Goal: Information Seeking & Learning: Learn about a topic

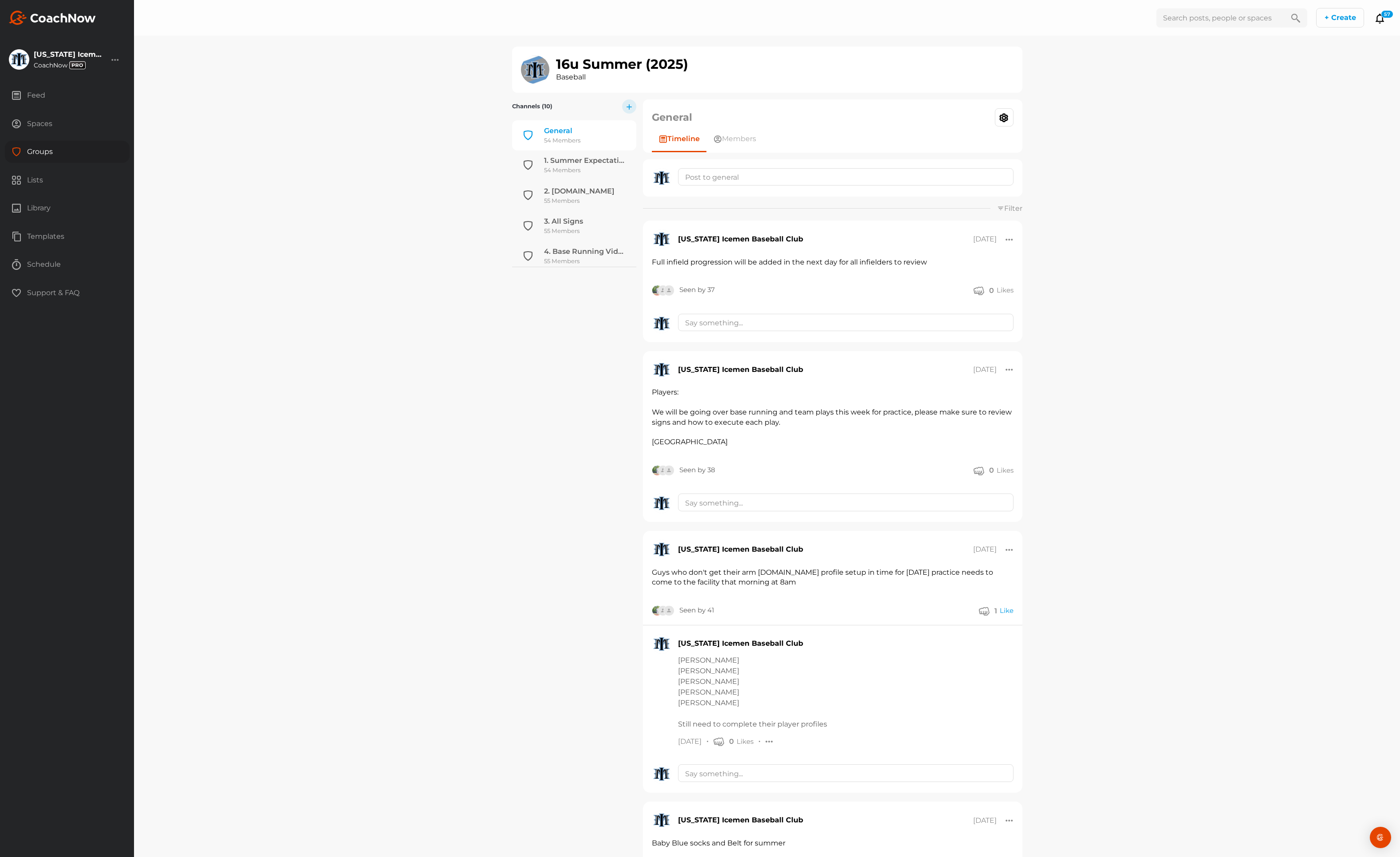
click at [44, 152] on div "Groups" at bounding box center [67, 152] width 125 height 23
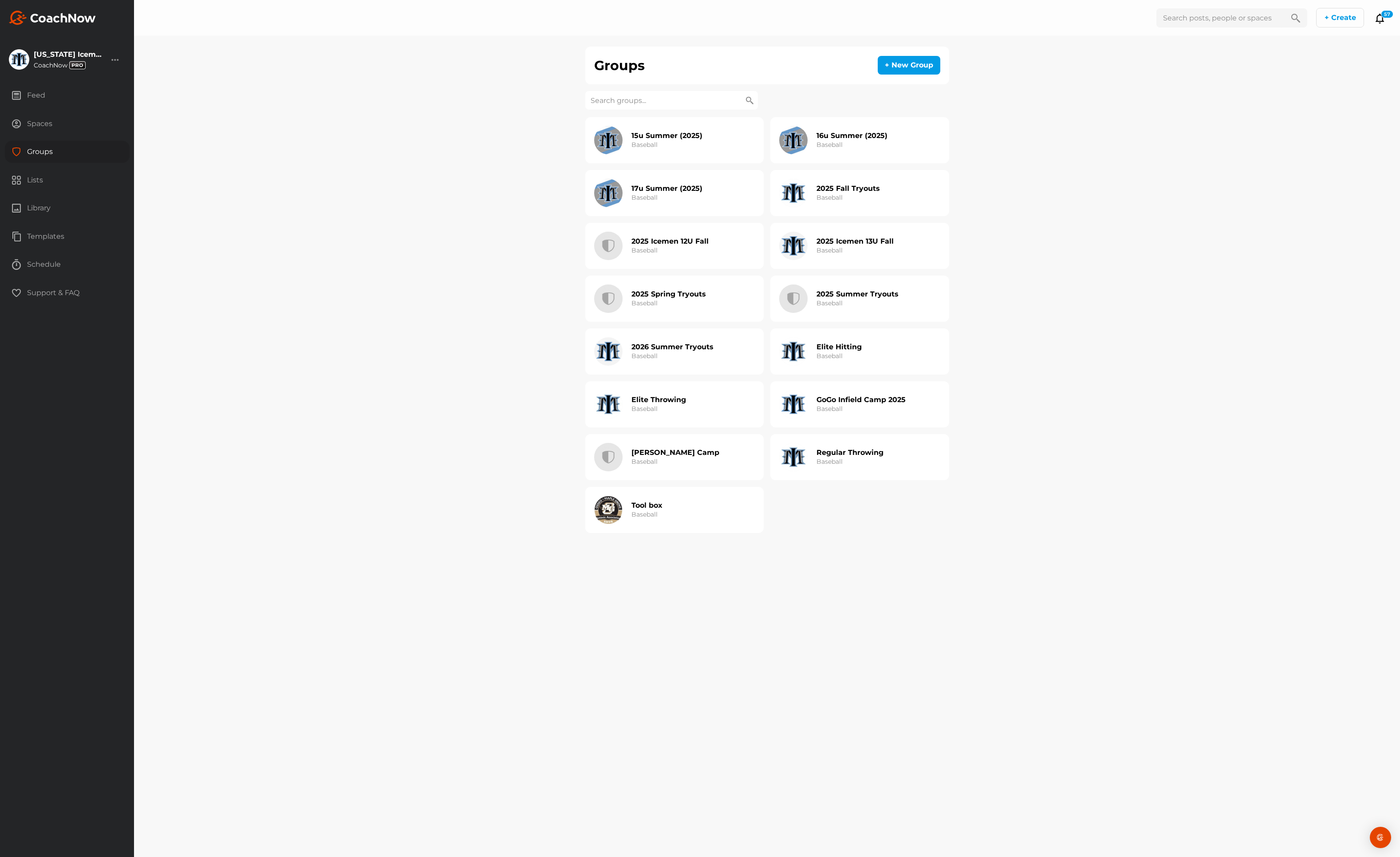
click at [33, 122] on div "Spaces" at bounding box center [67, 124] width 125 height 23
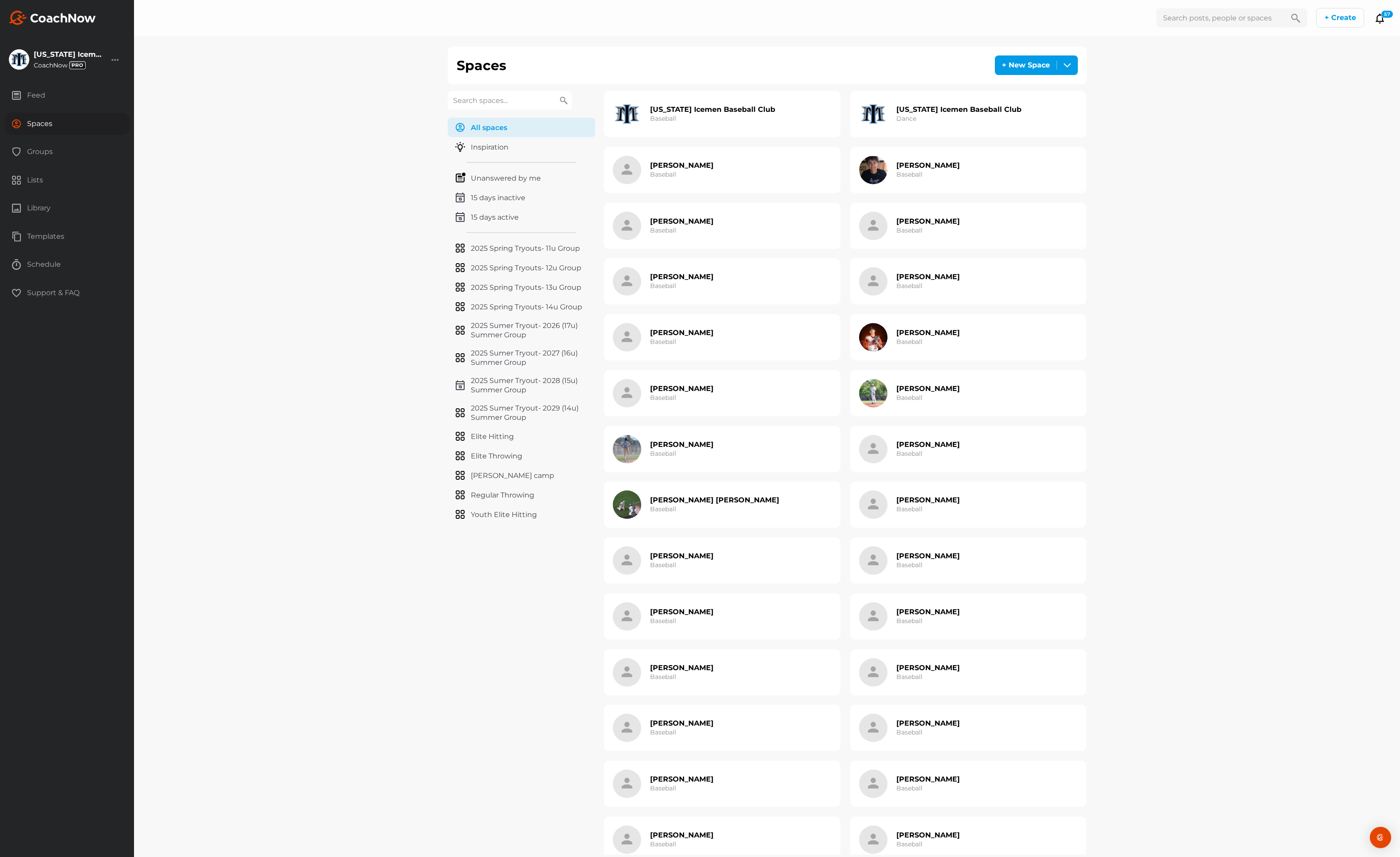
click at [38, 148] on div "Groups" at bounding box center [67, 152] width 125 height 23
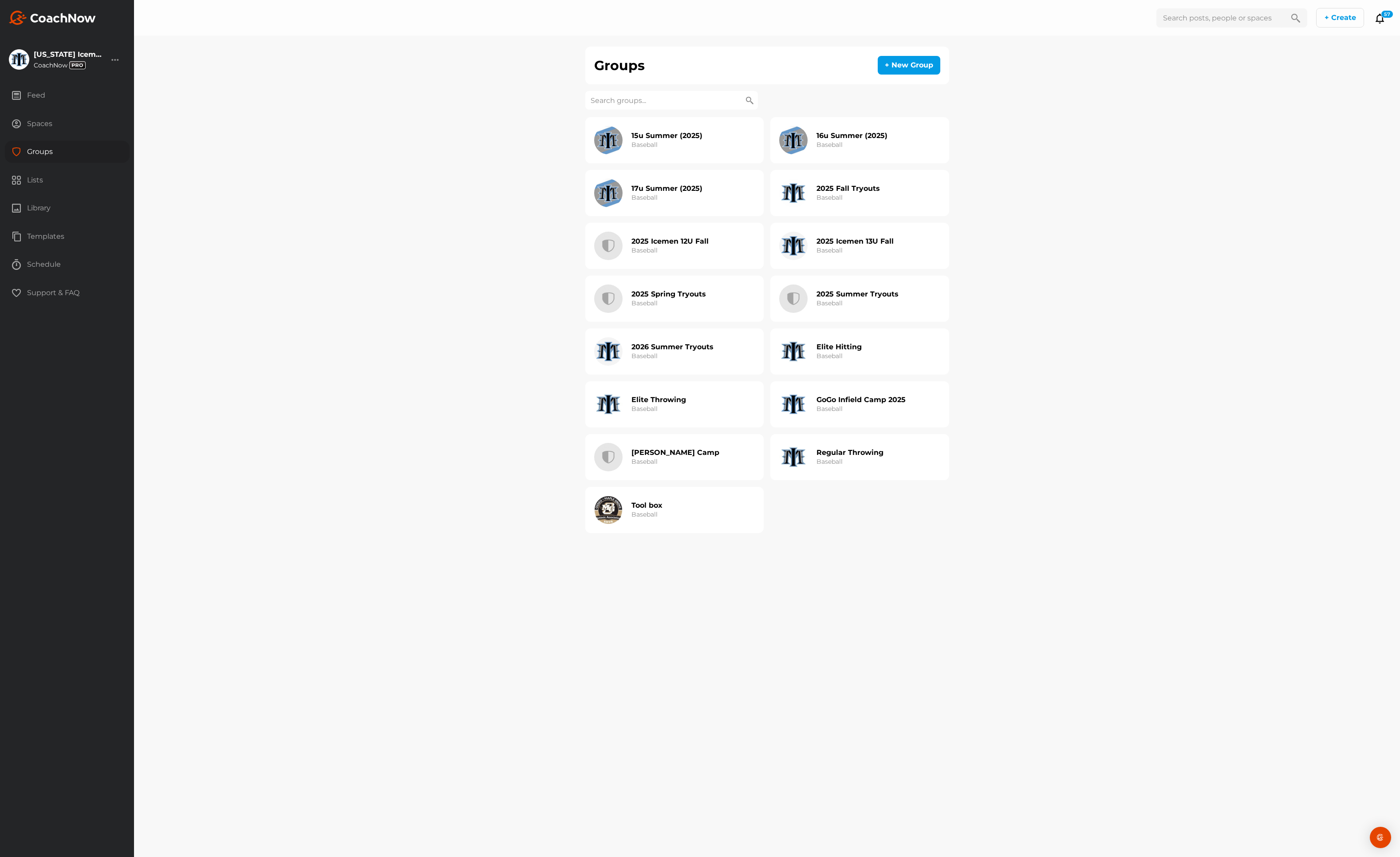
click at [848, 145] on div "16u Summer (2025) Baseball" at bounding box center [852, 140] width 71 height 28
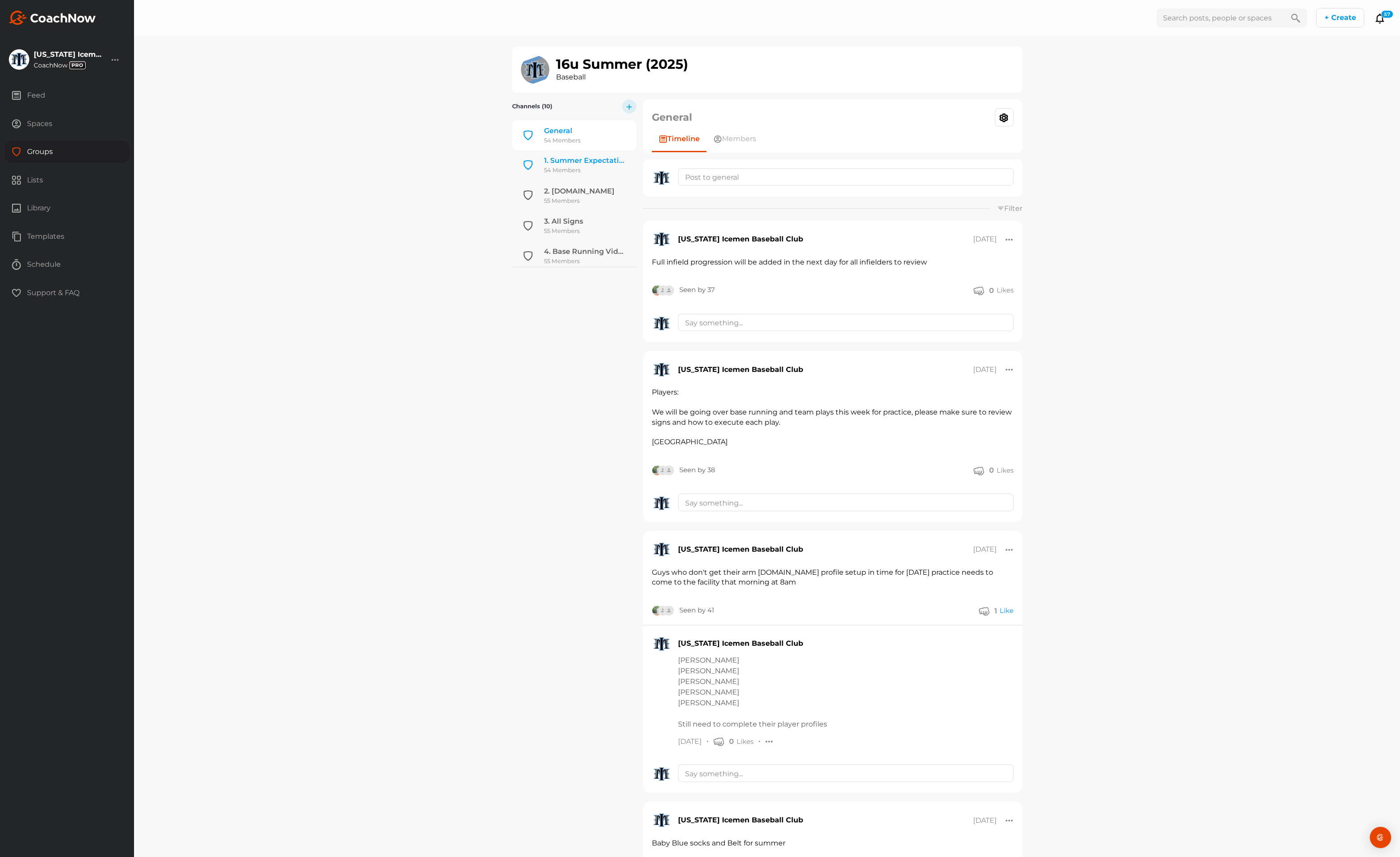
click at [564, 165] on div "1. Summer Expectations" at bounding box center [585, 161] width 82 height 11
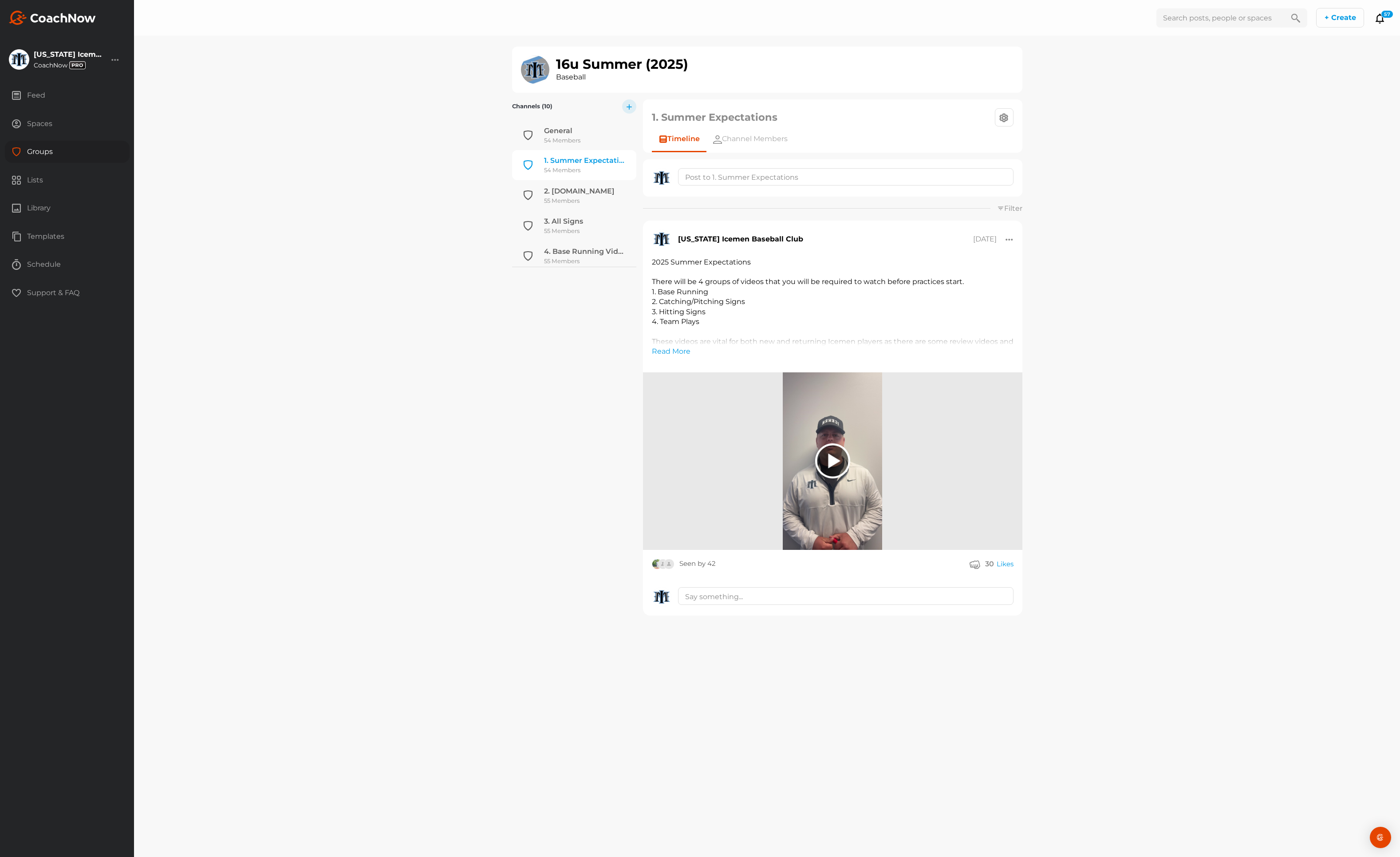
scroll to position [30, 0]
click at [664, 353] on link "Read More" at bounding box center [671, 351] width 38 height 11
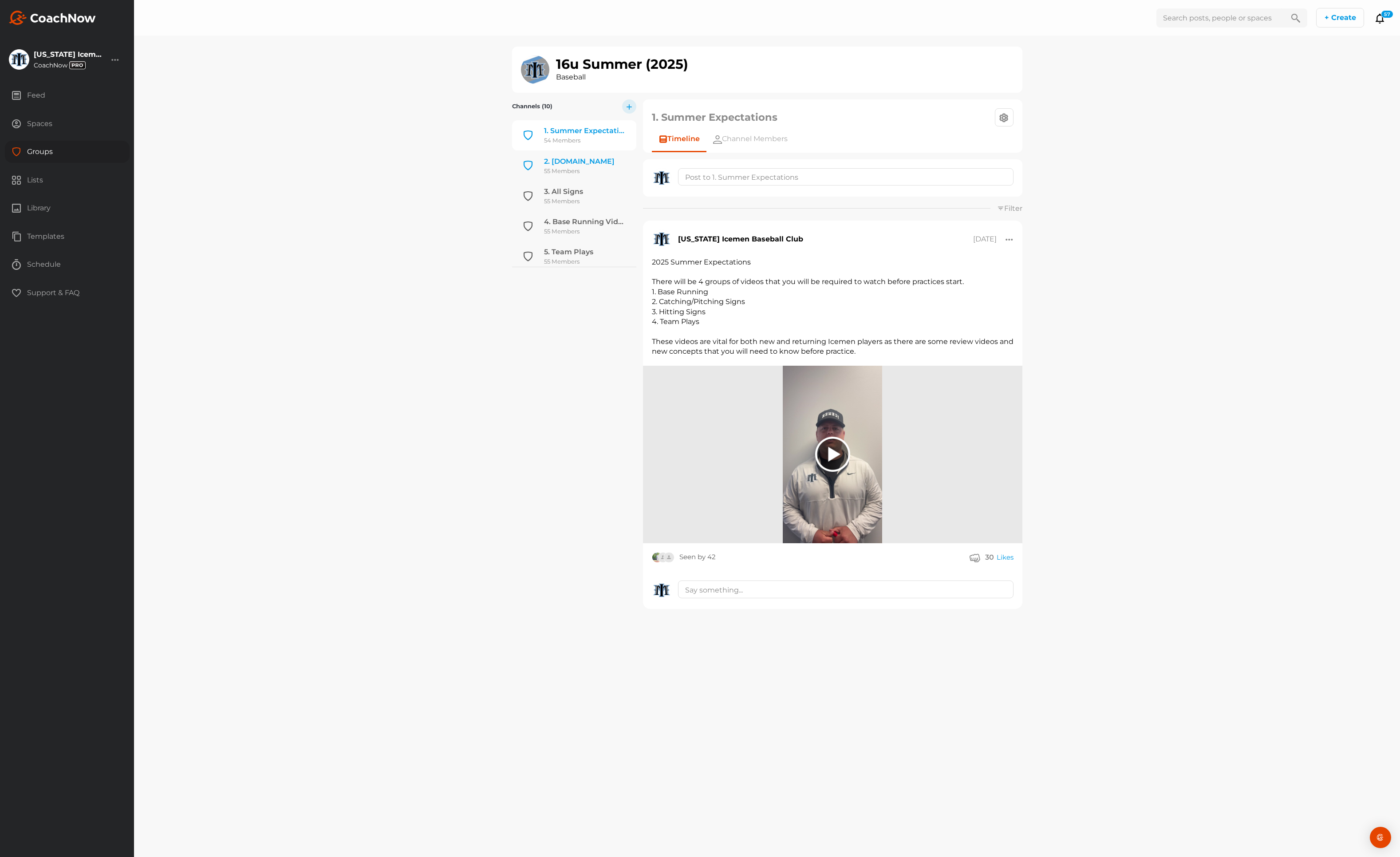
click at [584, 170] on div "55 Members" at bounding box center [579, 171] width 71 height 9
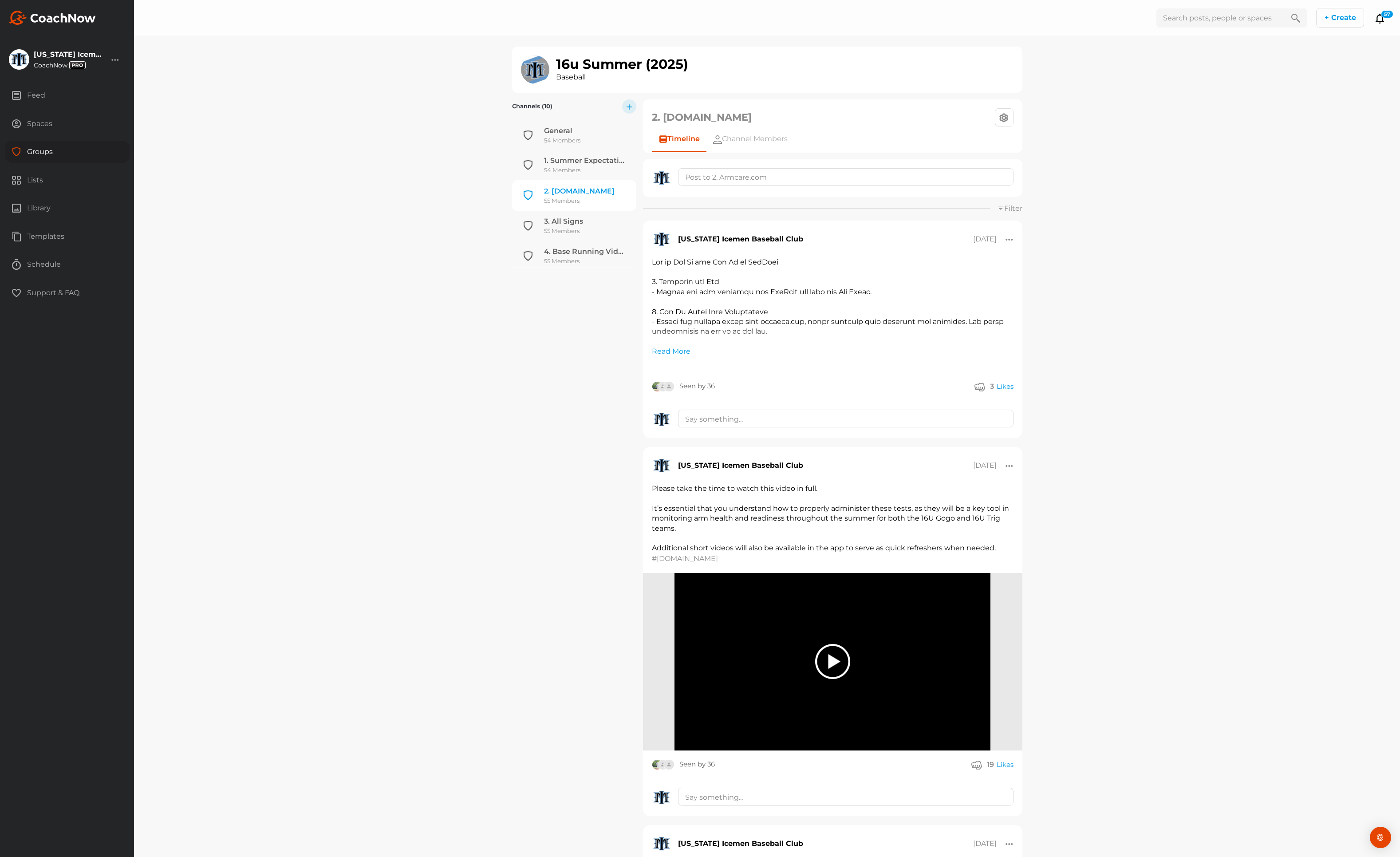
scroll to position [60, 0]
click at [666, 350] on link "Read More" at bounding box center [671, 351] width 38 height 11
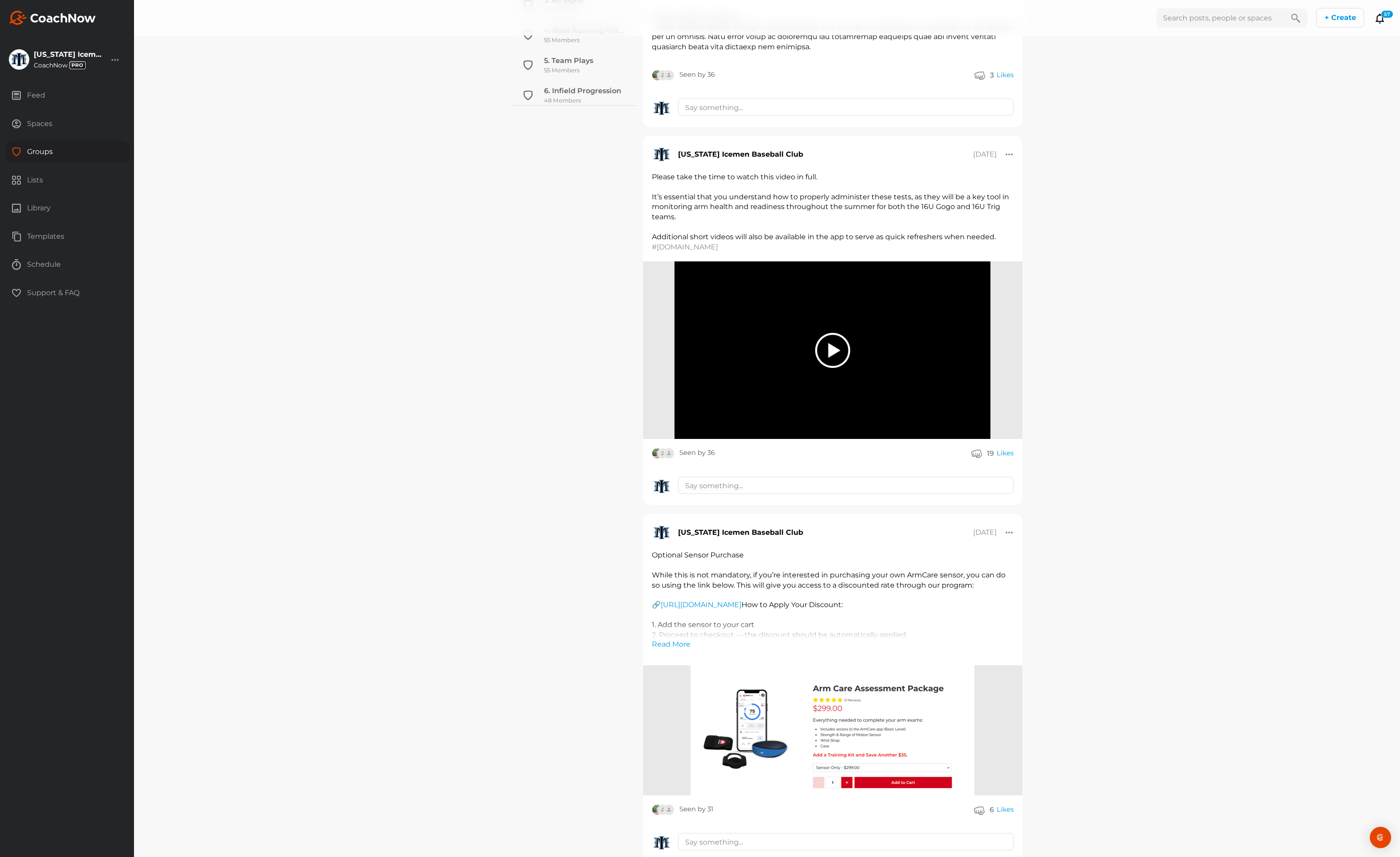
scroll to position [500, 0]
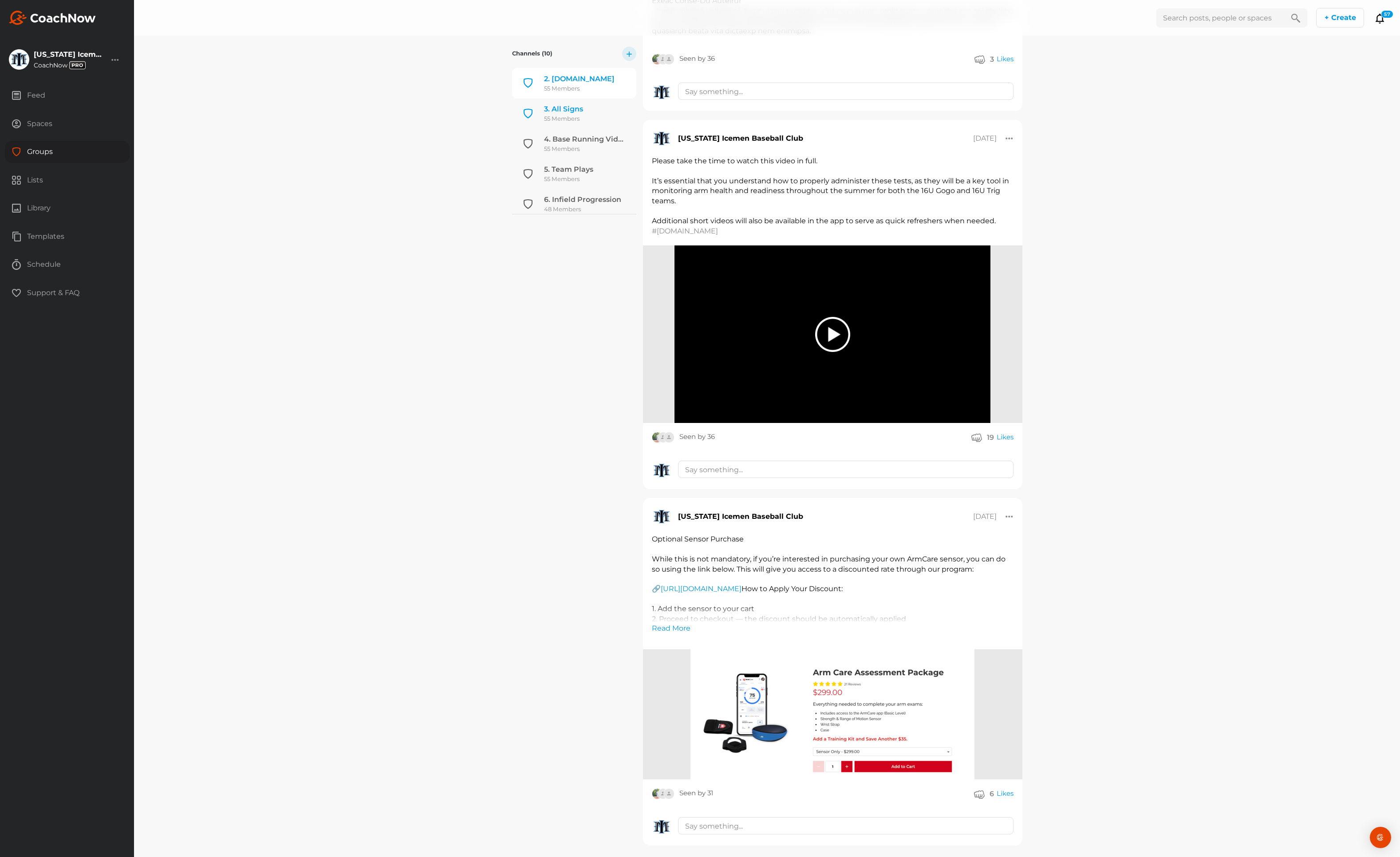
click at [582, 114] on link "3. All Signs 55 Members" at bounding box center [574, 114] width 124 height 30
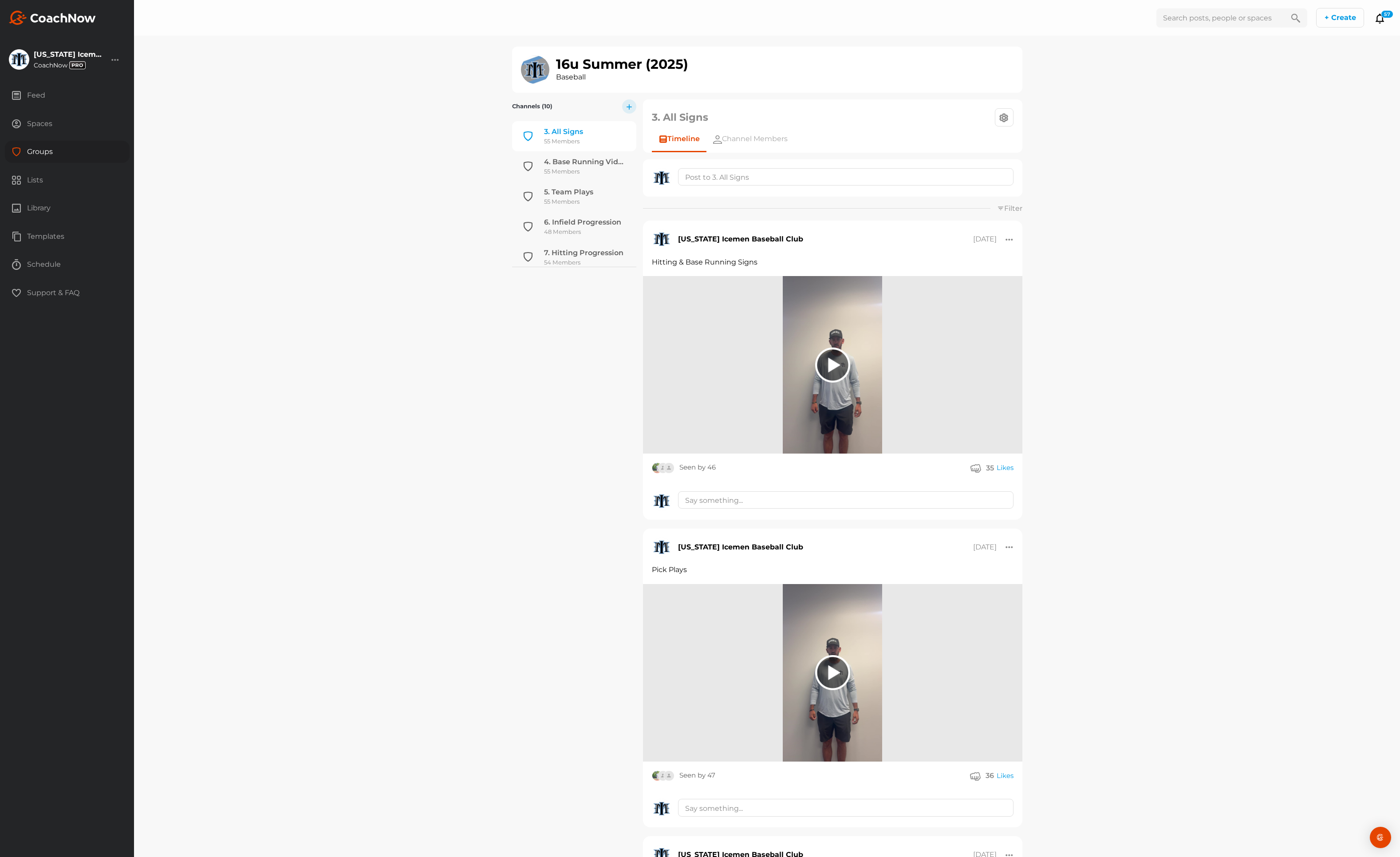
click at [823, 369] on div at bounding box center [832, 365] width 35 height 35
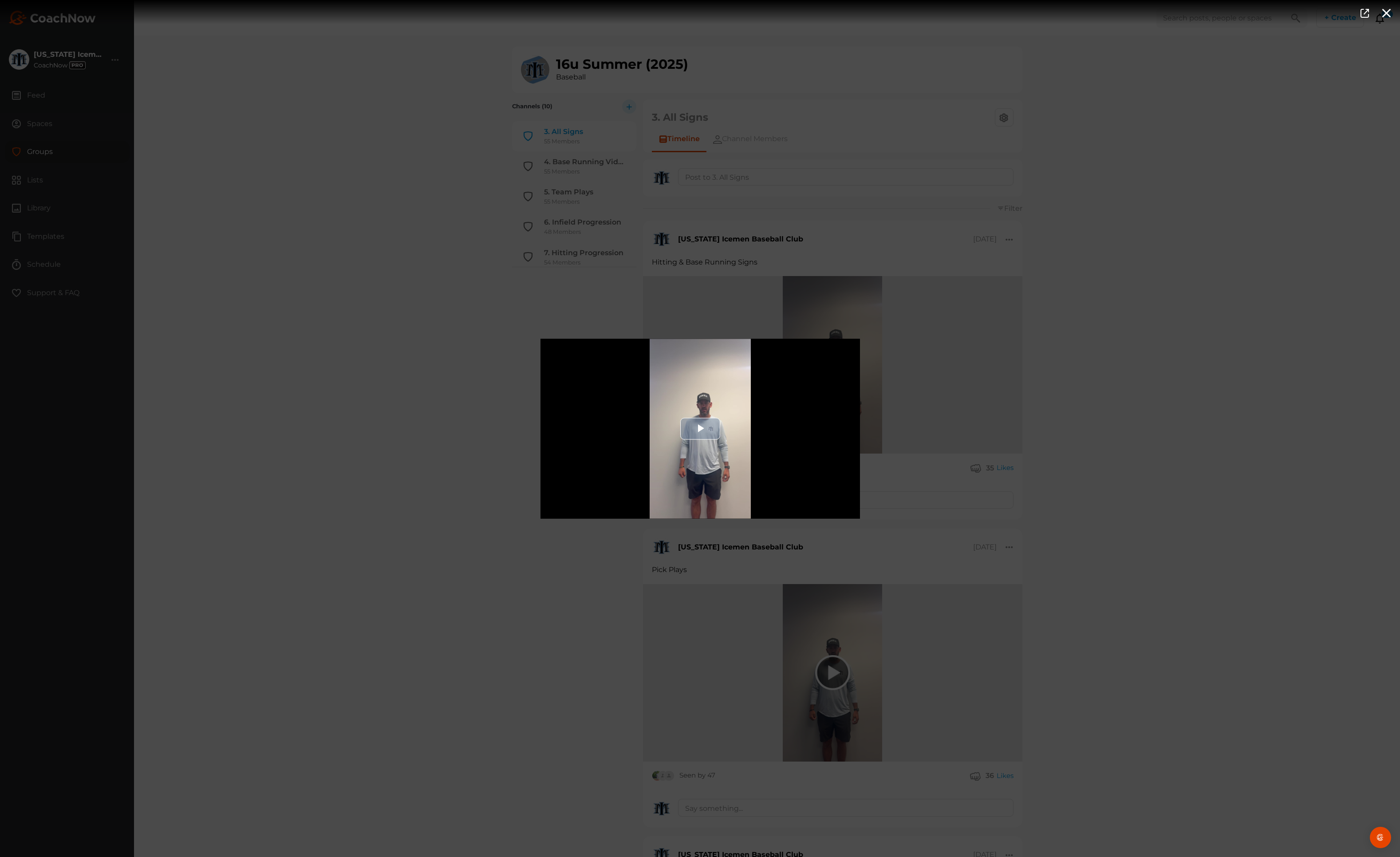
click at [701, 429] on span "Video Player" at bounding box center [701, 429] width 0 height 0
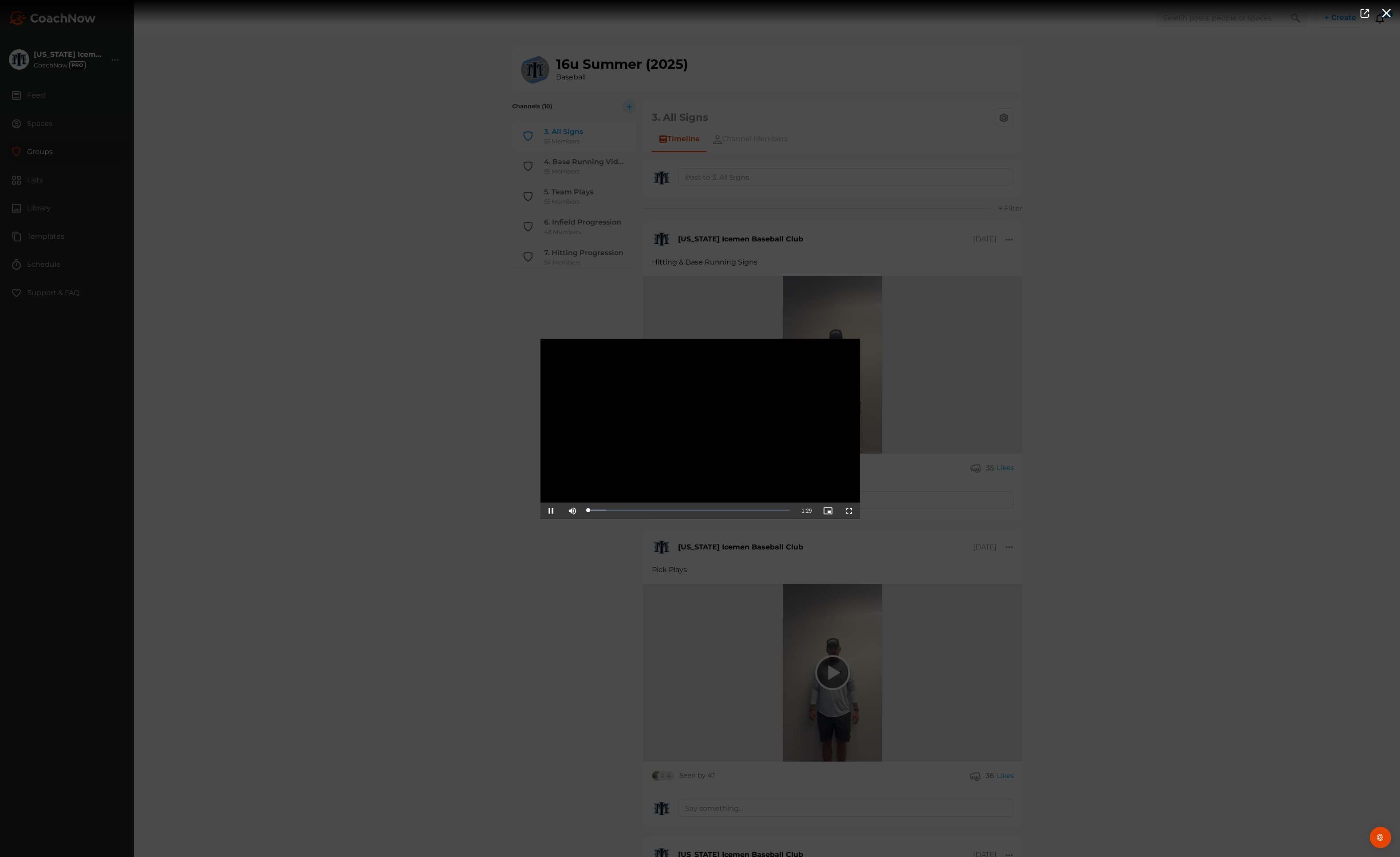
click at [850, 510] on span "Video Player" at bounding box center [850, 510] width 0 height 0
click at [1175, 383] on div "Video Player is loading. Play Video Pause Mute Current Time 0:16 / Duration 1:2…" at bounding box center [700, 428] width 1400 height 857
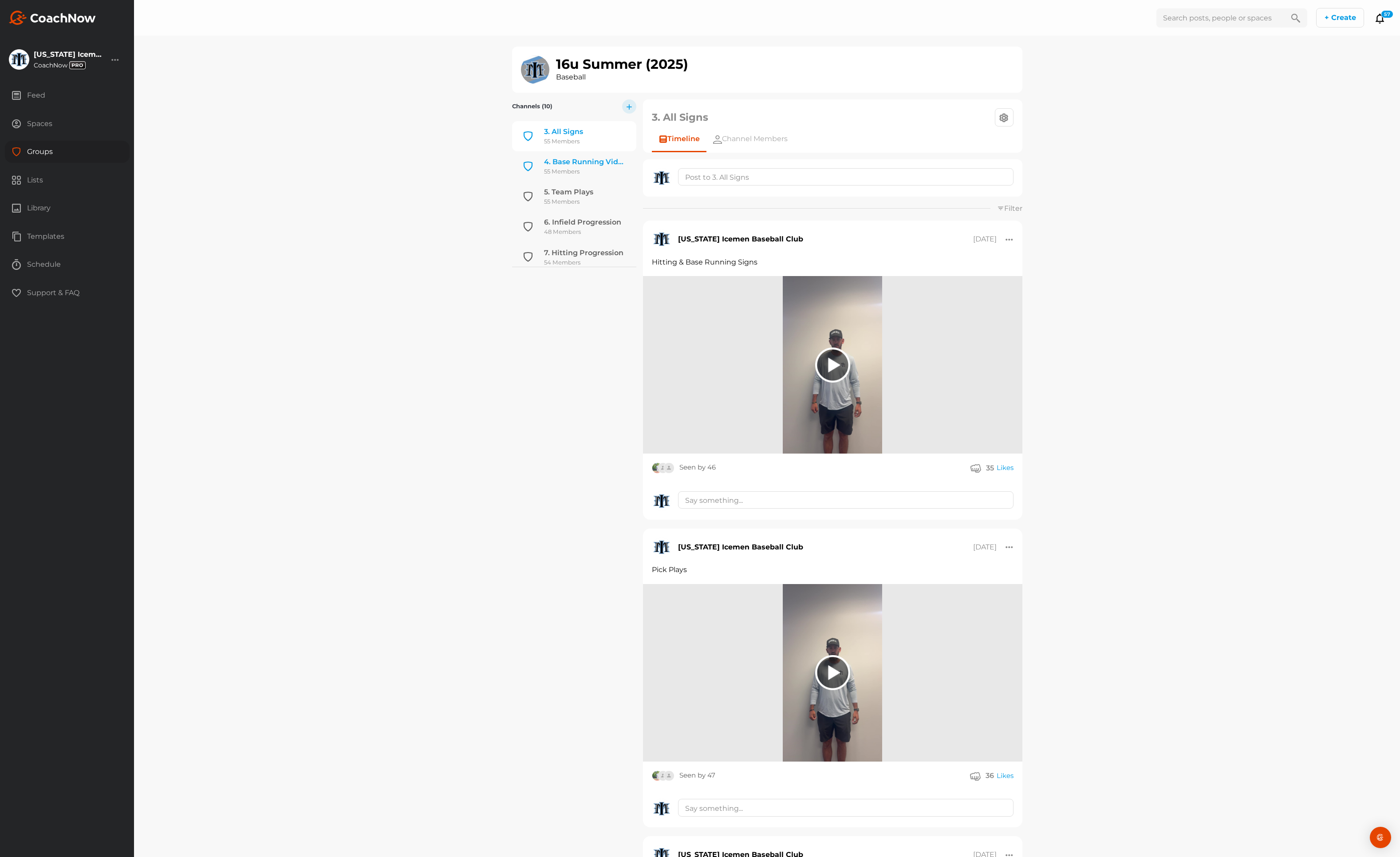
click at [569, 158] on div "4. Base Running Videos" at bounding box center [585, 162] width 82 height 11
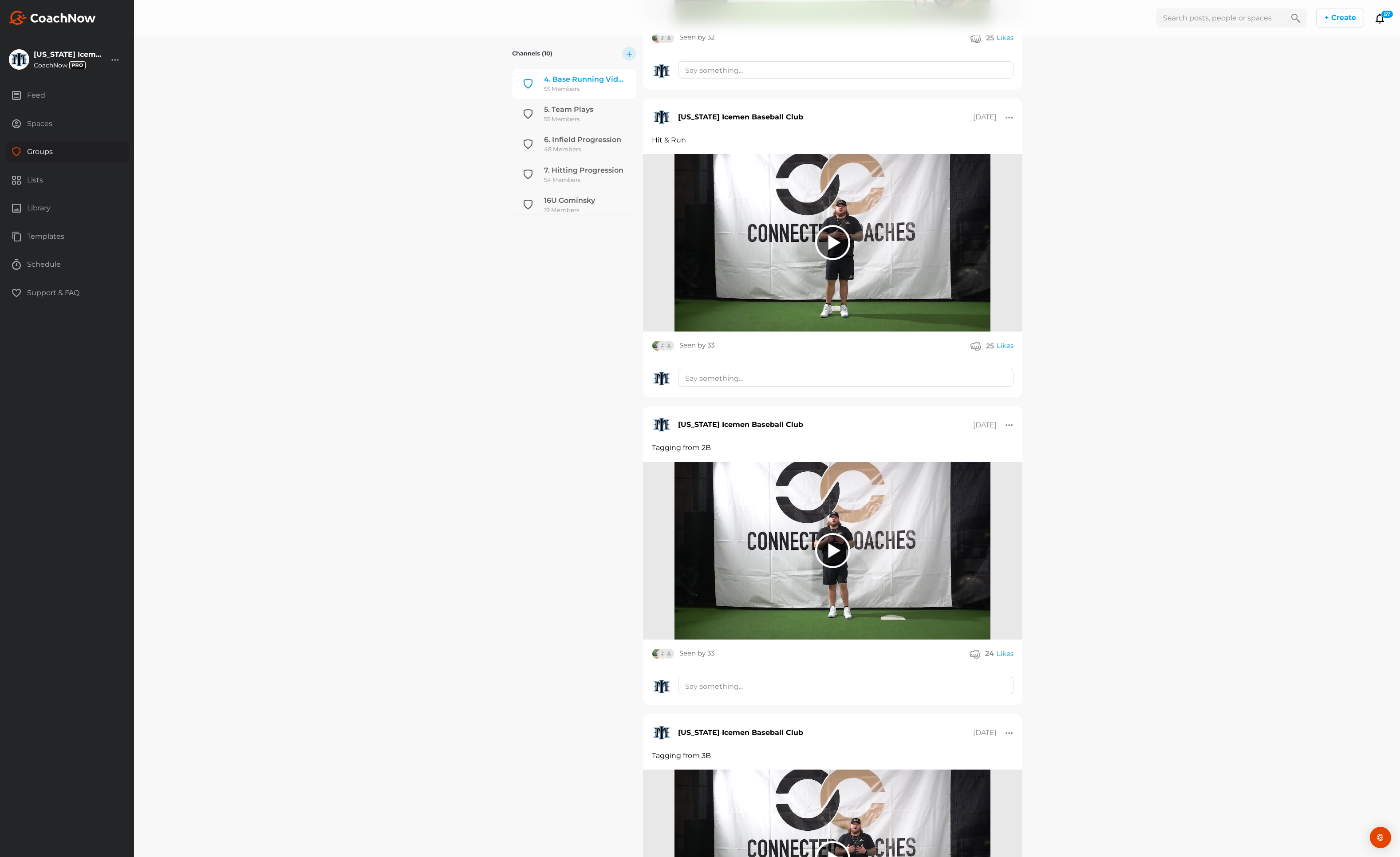
scroll to position [3989, 0]
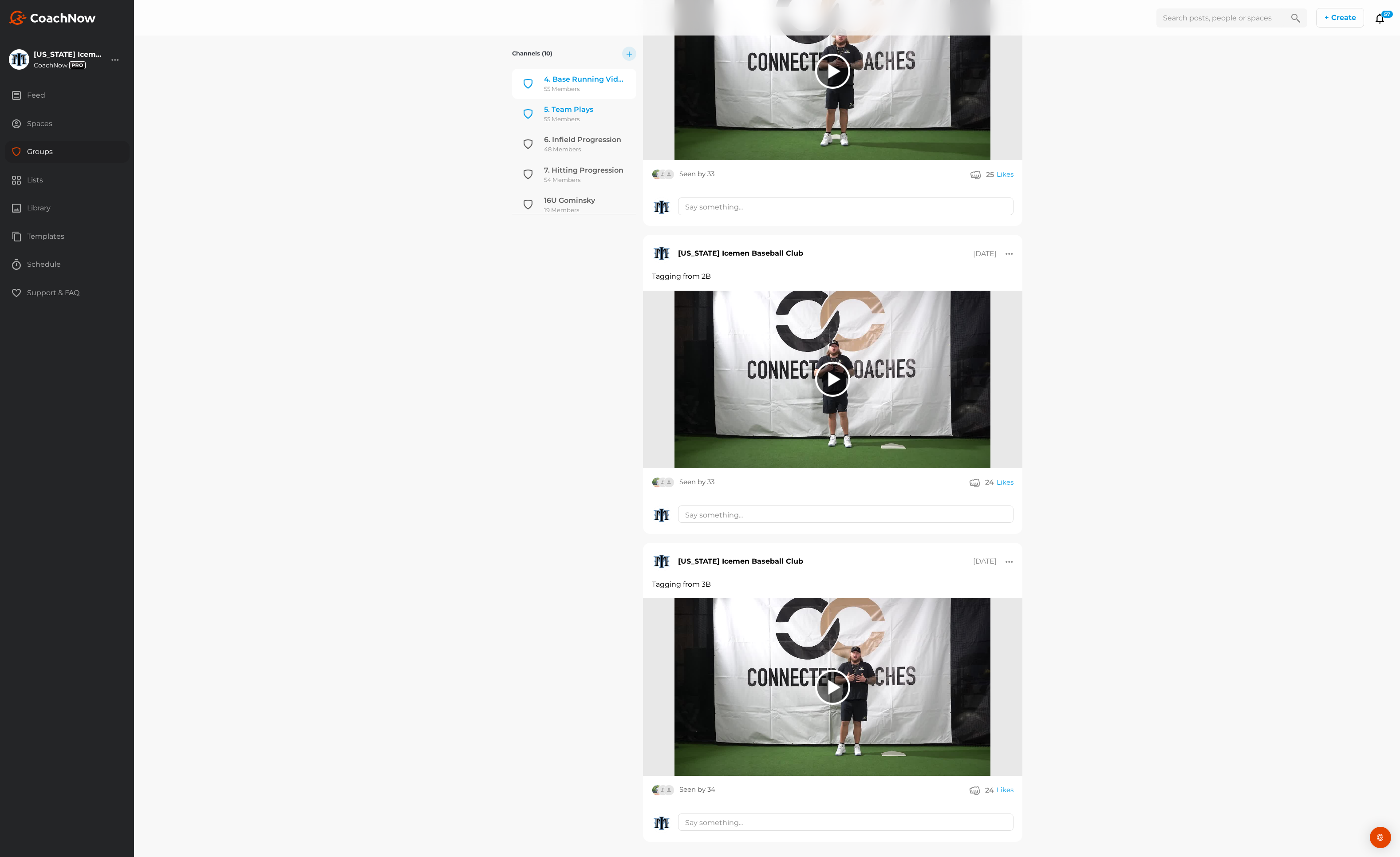
click at [564, 111] on div "5. Team Plays" at bounding box center [568, 110] width 49 height 11
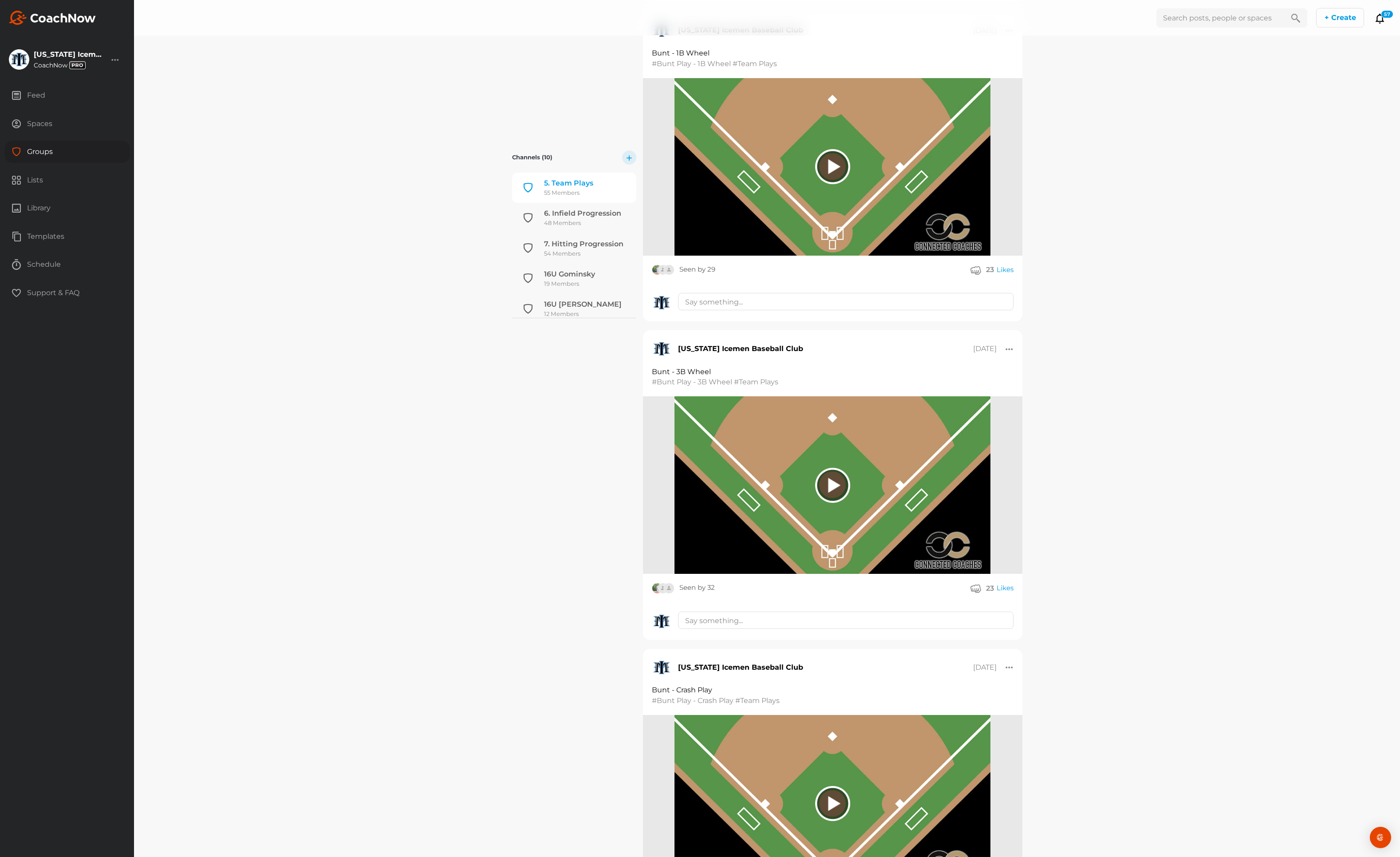
scroll to position [6388, 0]
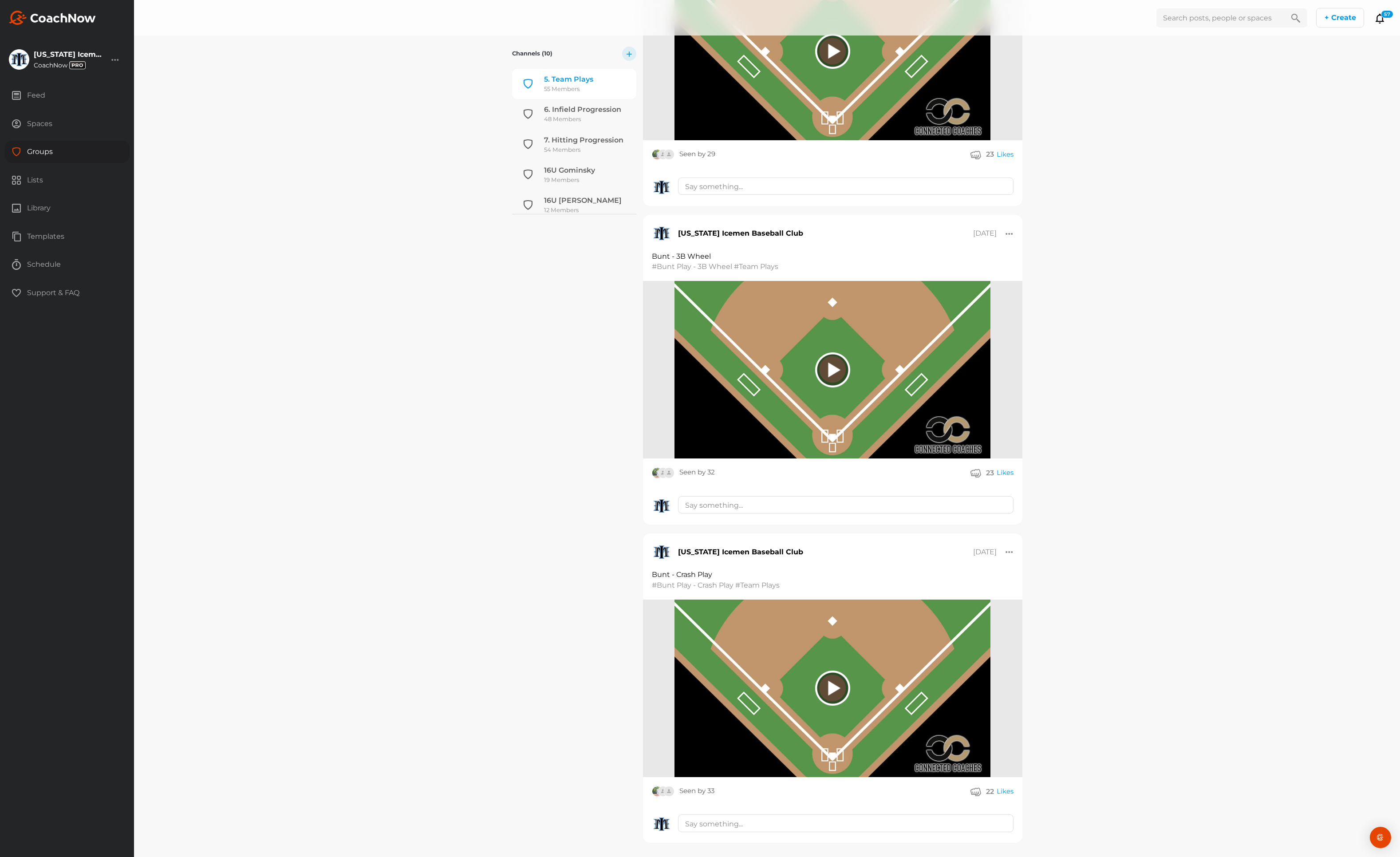
click at [666, 467] on img at bounding box center [669, 473] width 11 height 11
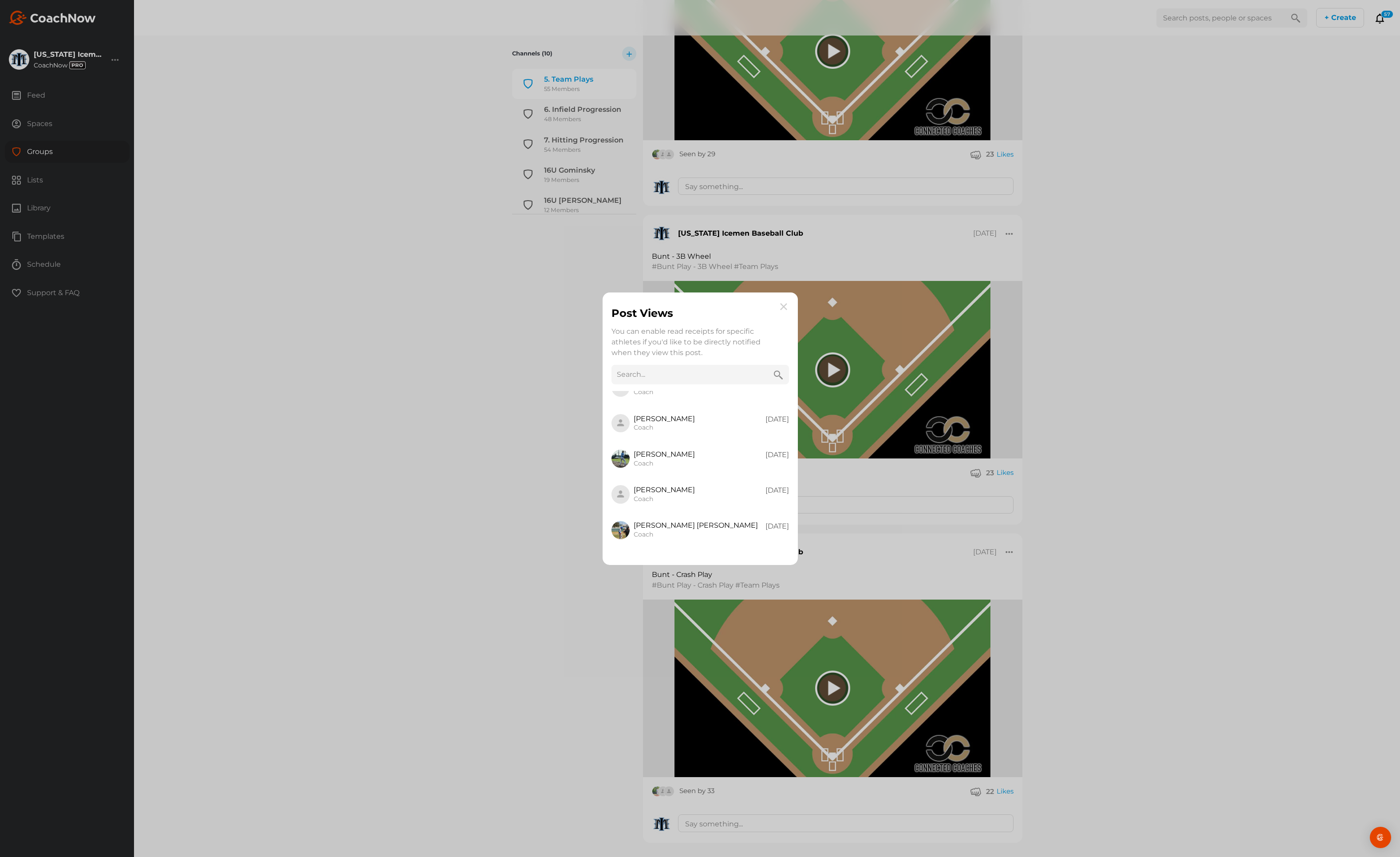
scroll to position [0, 0]
click at [789, 304] on img at bounding box center [784, 306] width 11 height 11
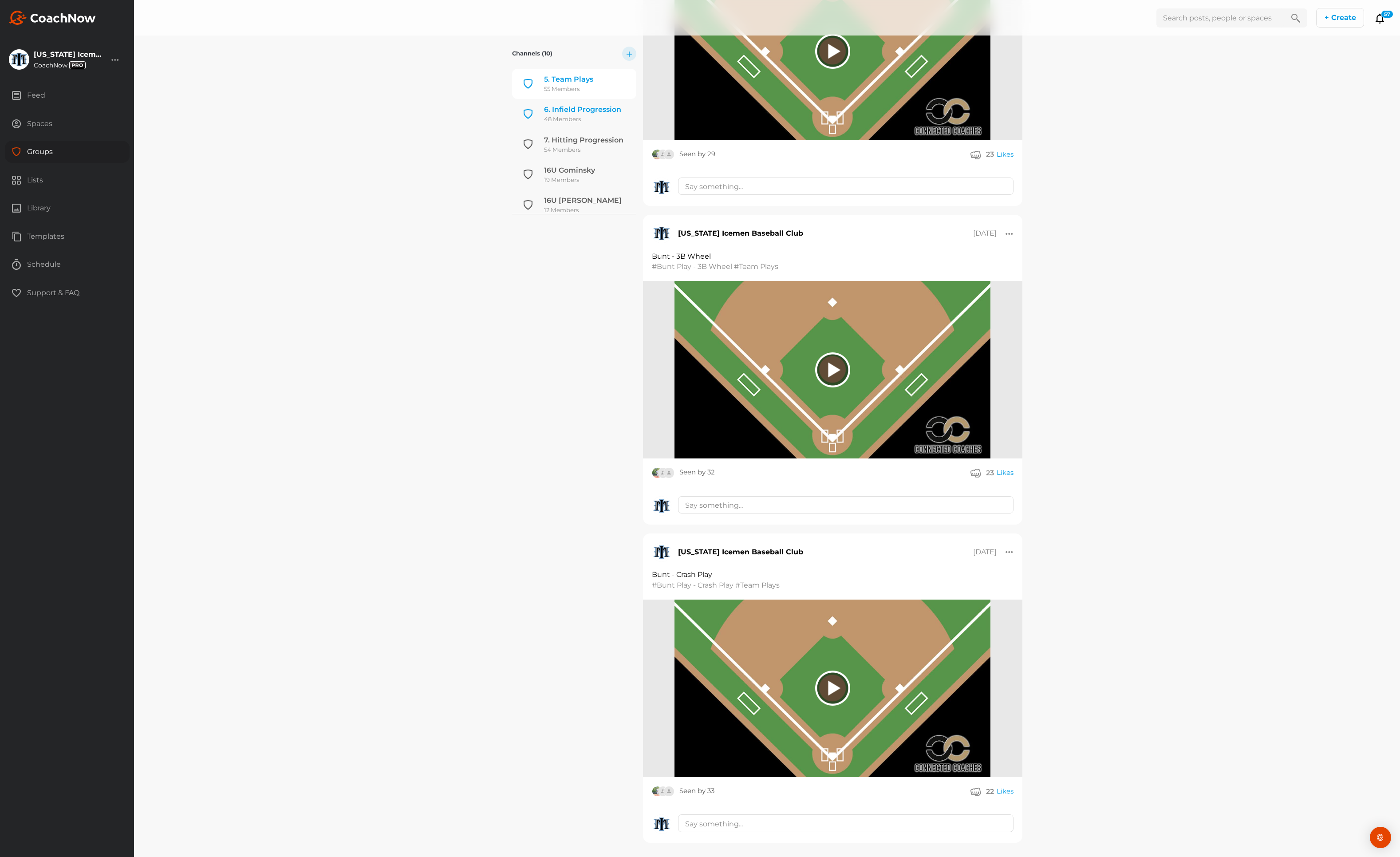
click at [576, 105] on div "6. Infield Progression" at bounding box center [582, 110] width 77 height 11
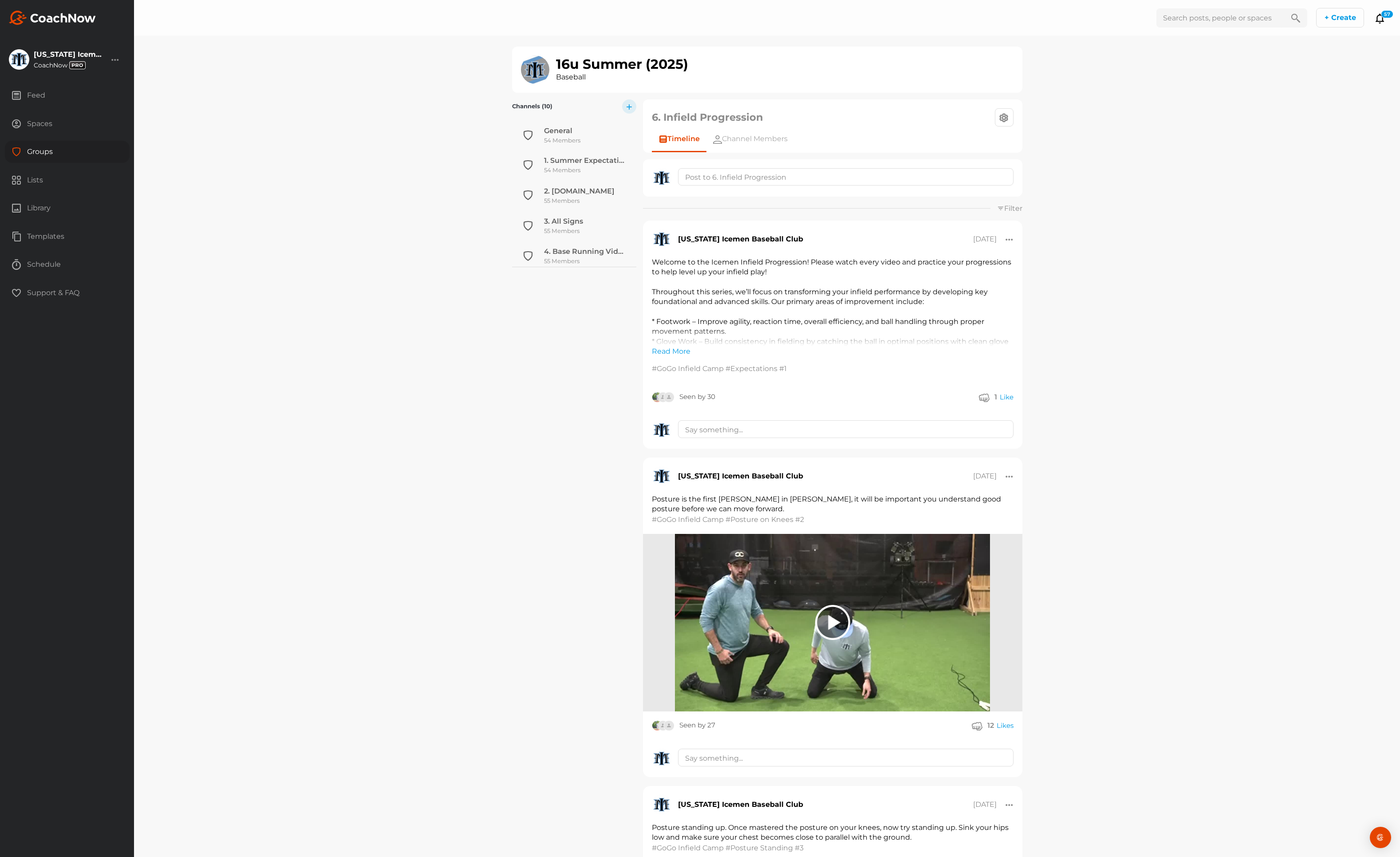
scroll to position [179, 0]
click at [652, 350] on link "Read More" at bounding box center [671, 351] width 38 height 11
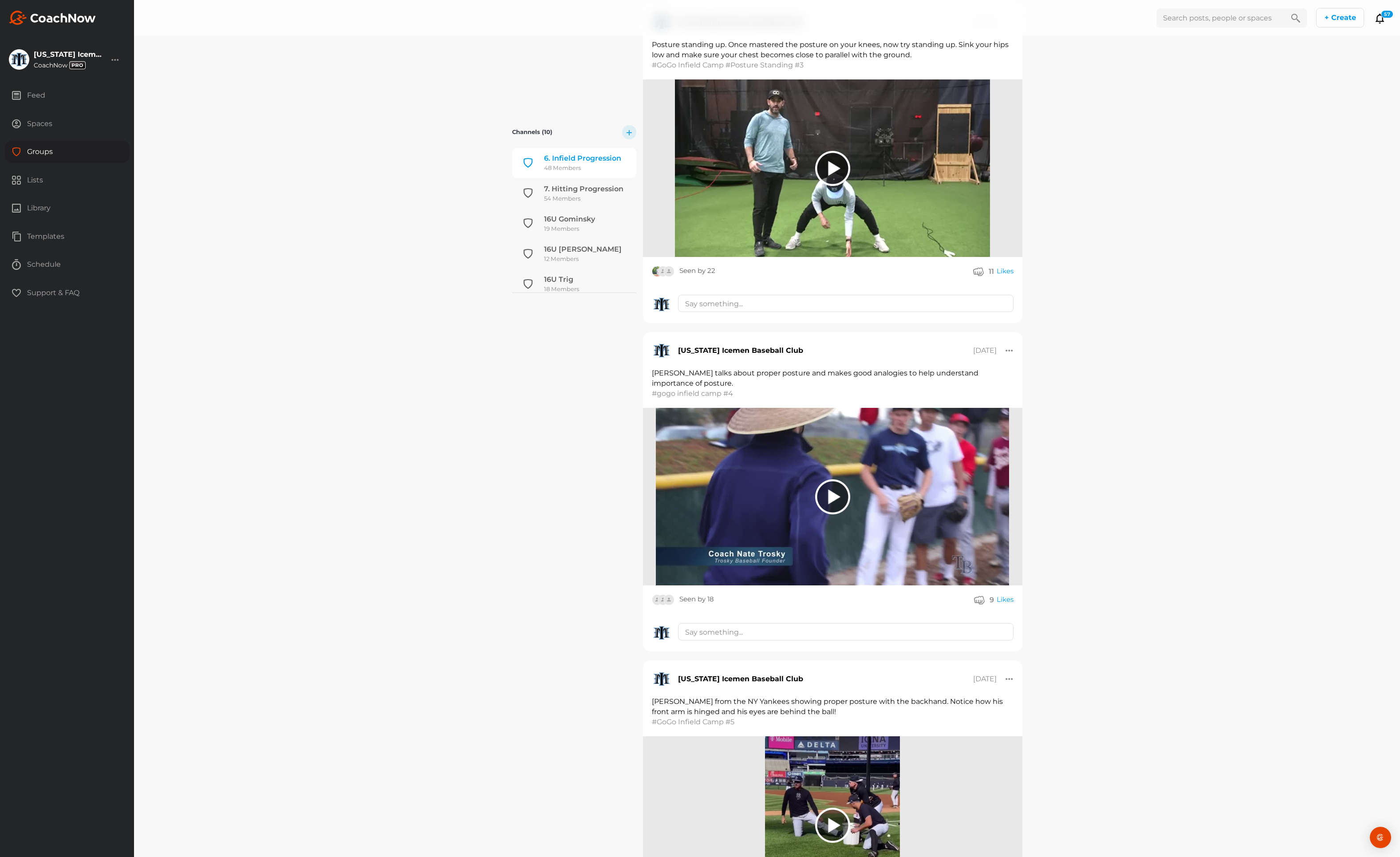
scroll to position [934, 0]
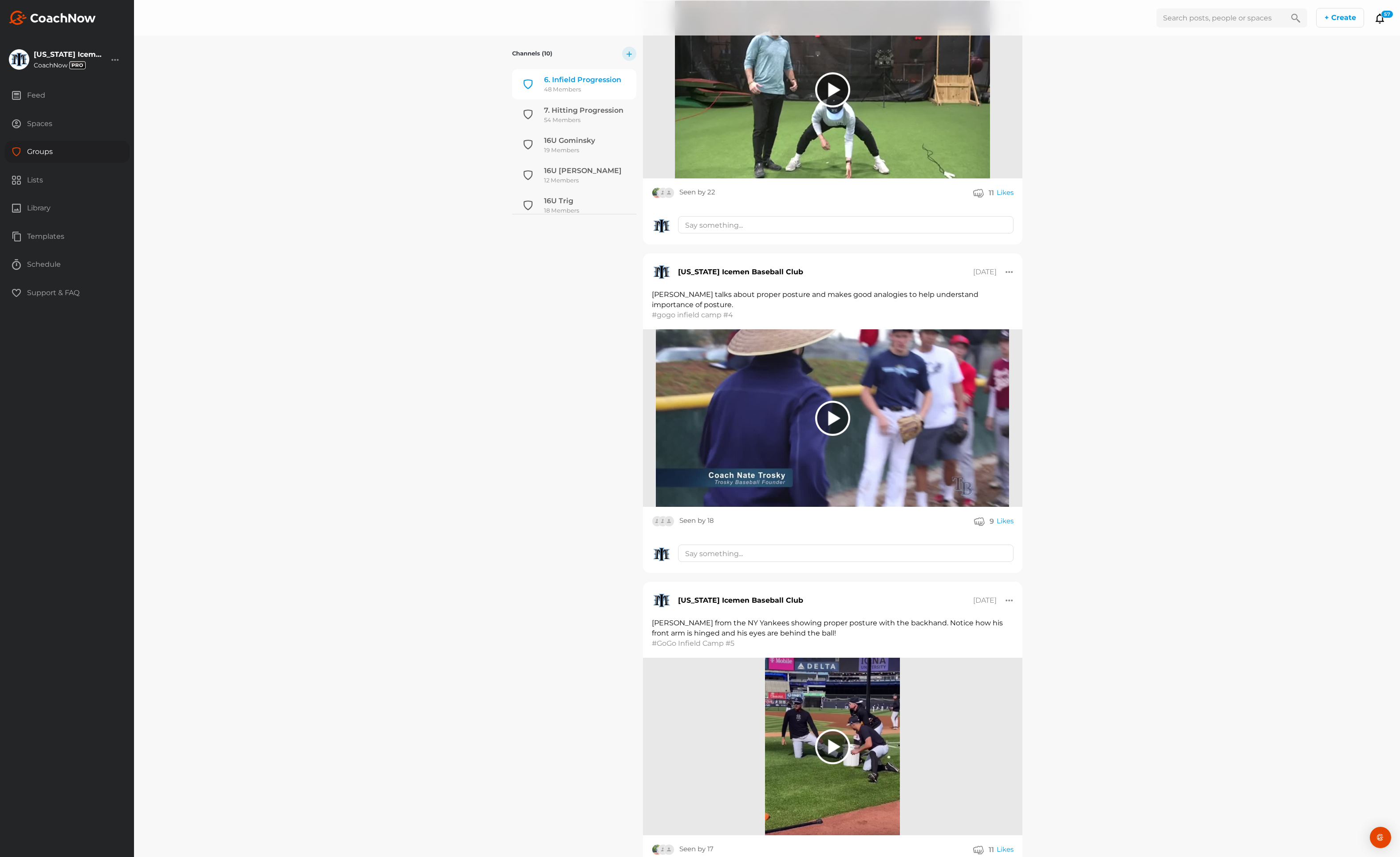
click at [824, 415] on div at bounding box center [832, 418] width 35 height 35
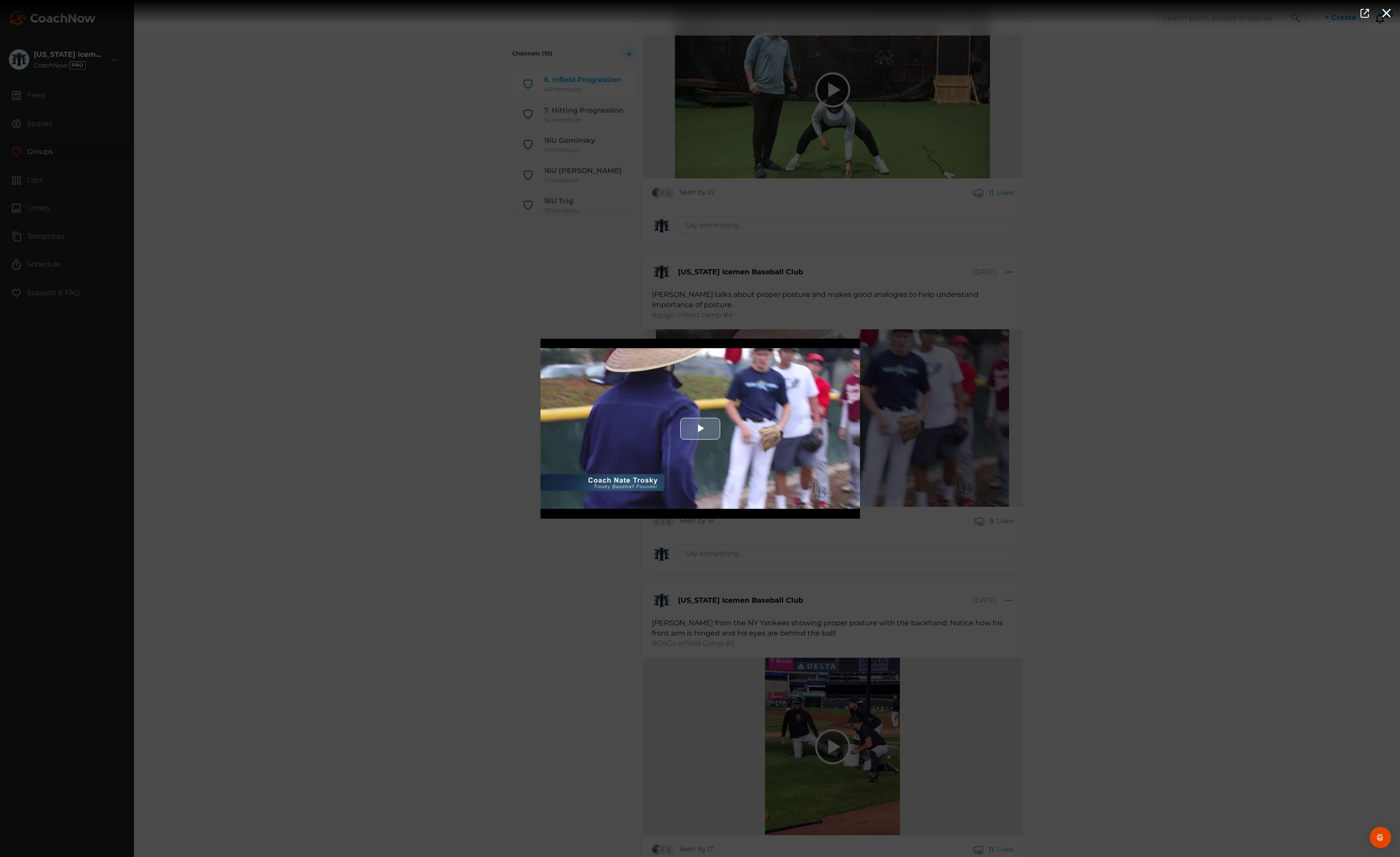
click at [701, 429] on span "Video Player" at bounding box center [701, 429] width 0 height 0
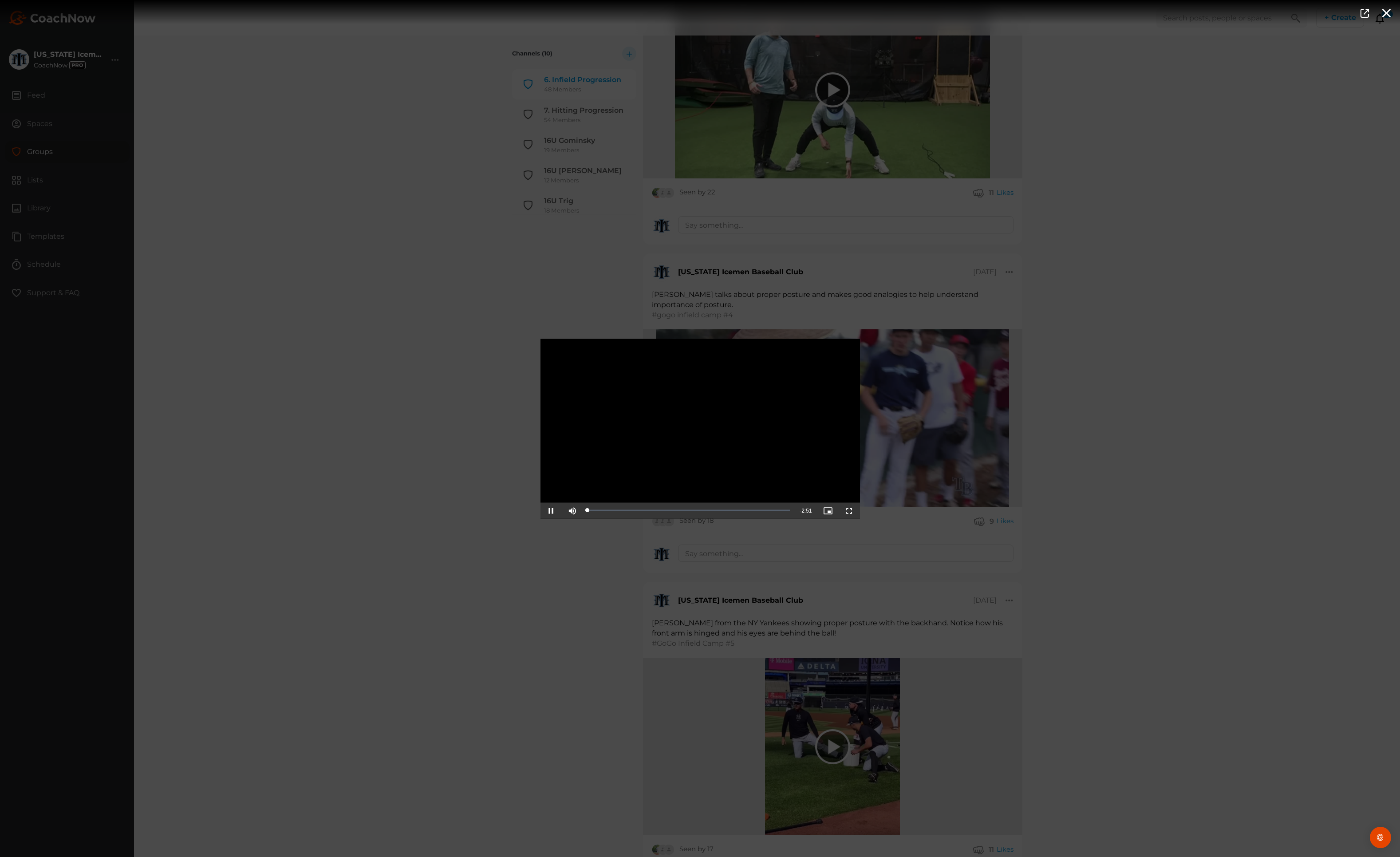
click at [850, 510] on span "Video Player" at bounding box center [850, 510] width 0 height 0
drag, startPoint x: 1221, startPoint y: 467, endPoint x: 1228, endPoint y: 465, distance: 7.3
click at [1223, 465] on div "Video Player is loading. Play Video Pause Mute Current Time 0:25 / Duration 2:5…" at bounding box center [700, 428] width 1400 height 857
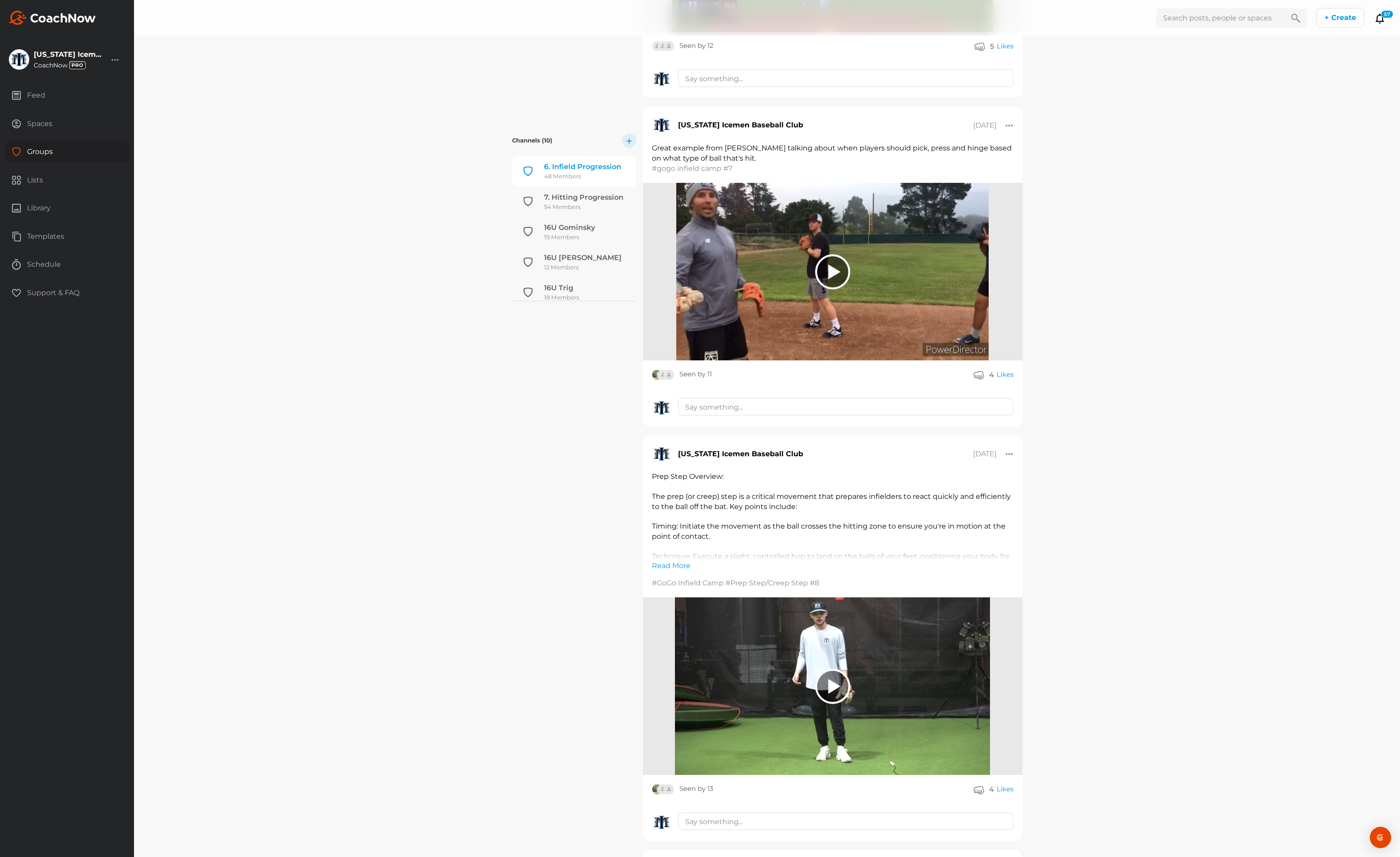
scroll to position [3791, 0]
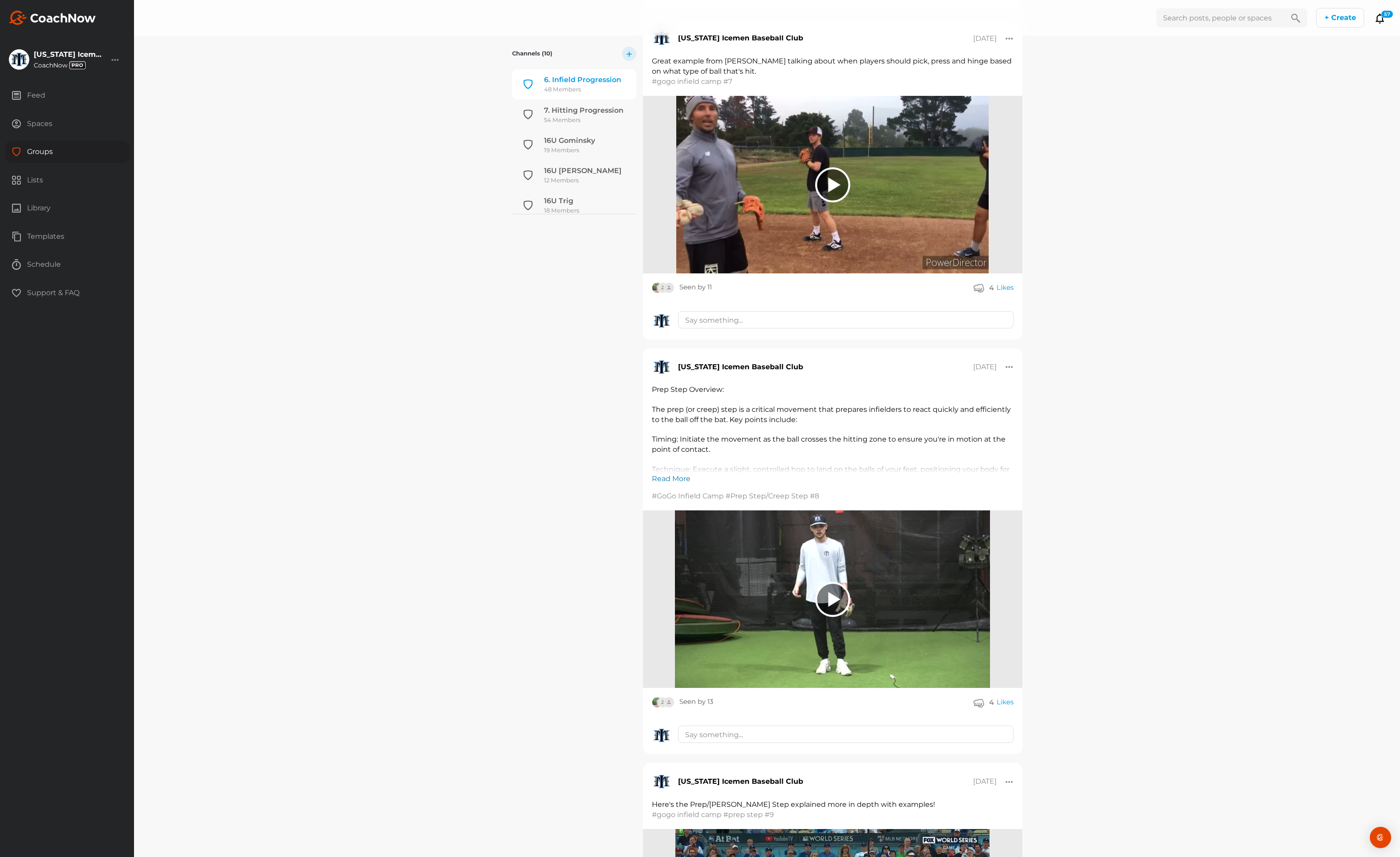
click at [668, 474] on link "Read More" at bounding box center [671, 479] width 38 height 11
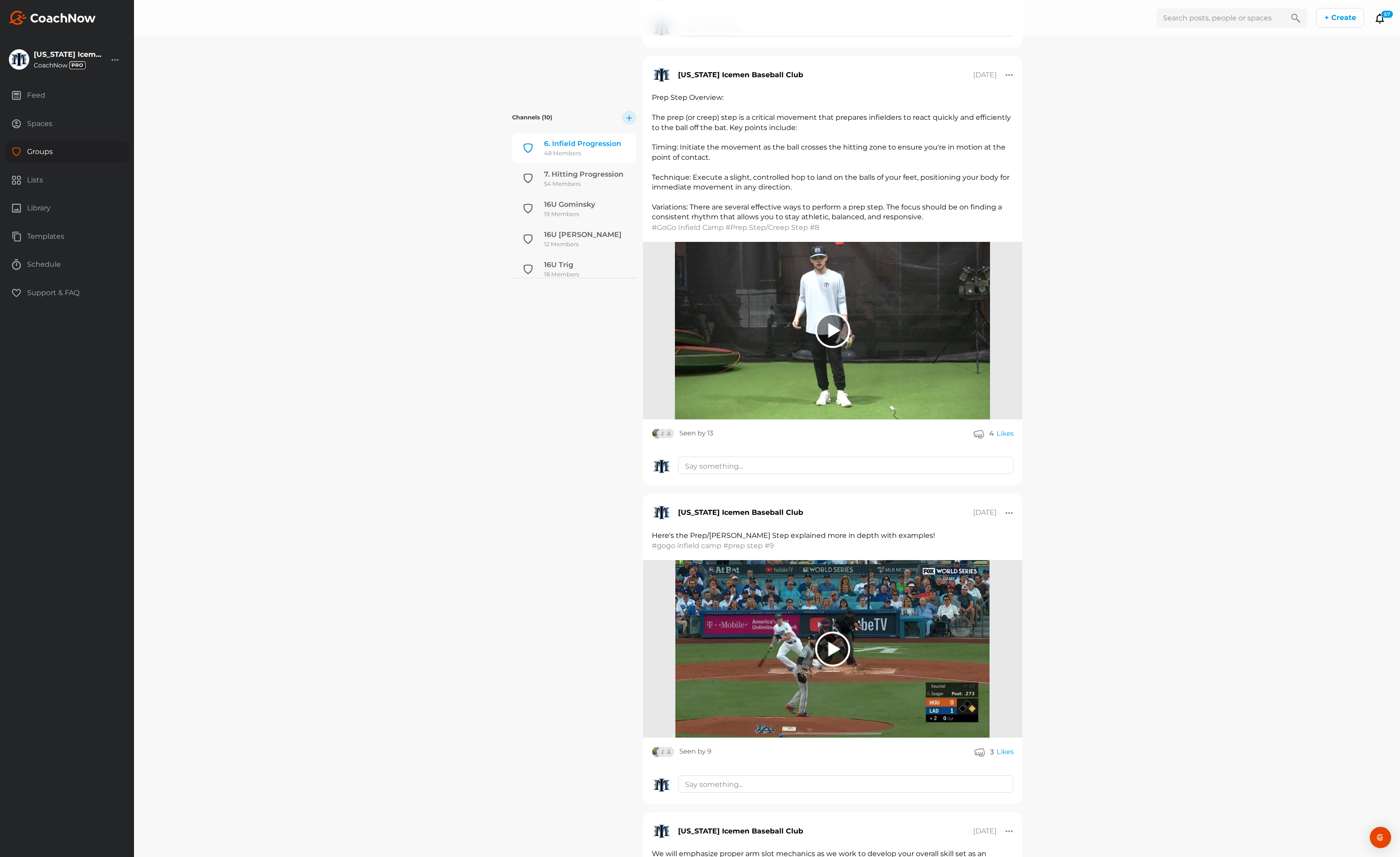
scroll to position [4147, 0]
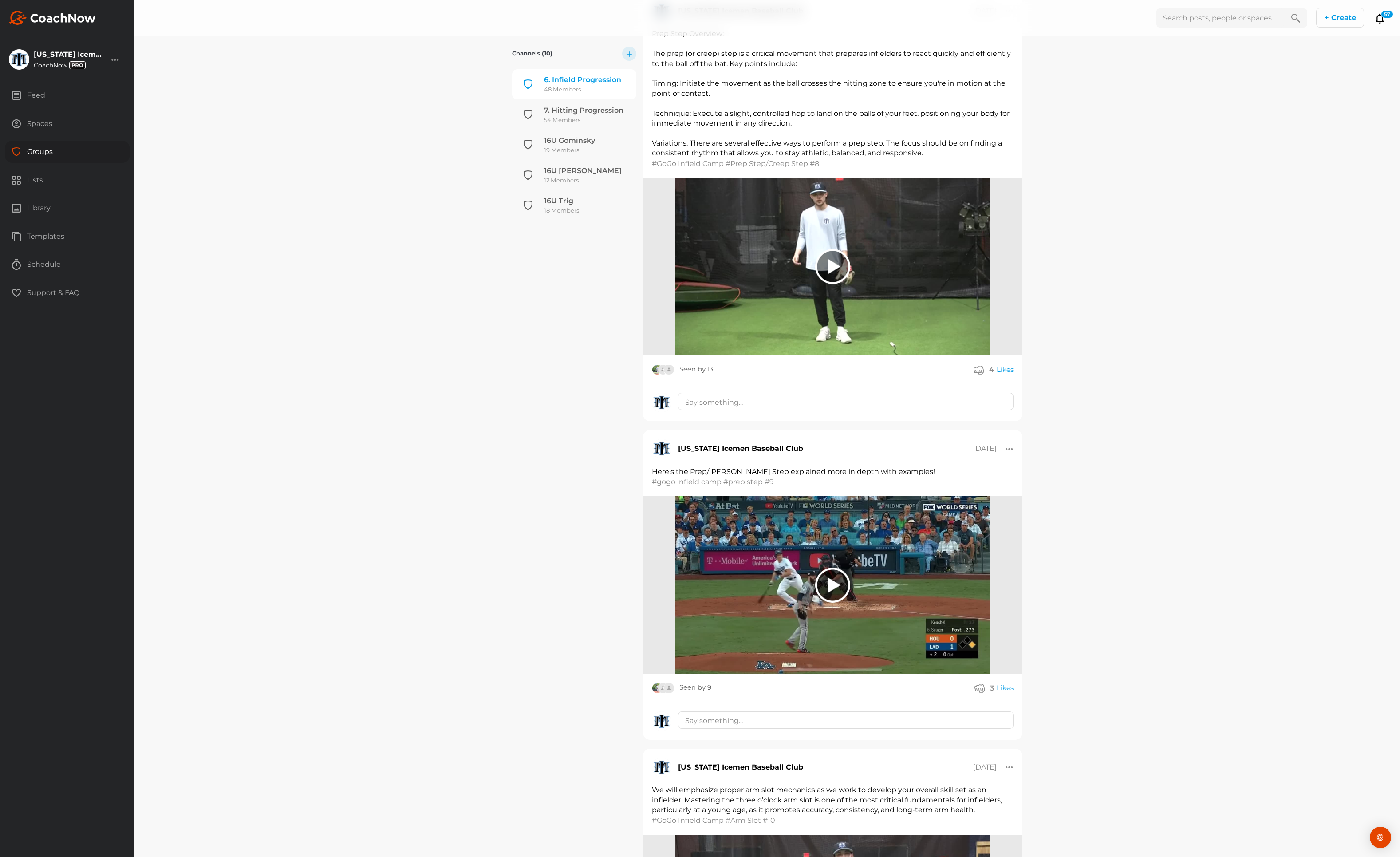
click at [837, 568] on div at bounding box center [832, 585] width 35 height 35
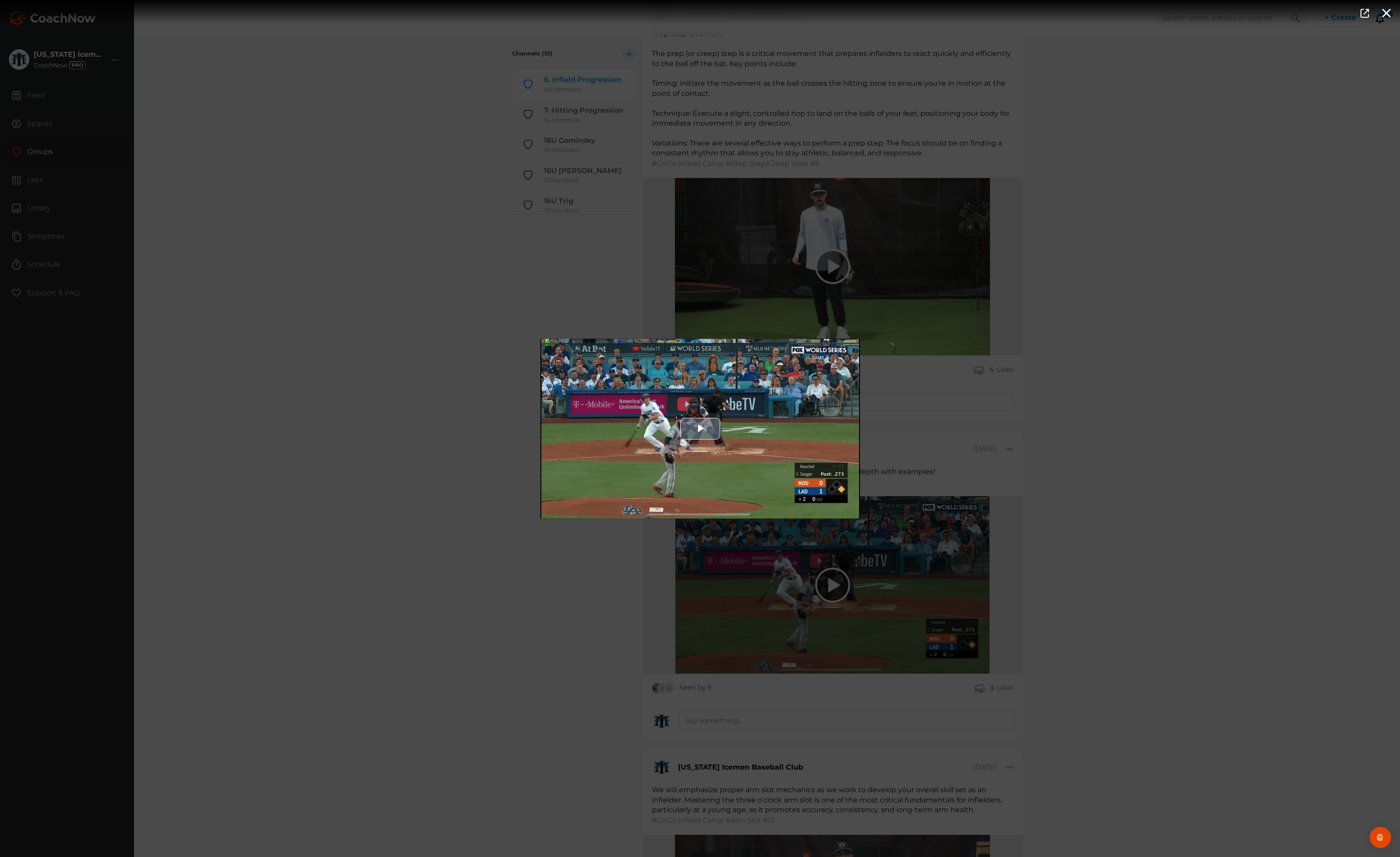
click at [701, 429] on span "Video Player" at bounding box center [701, 429] width 0 height 0
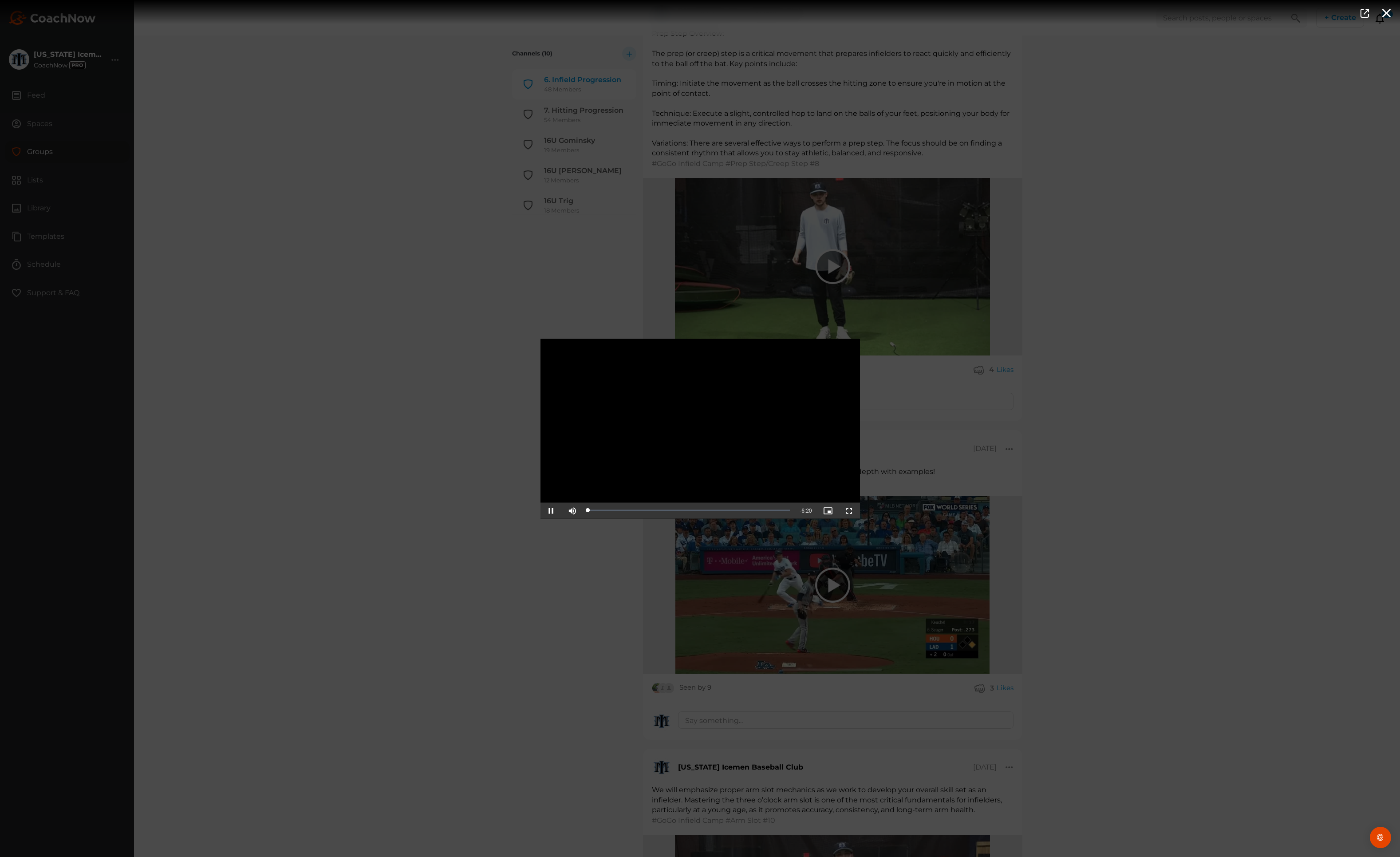
click at [850, 510] on span "Video Player" at bounding box center [850, 510] width 0 height 0
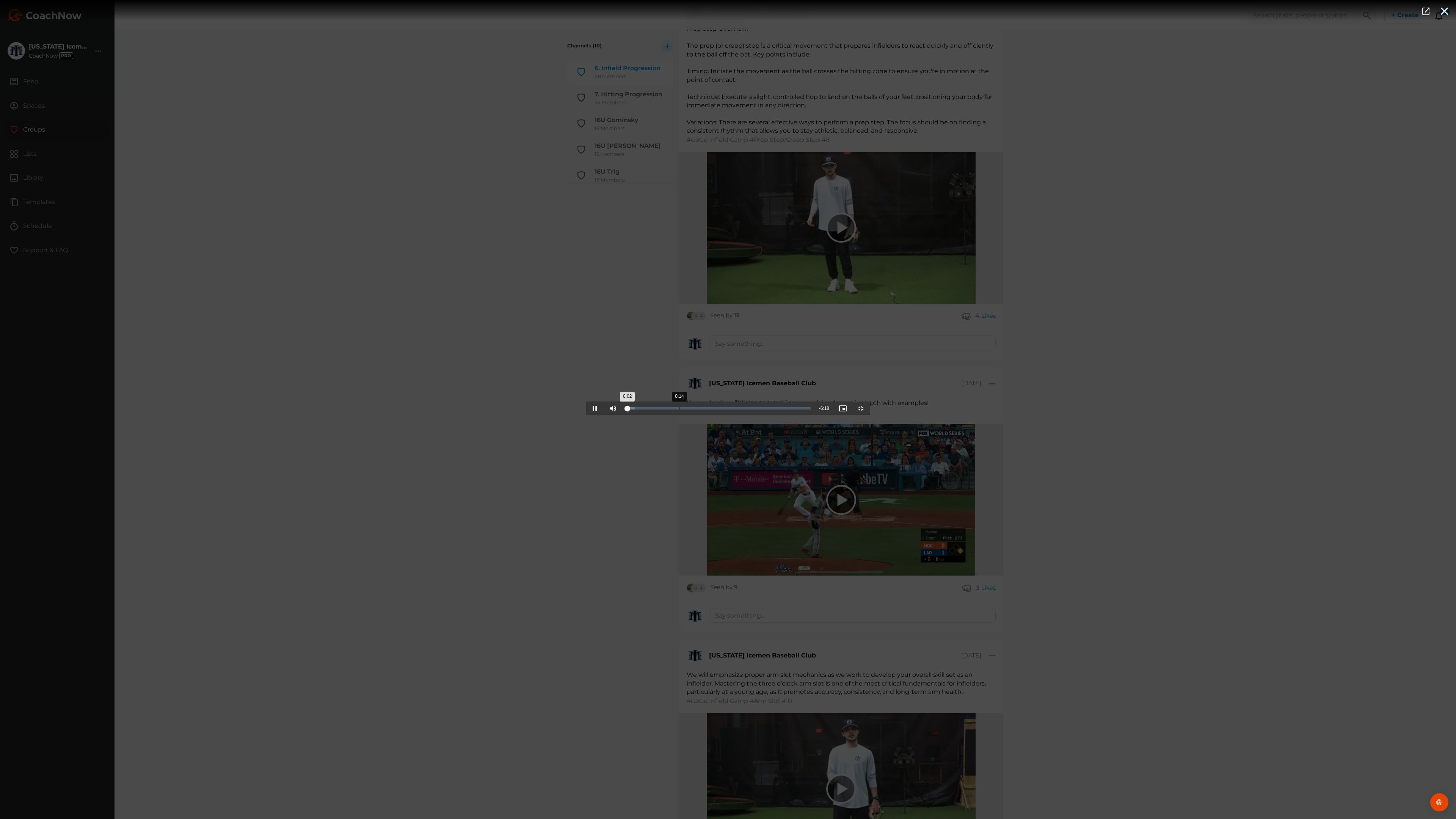
click at [622, 415] on div "Loaded : 4.72% 0:14 0:02" at bounding box center [718, 408] width 192 height 14
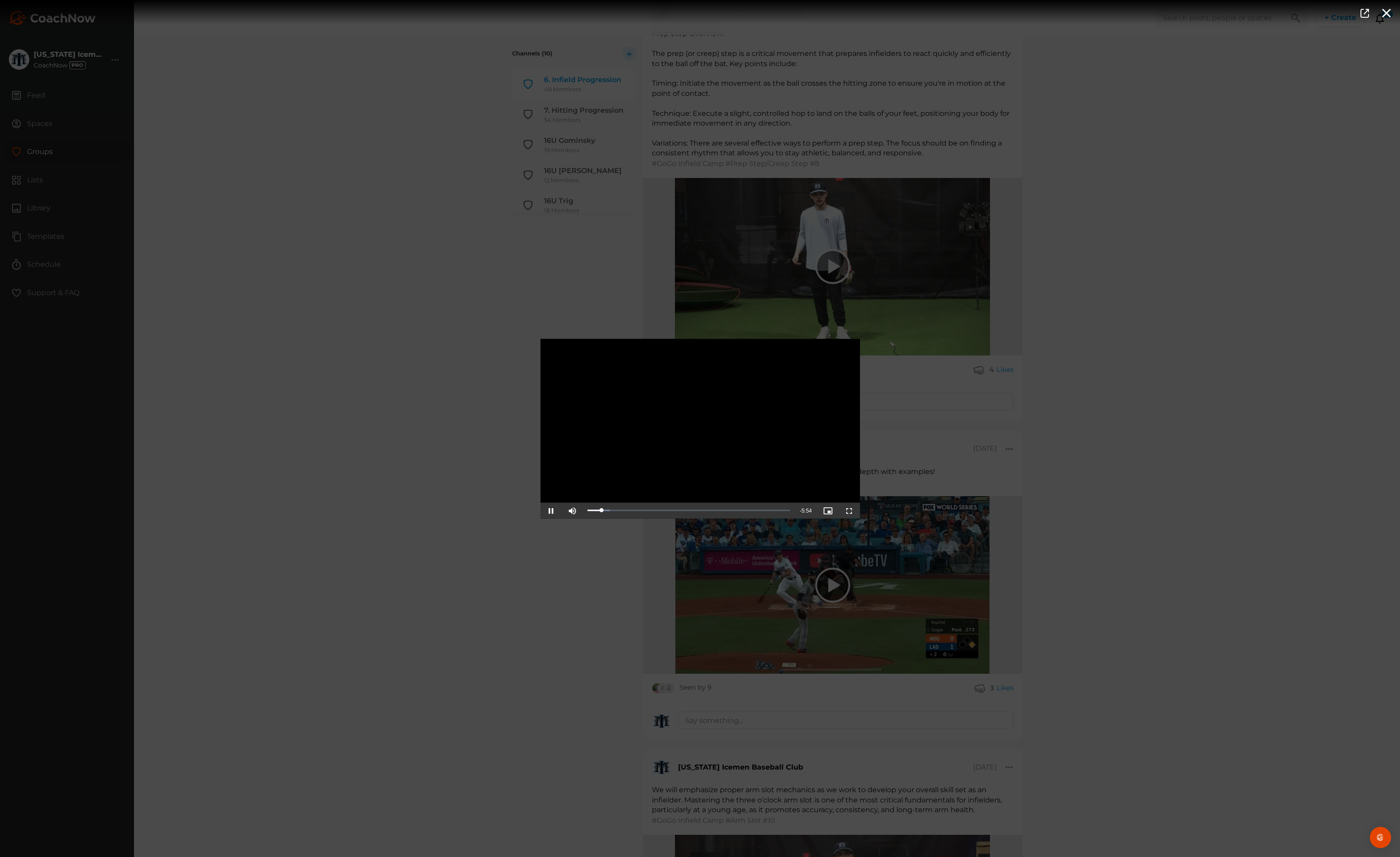
click at [455, 427] on div "Video Player is loading. Play Video Pause Mute Current Time 0:26 / Duration 6:2…" at bounding box center [700, 428] width 1400 height 857
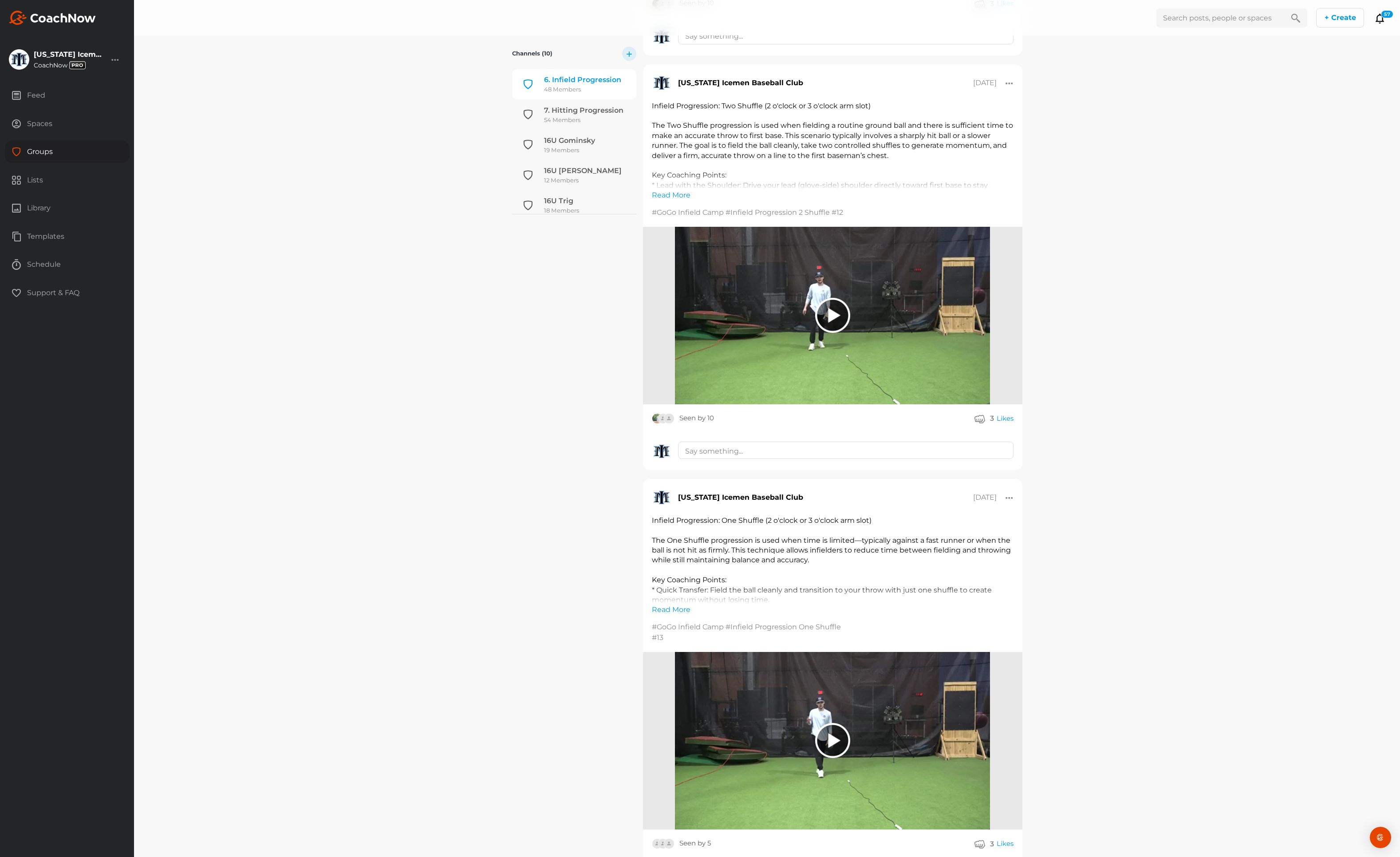
scroll to position [5320, 0]
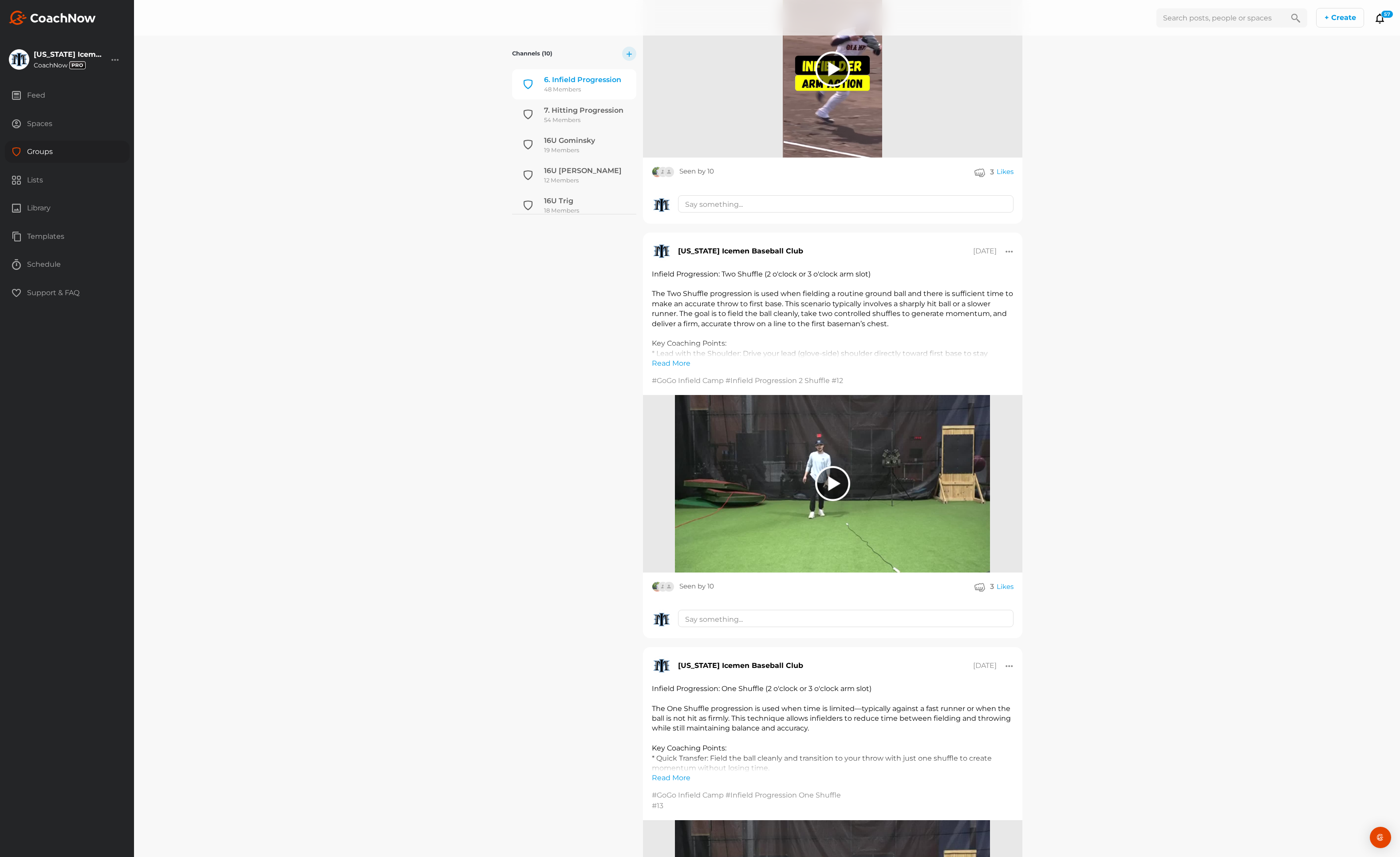
click at [674, 358] on link "Read More" at bounding box center [671, 363] width 38 height 11
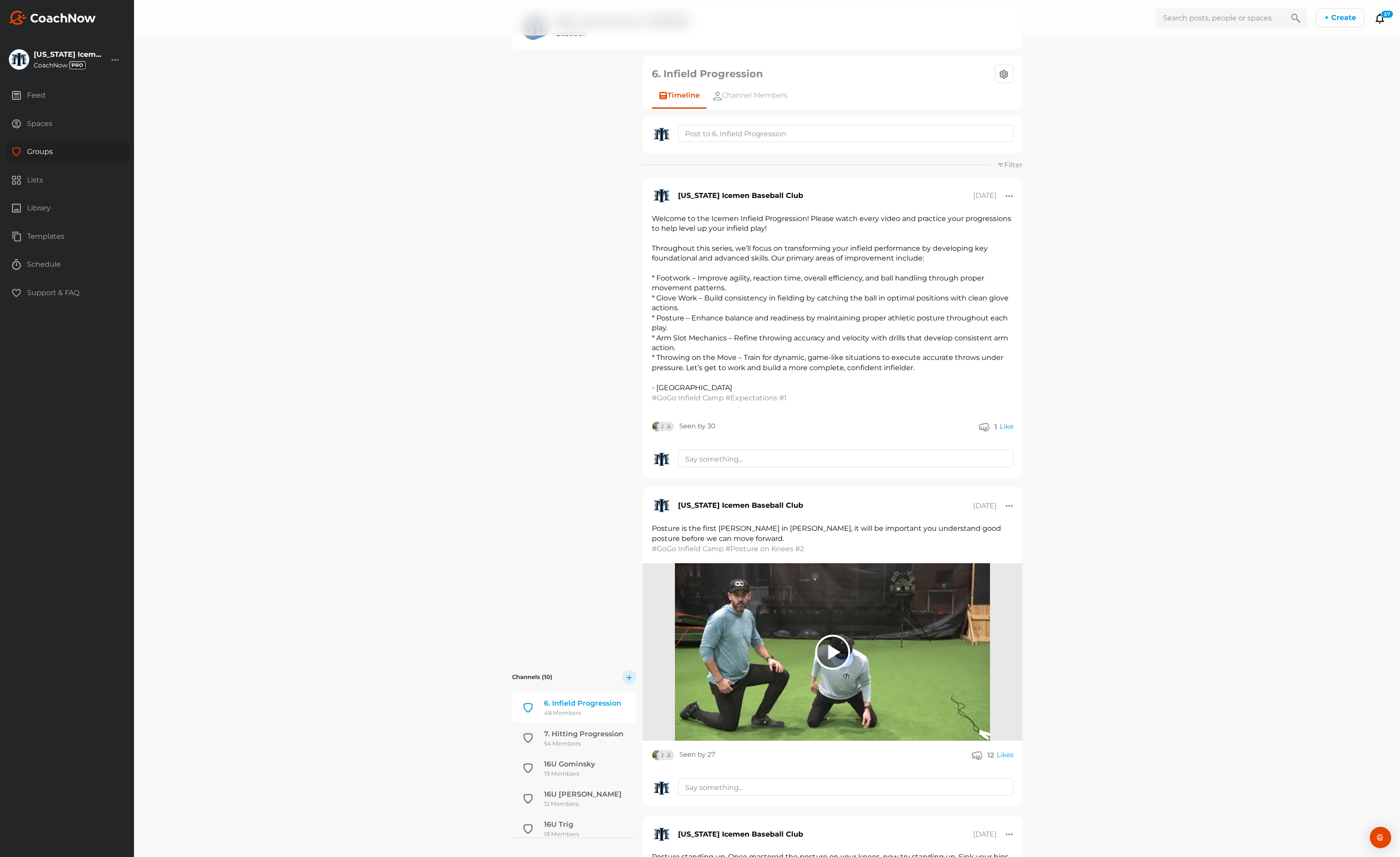
scroll to position [0, 0]
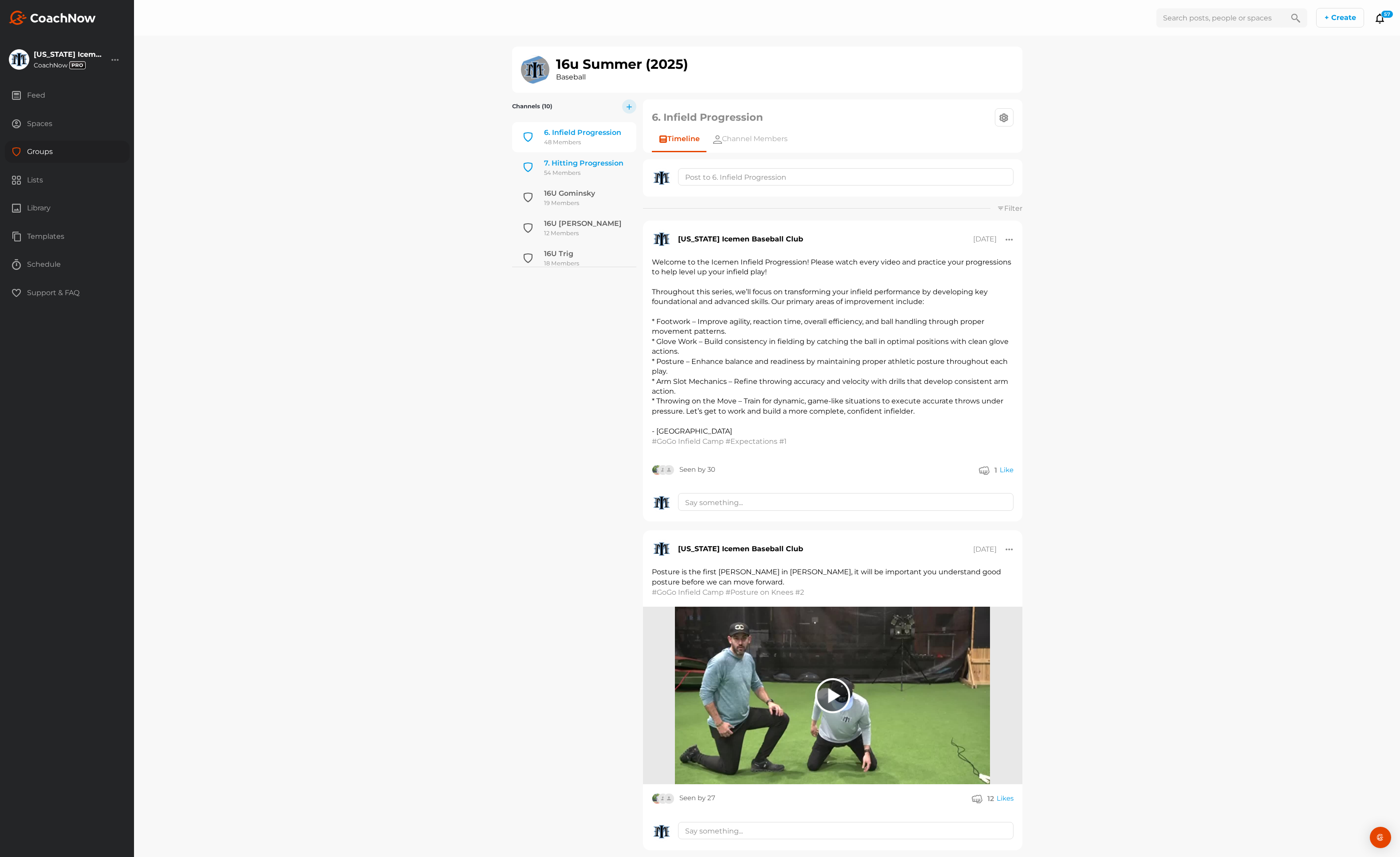
click at [580, 164] on div "7. Hitting Progression" at bounding box center [584, 163] width 79 height 11
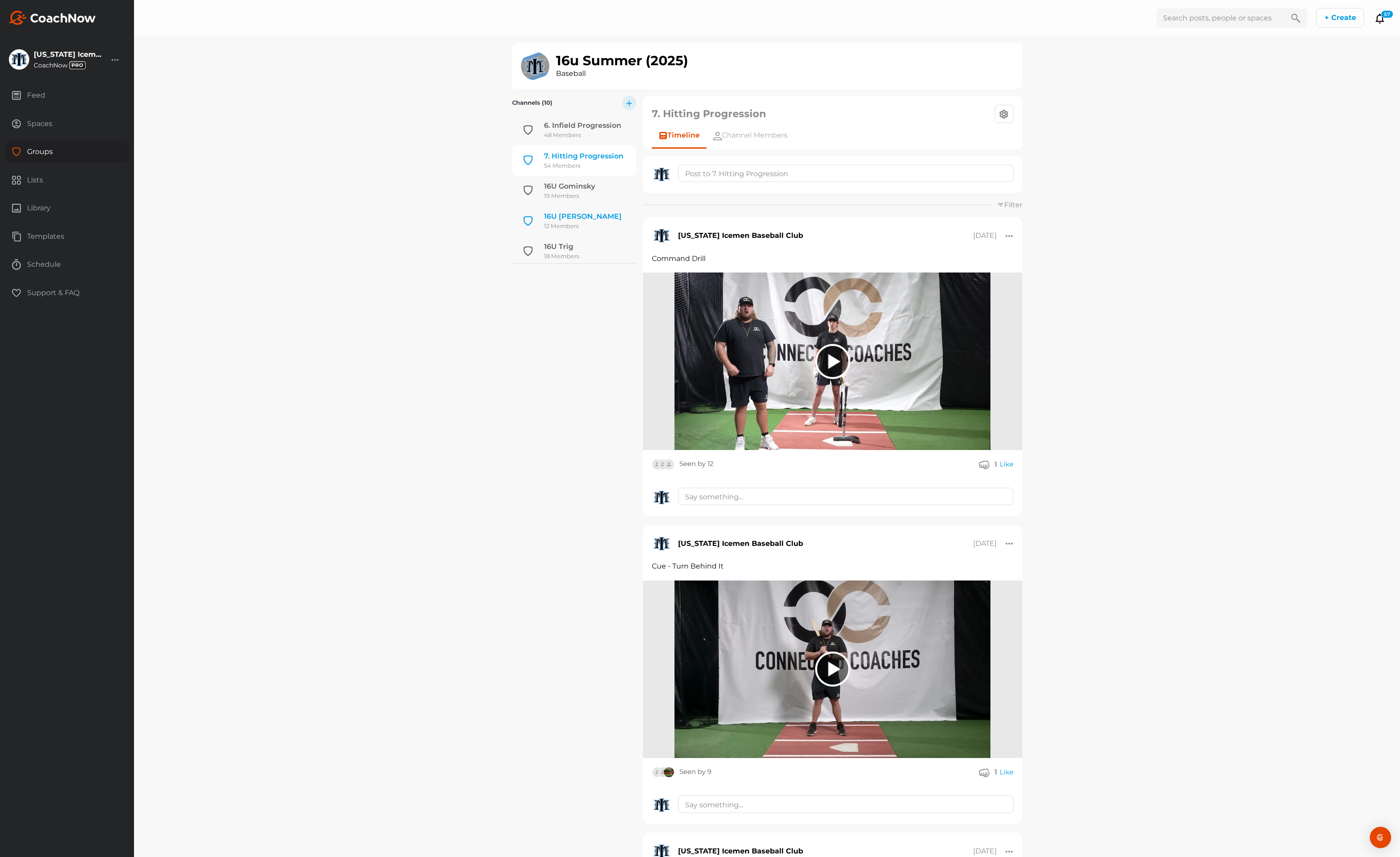
scroll to position [13, 0]
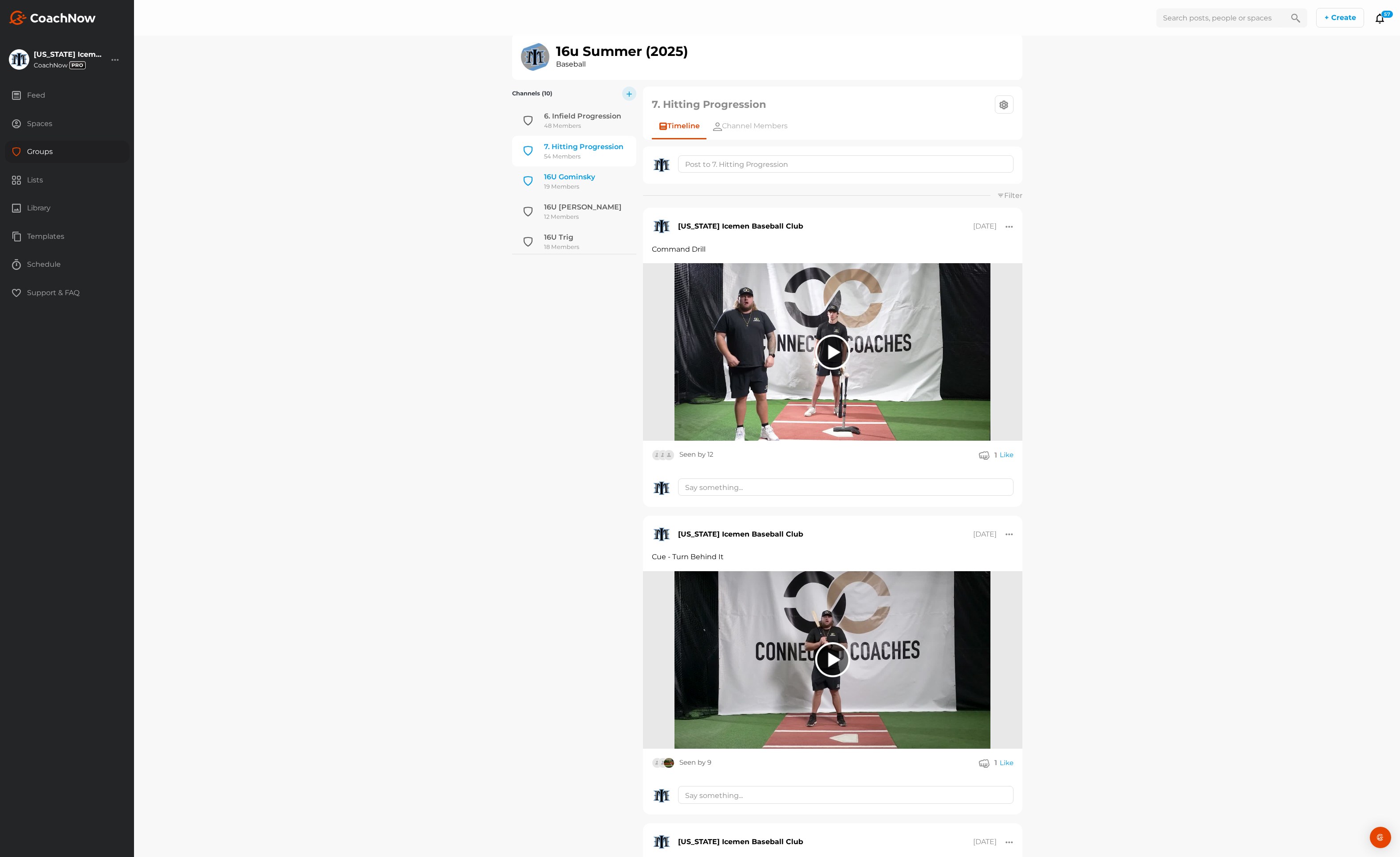
click at [566, 183] on div "19 Members" at bounding box center [569, 187] width 51 height 9
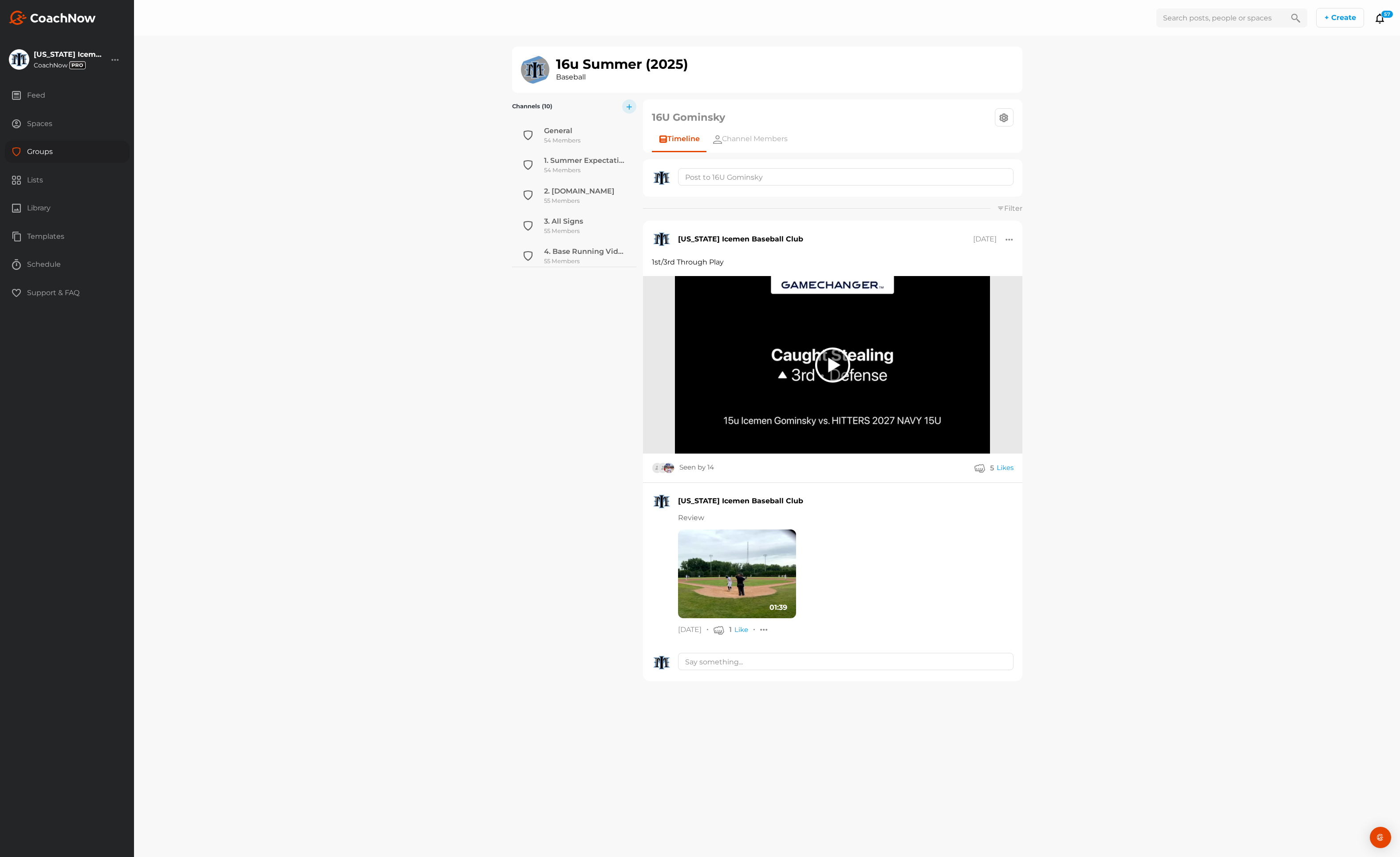
scroll to position [183, 0]
click at [824, 357] on div at bounding box center [832, 365] width 35 height 35
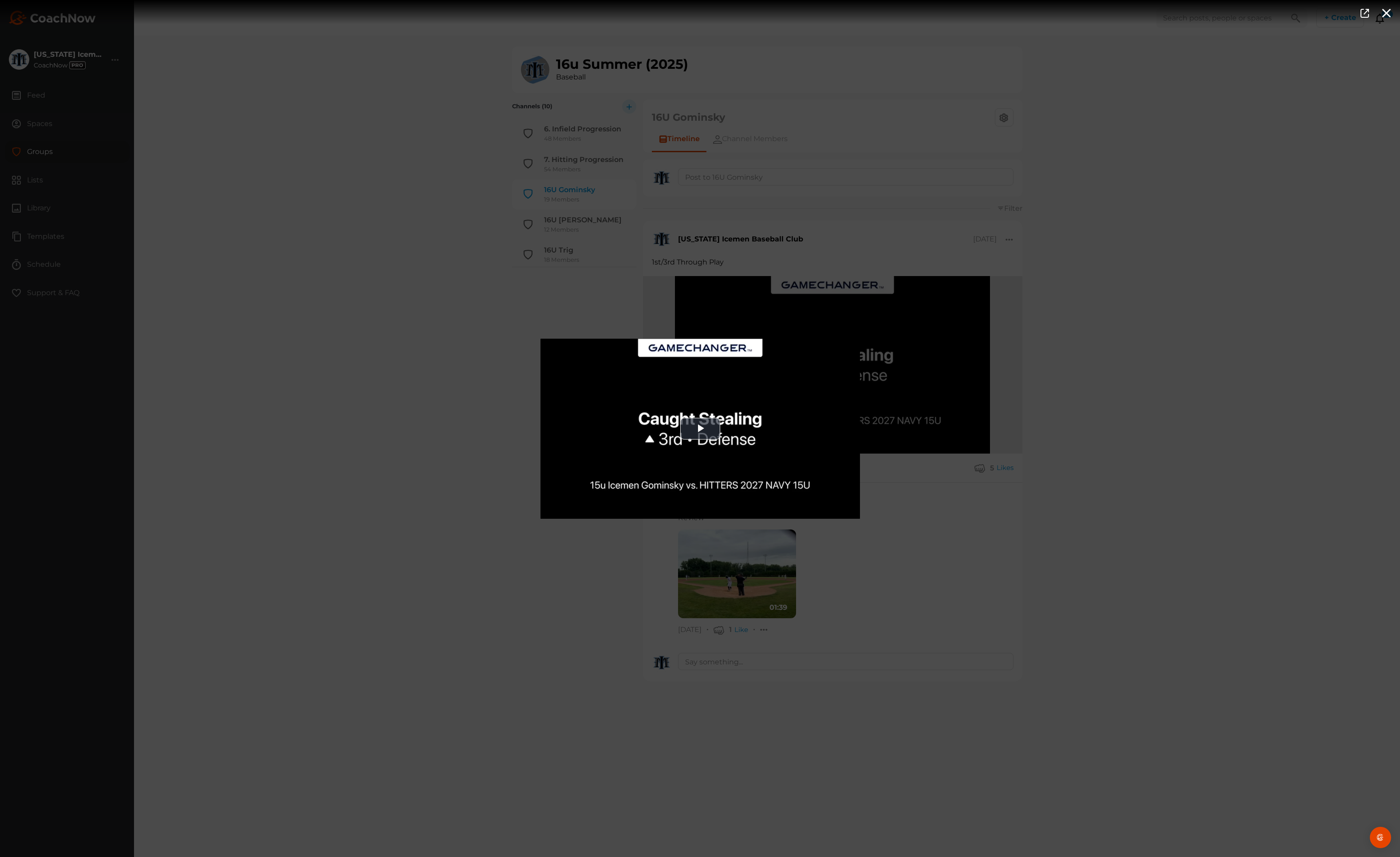
click at [950, 529] on div "Video Player is loading. Play Video Play Mute Current Time 0:00 / Duration 1:03…" at bounding box center [700, 428] width 1400 height 857
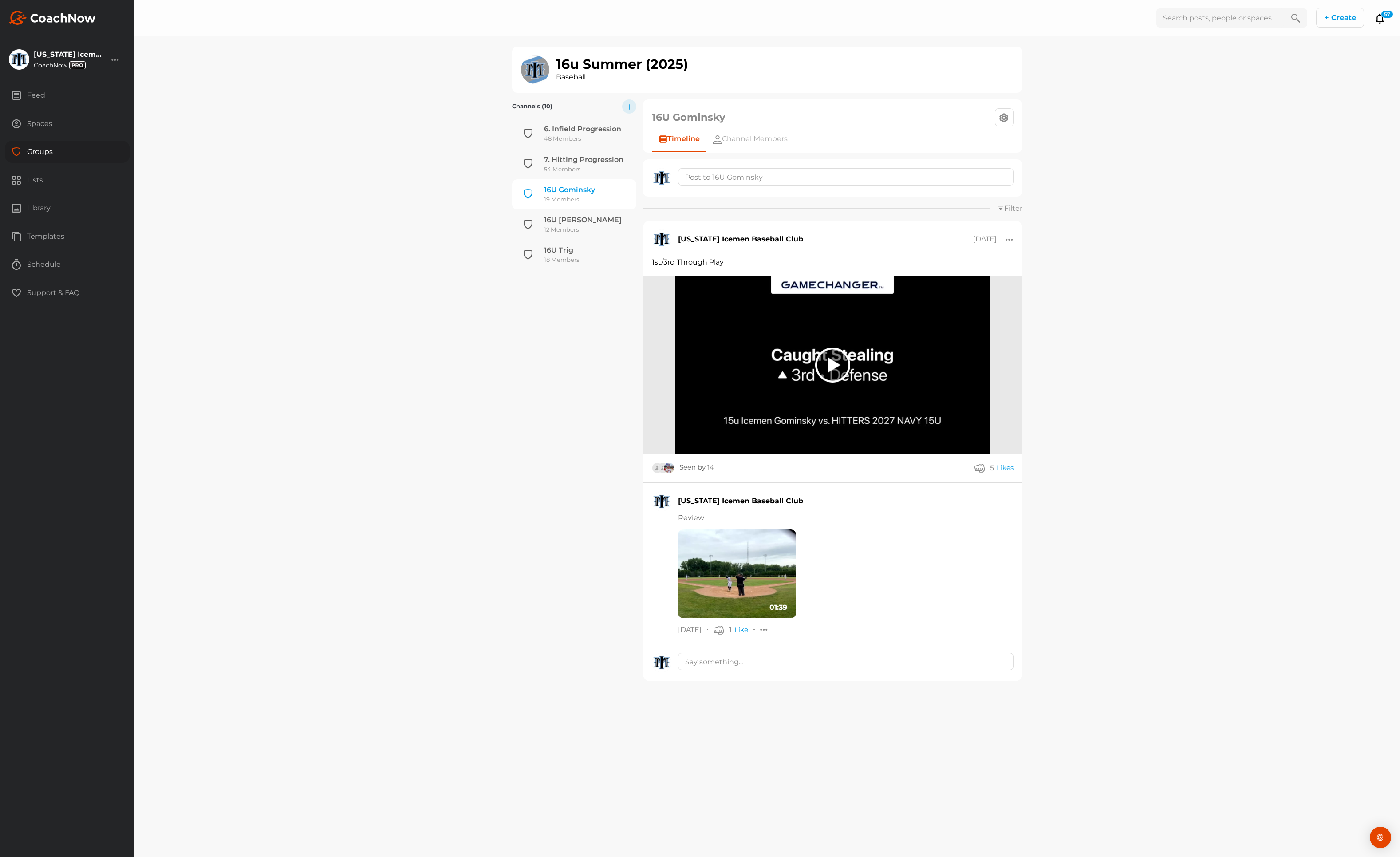
click at [718, 570] on img at bounding box center [737, 574] width 118 height 89
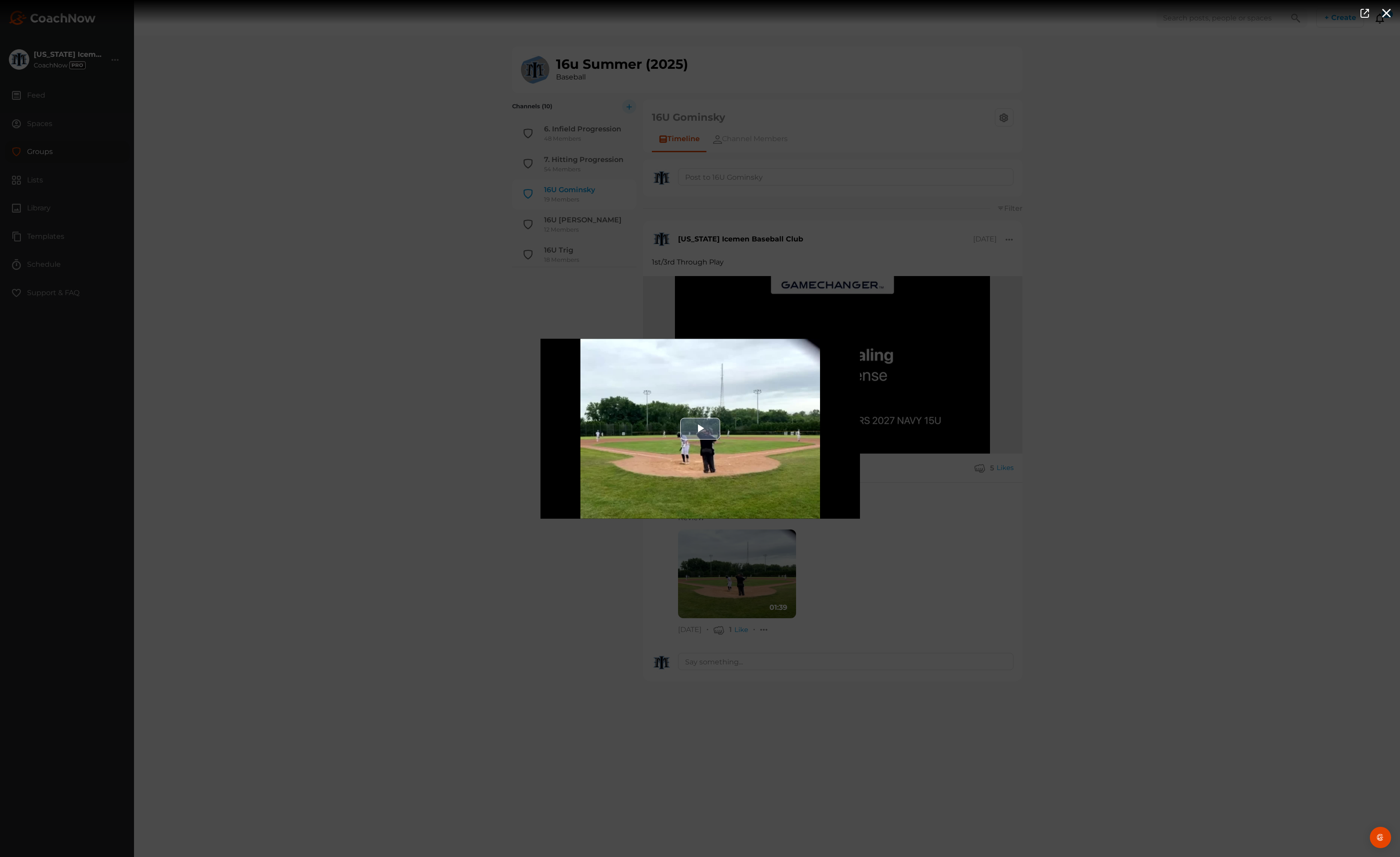
click at [701, 429] on span "Video Player" at bounding box center [701, 429] width 0 height 0
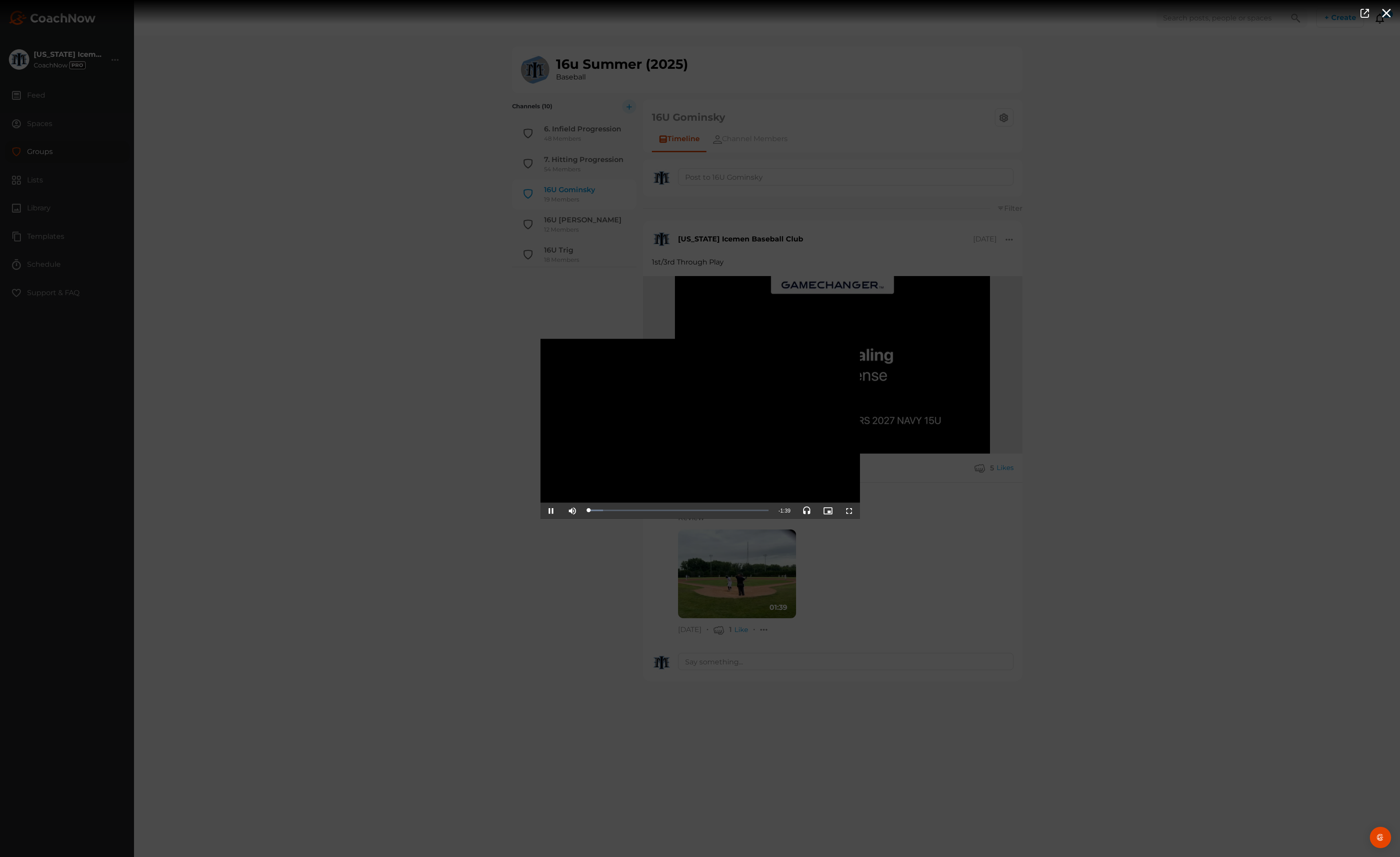
click at [850, 510] on span "Video Player" at bounding box center [850, 510] width 0 height 0
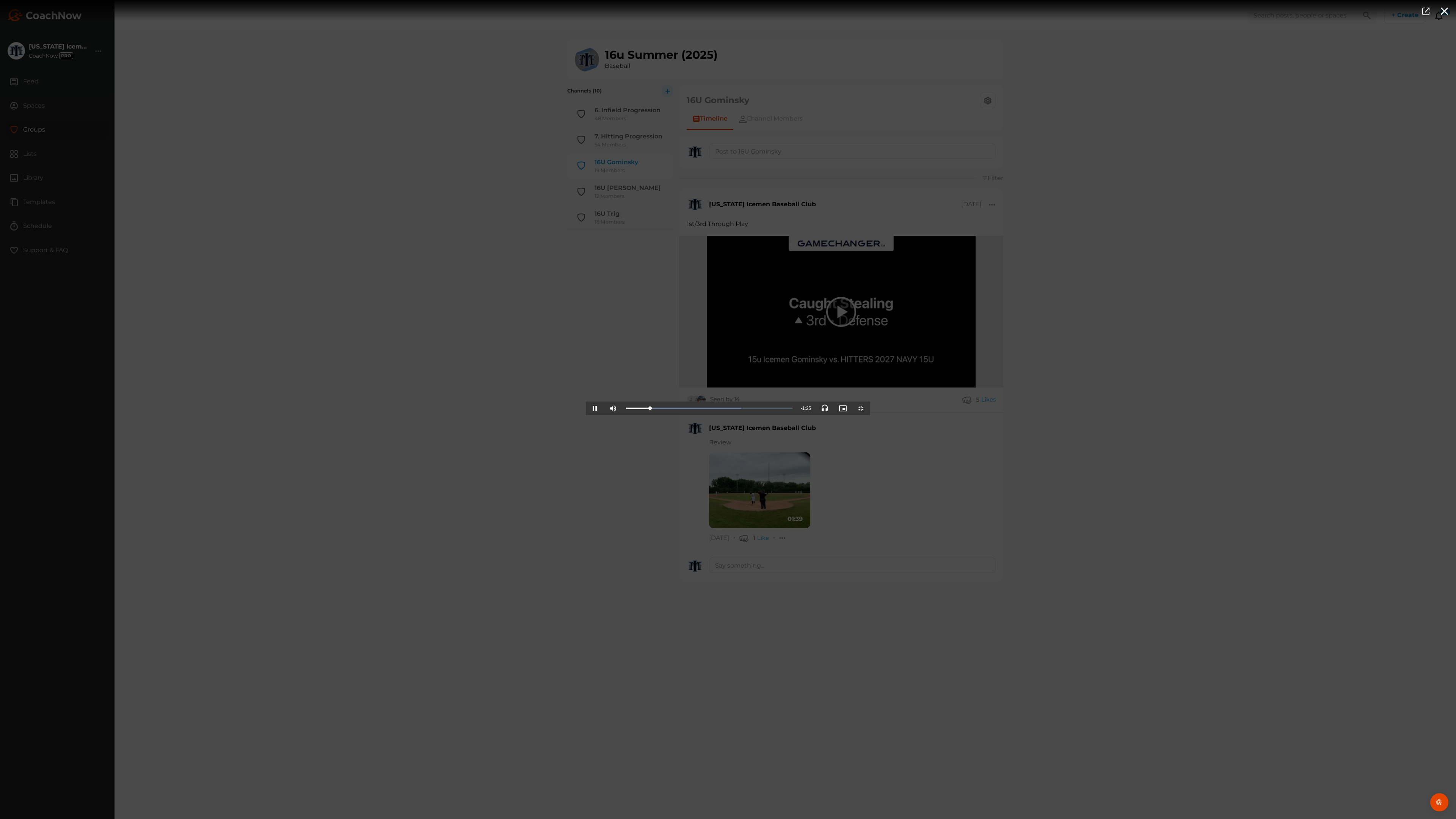
click at [595, 408] on span "Video Player" at bounding box center [595, 408] width 0 height 0
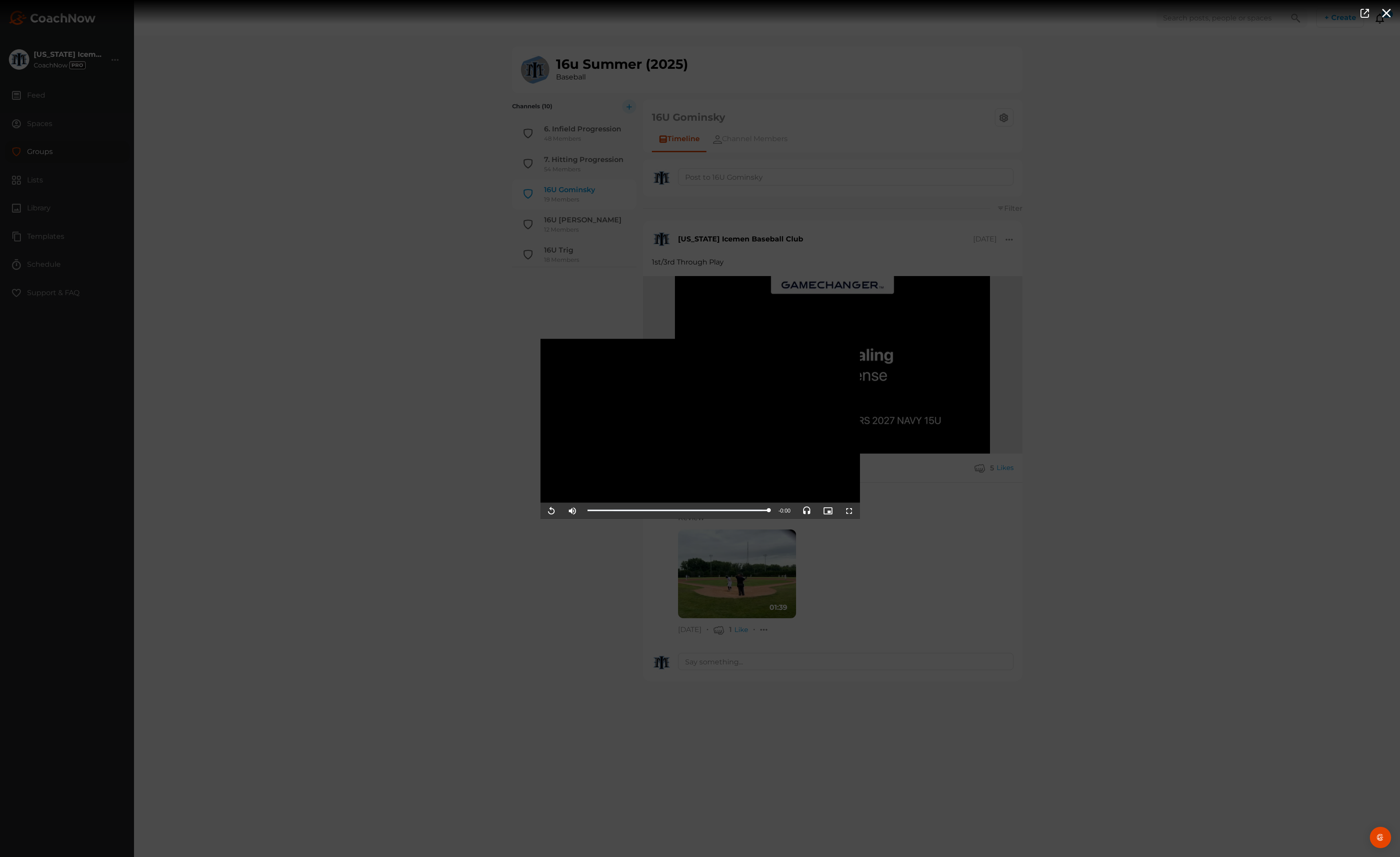
click at [1192, 419] on div "Video Player is loading. Play Video Replay Mute Current Time 1:39 / Duration 1:…" at bounding box center [700, 428] width 1400 height 857
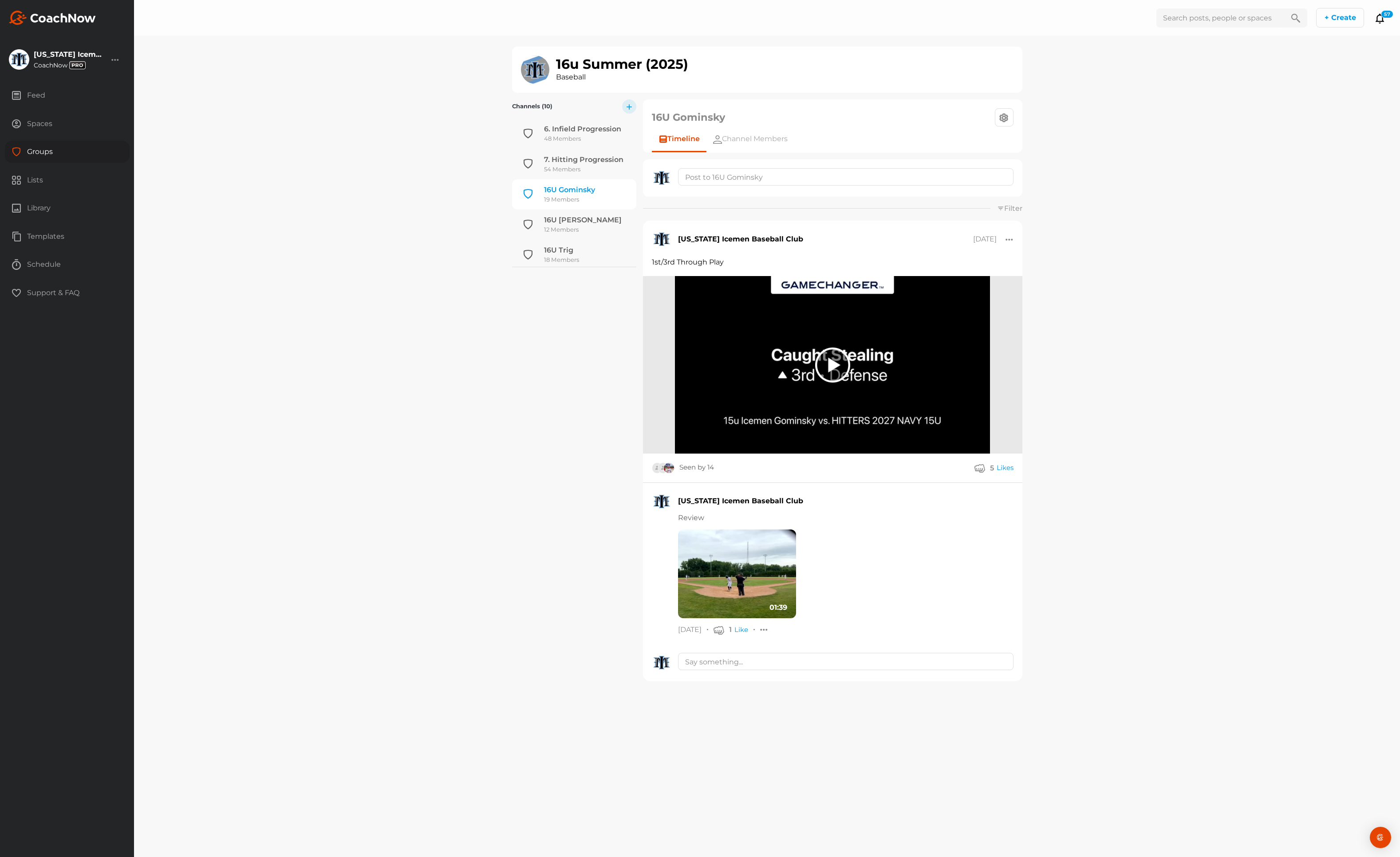
click at [57, 120] on div "Spaces" at bounding box center [67, 124] width 125 height 23
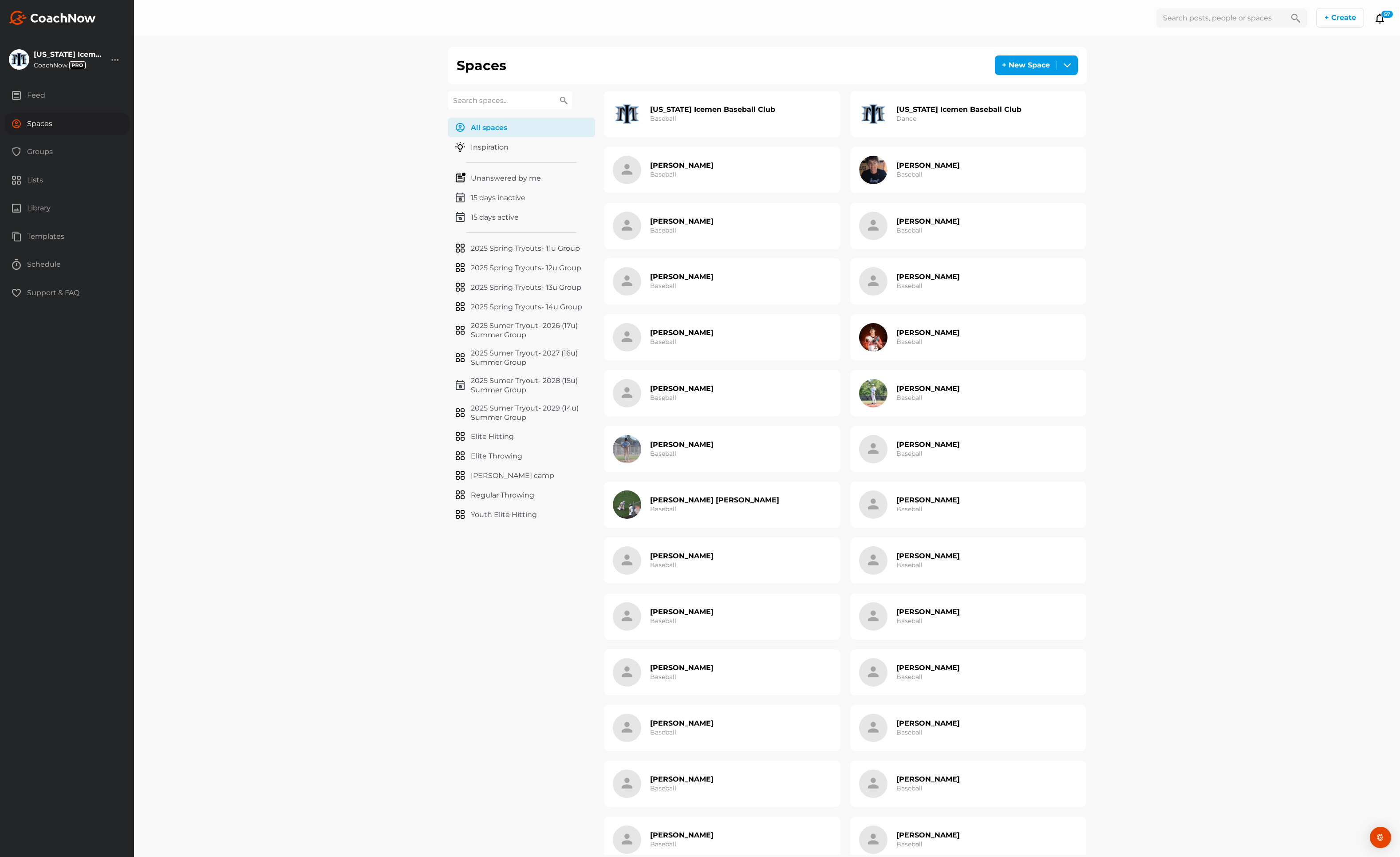
click at [541, 93] on input "text" at bounding box center [510, 101] width 124 height 19
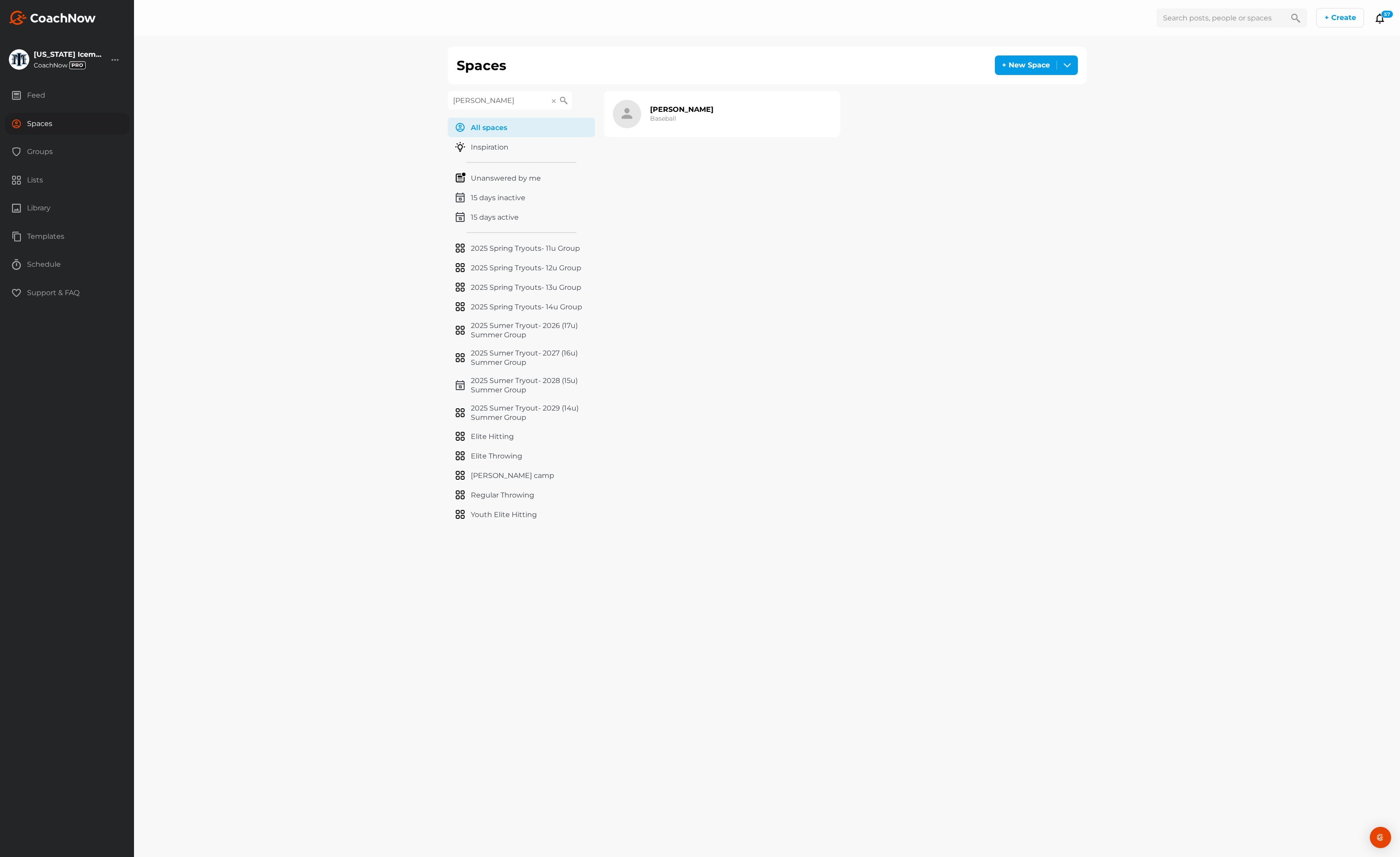
type input "[PERSON_NAME]"
click at [667, 107] on h2 "[PERSON_NAME]" at bounding box center [682, 109] width 64 height 9
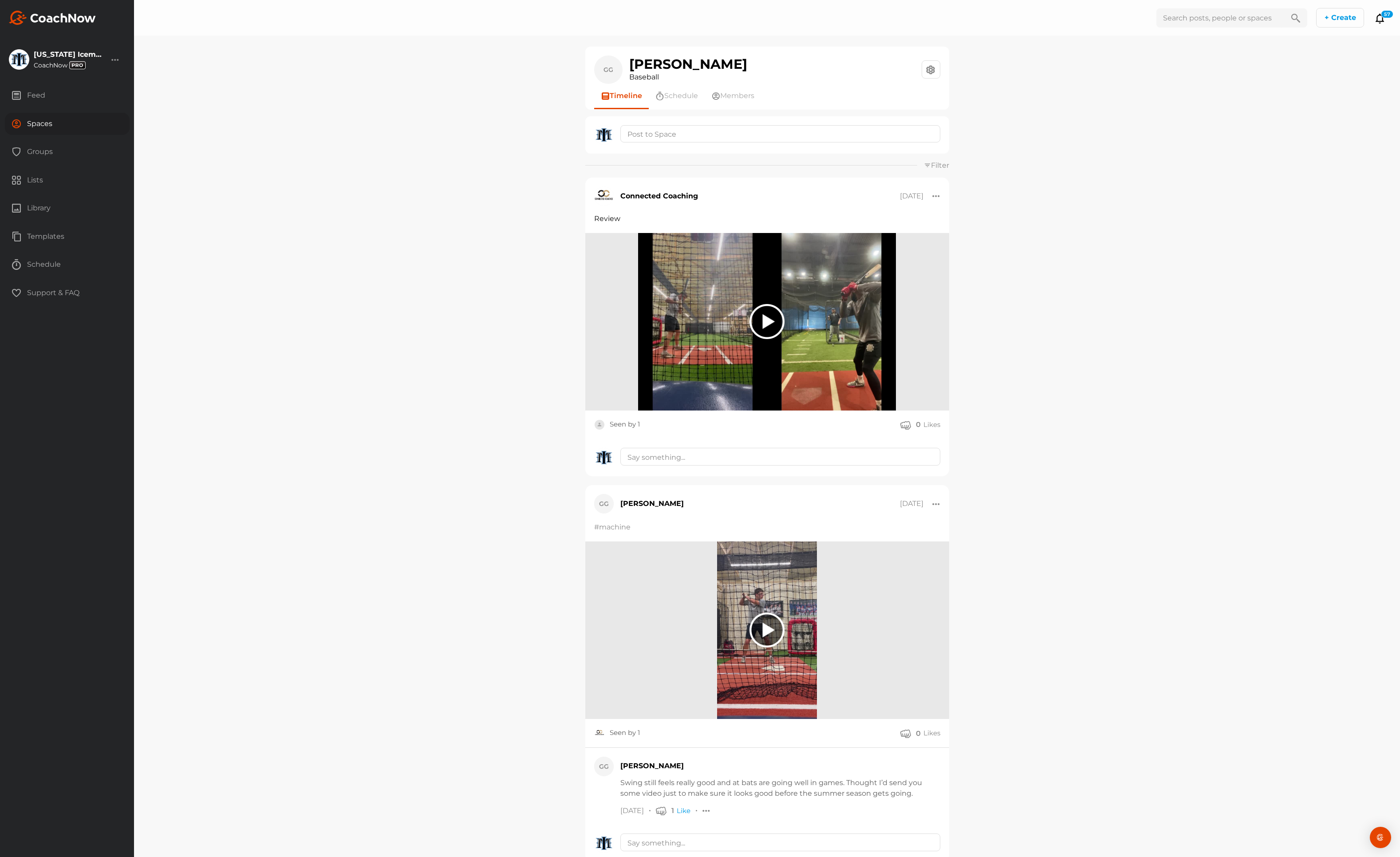
click at [765, 325] on div at bounding box center [767, 322] width 35 height 35
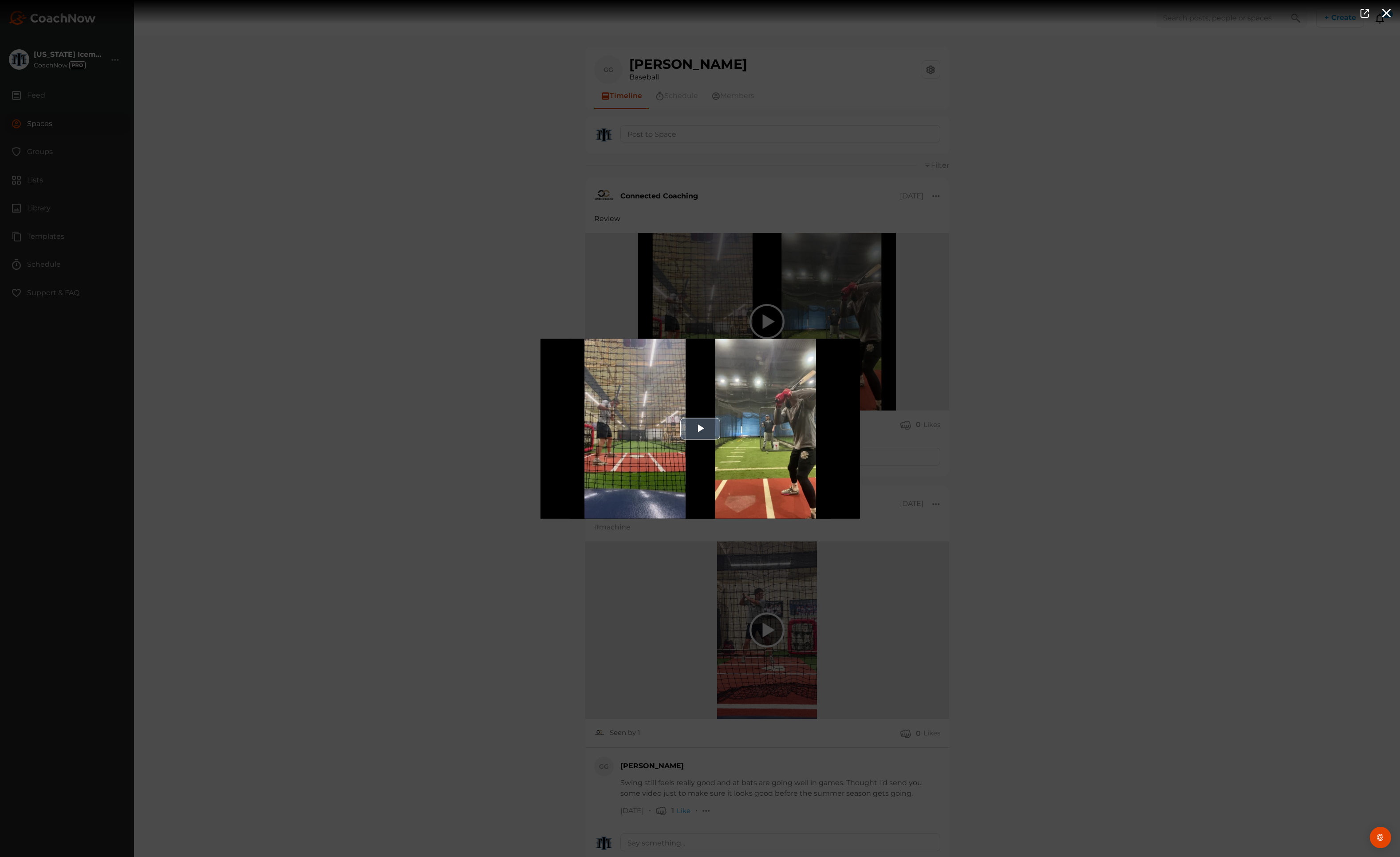
click at [701, 429] on span "Video Player" at bounding box center [701, 429] width 0 height 0
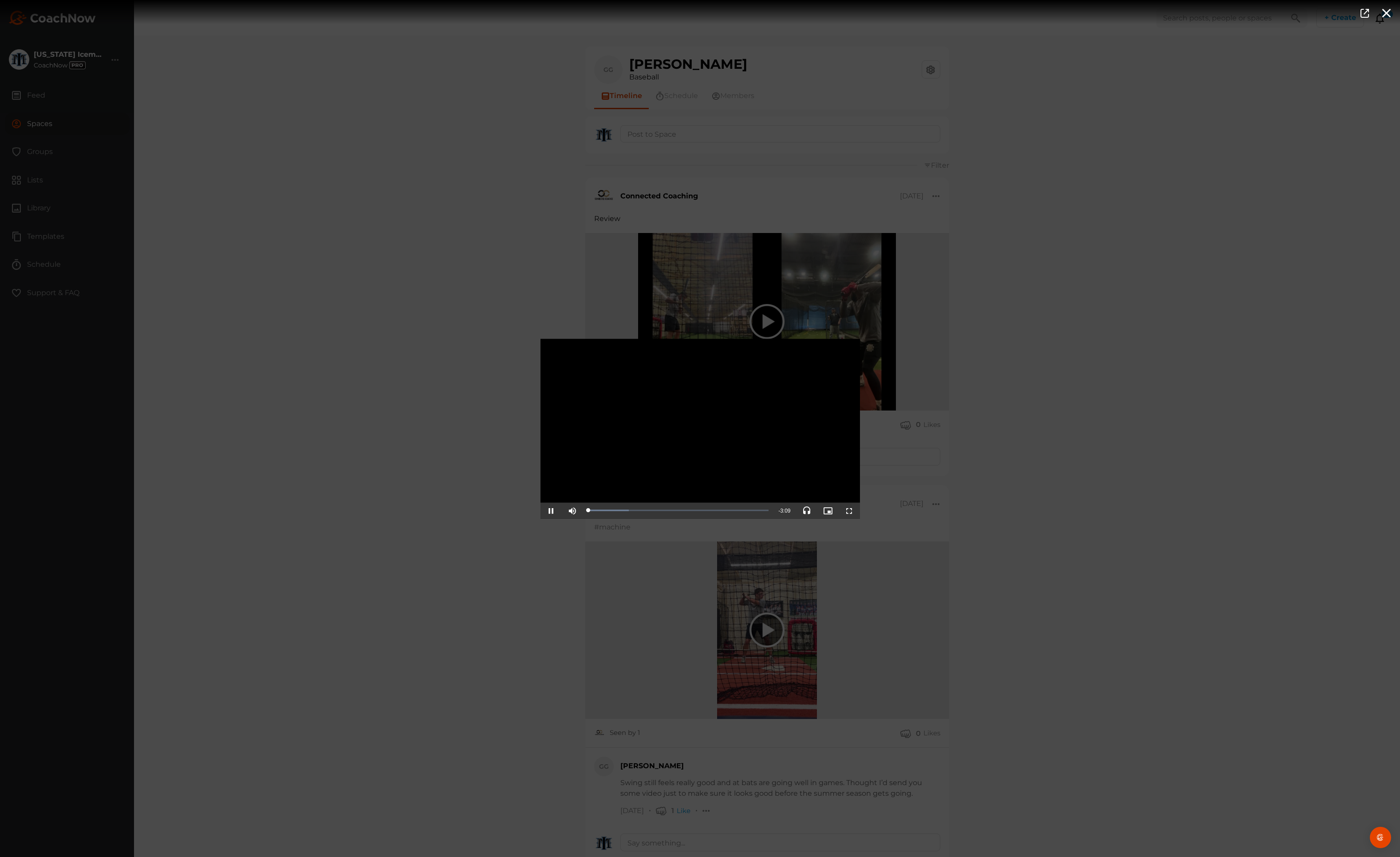
click at [850, 510] on span "Video Player" at bounding box center [850, 510] width 0 height 0
click at [343, 255] on div "Video Player is loading. Play Video Pause Mute Current Time 2:13 / Duration 3:0…" at bounding box center [700, 428] width 1400 height 857
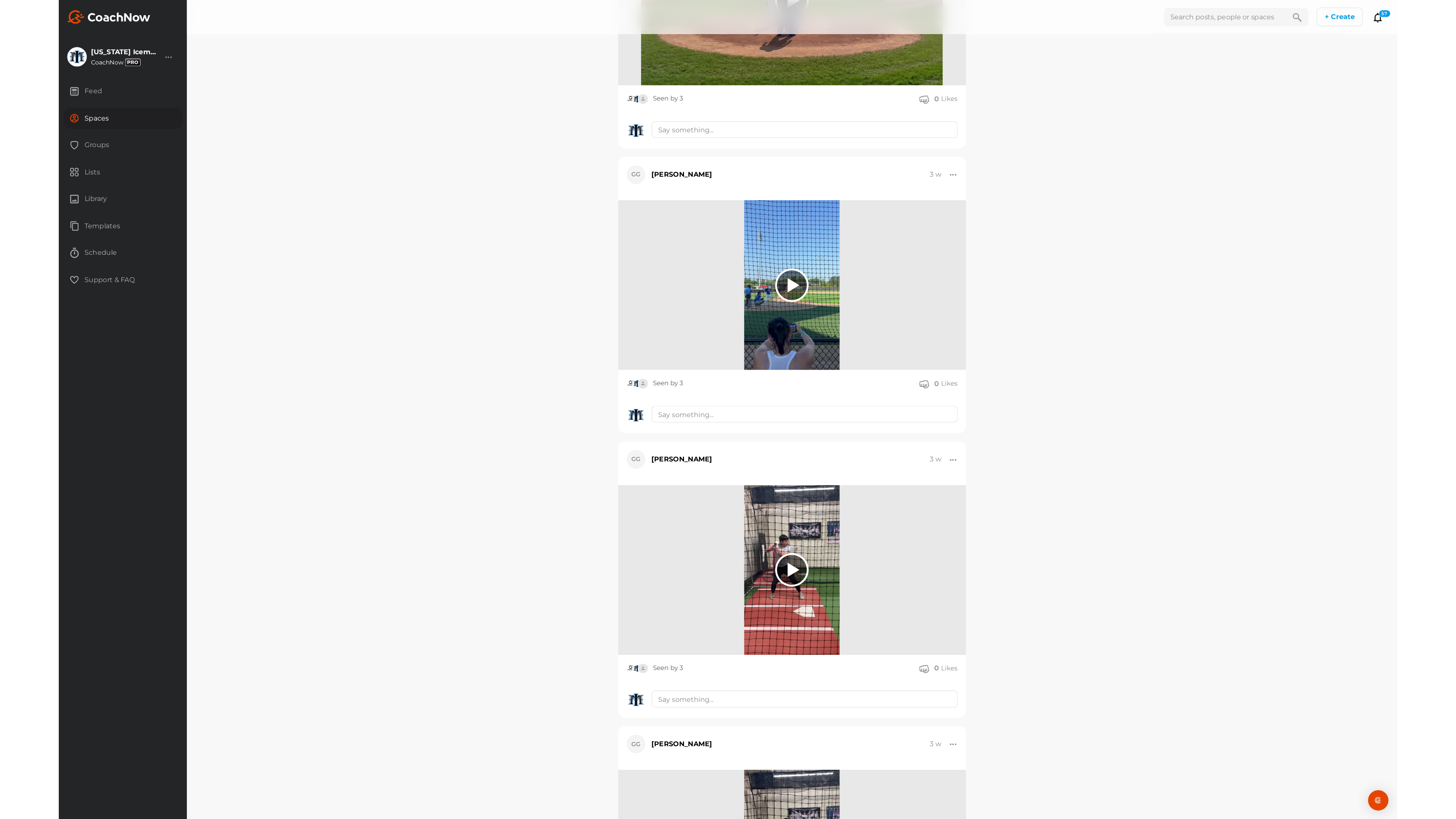
scroll to position [26323, 0]
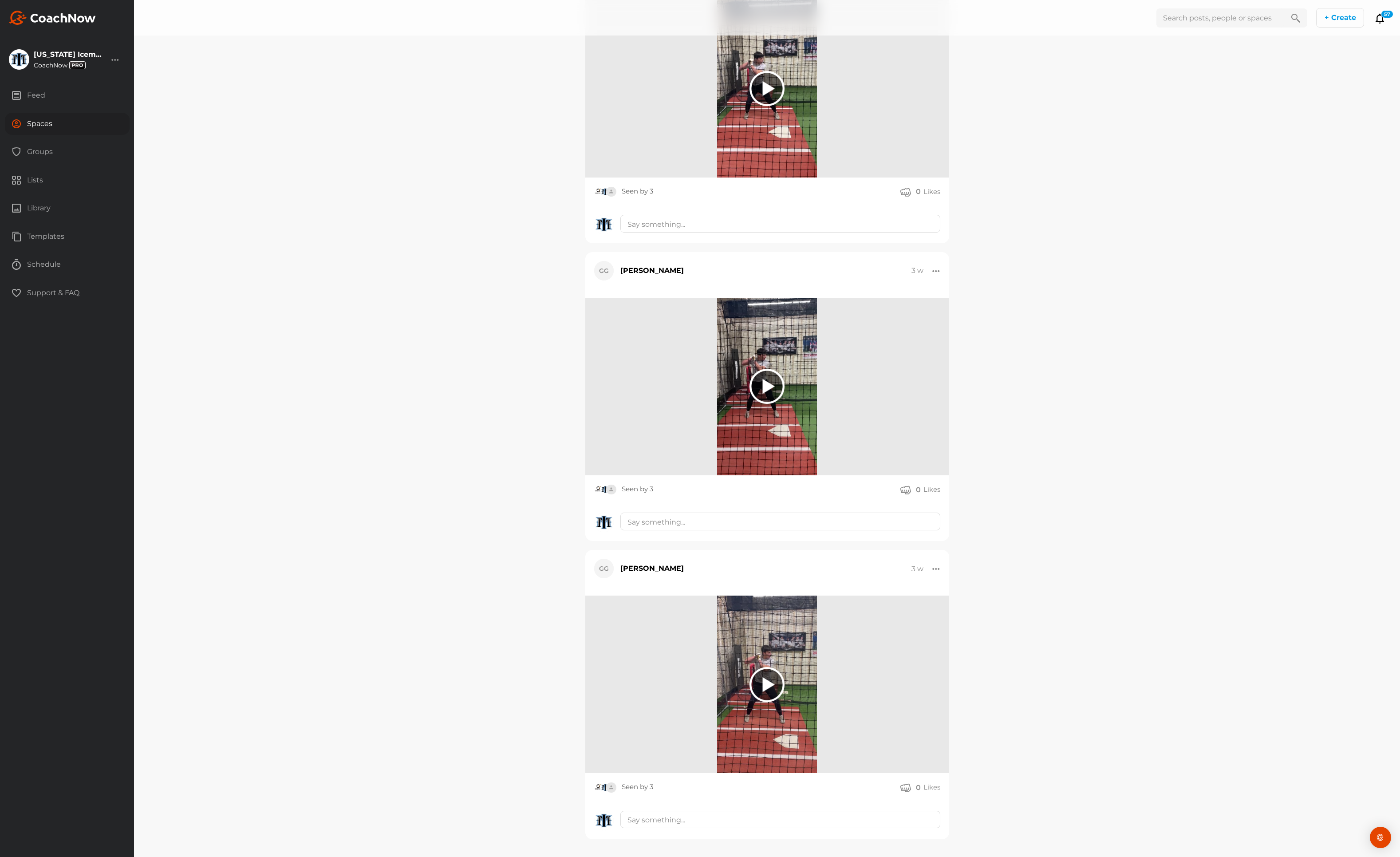
click at [773, 650] on img at bounding box center [767, 684] width 100 height 177
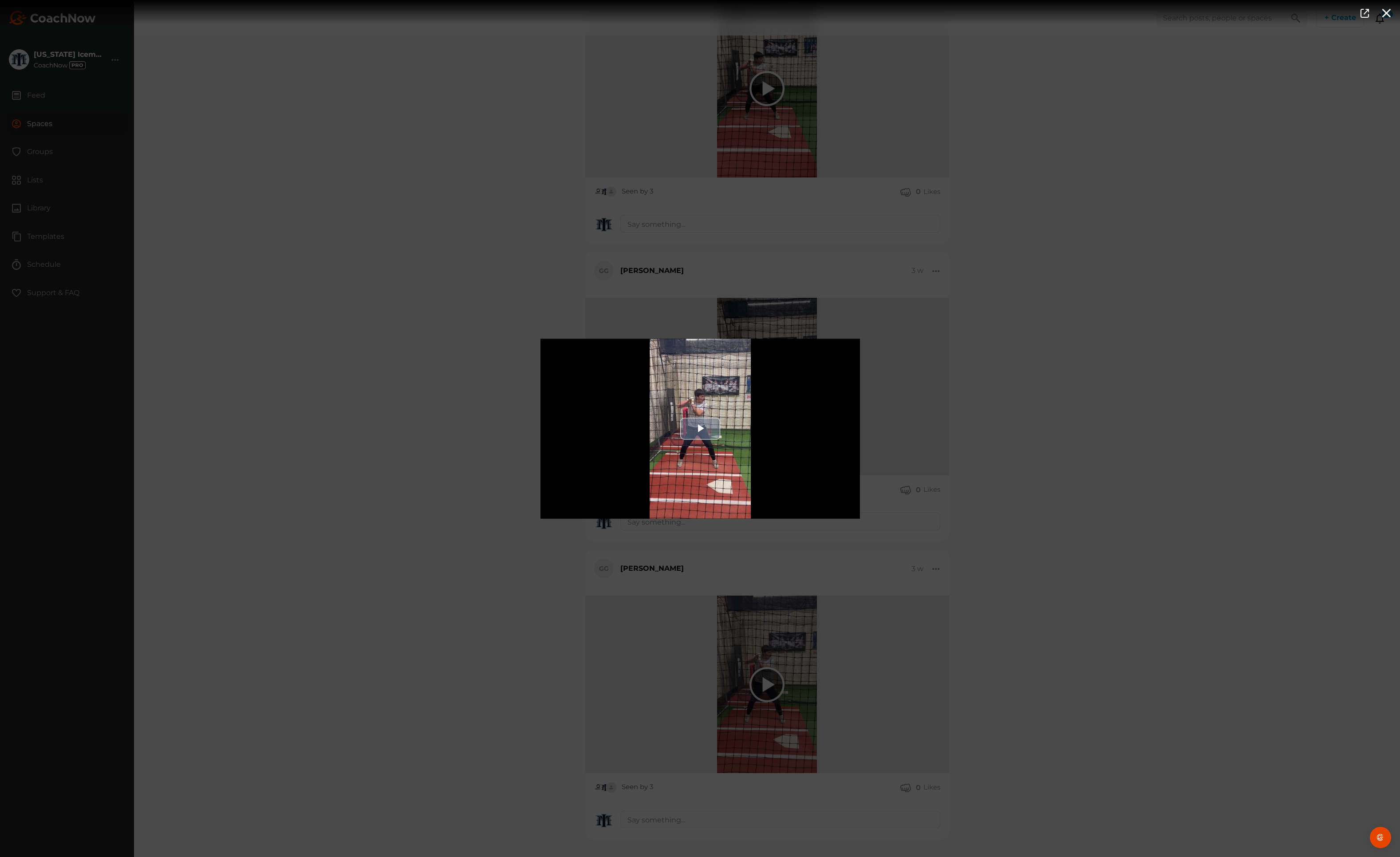
click at [701, 429] on span "Video Player" at bounding box center [701, 429] width 0 height 0
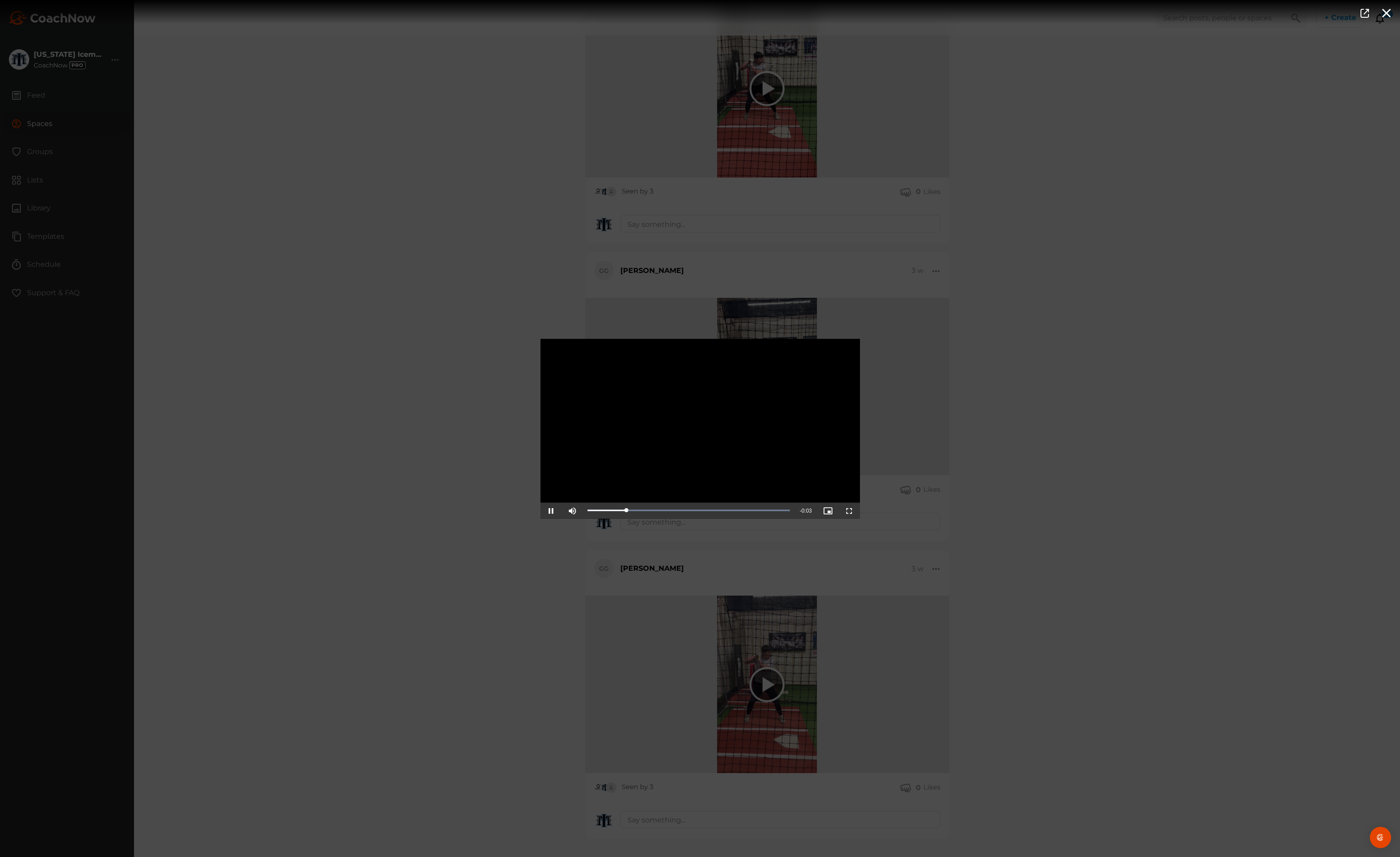
click at [850, 510] on span "Video Player" at bounding box center [850, 510] width 0 height 0
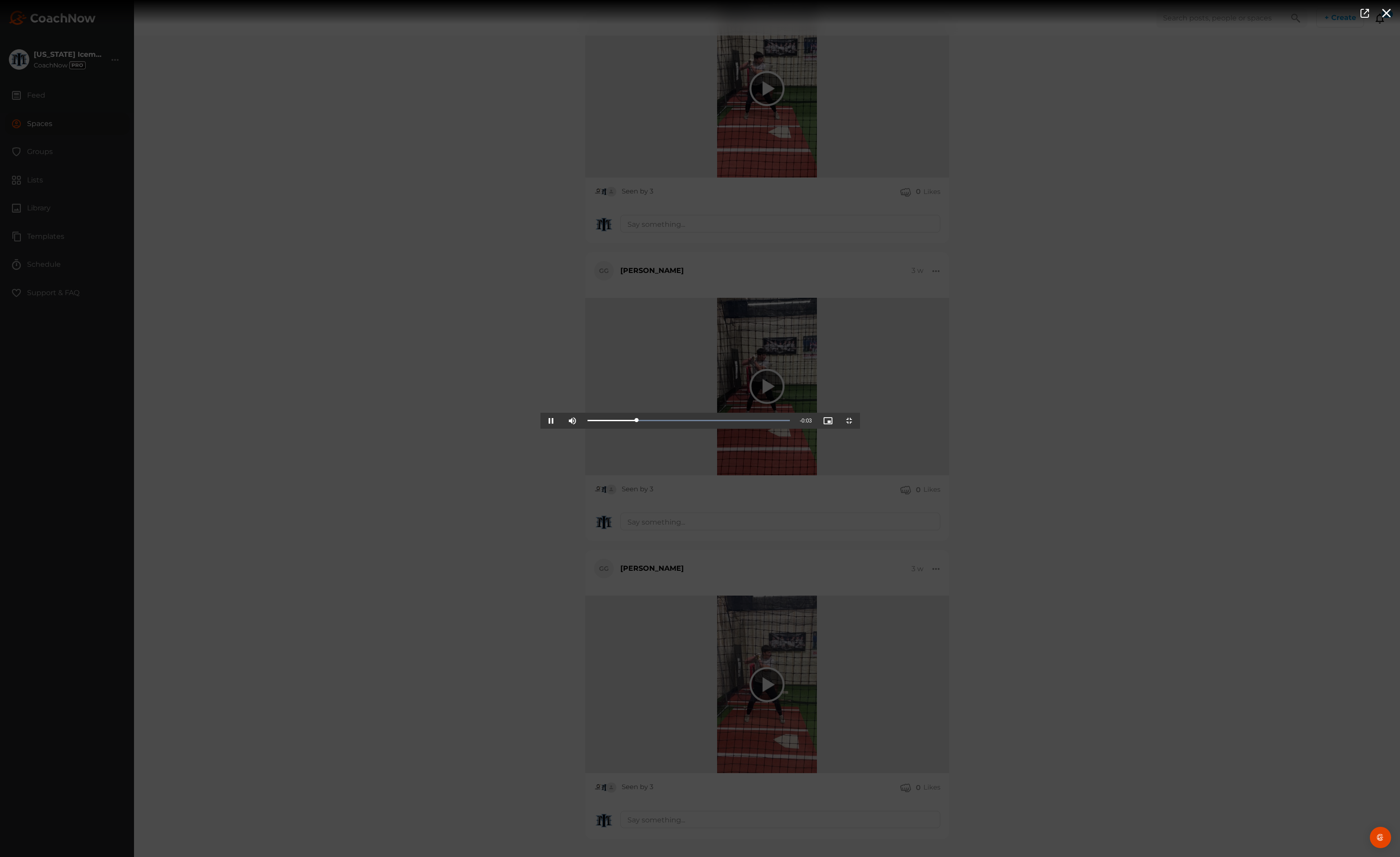
scroll to position [30718, 0]
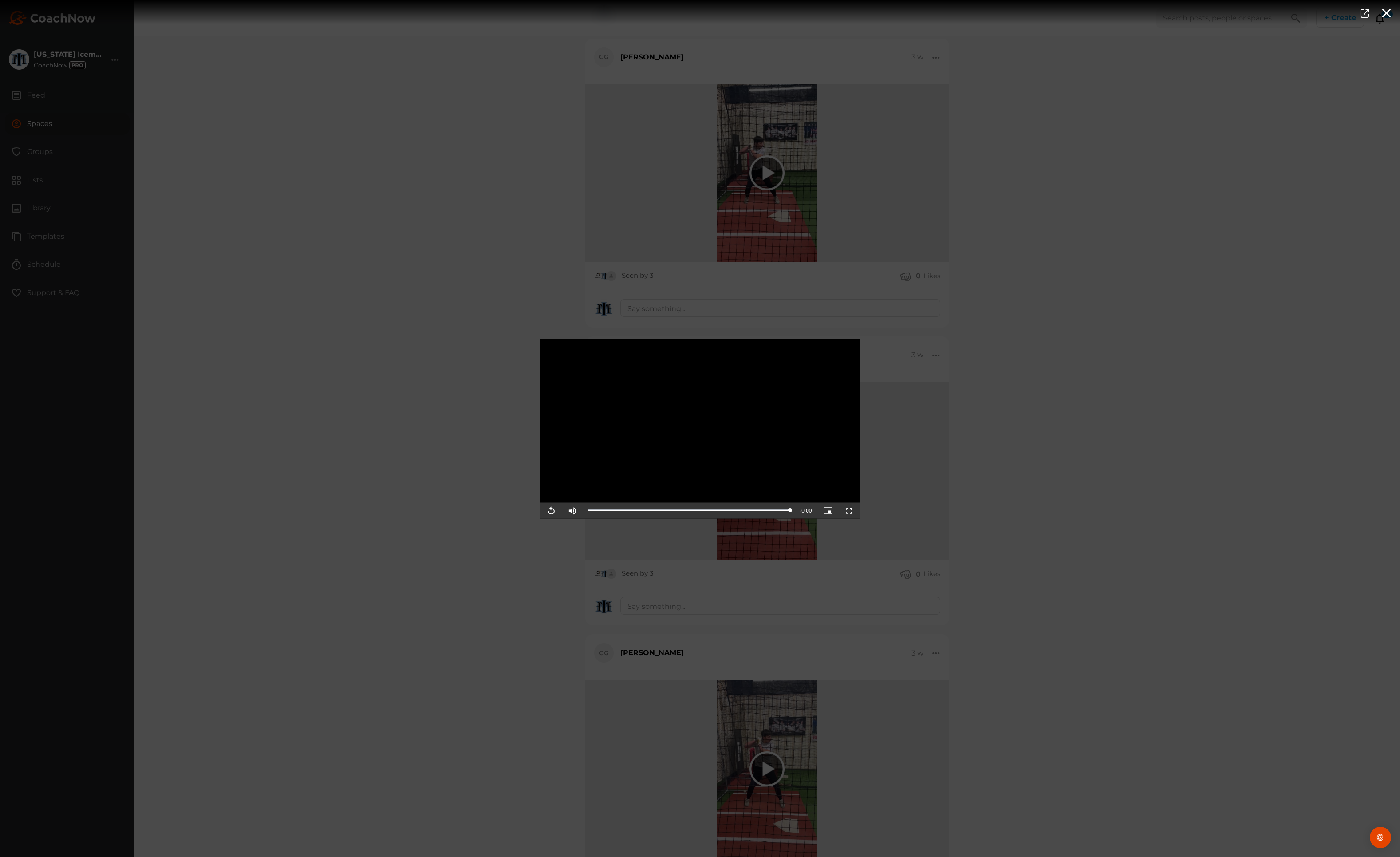
click at [429, 381] on div "Video Player is loading. Play Video Replay Mute Current Time 0:03 / Duration 0:…" at bounding box center [700, 428] width 1400 height 857
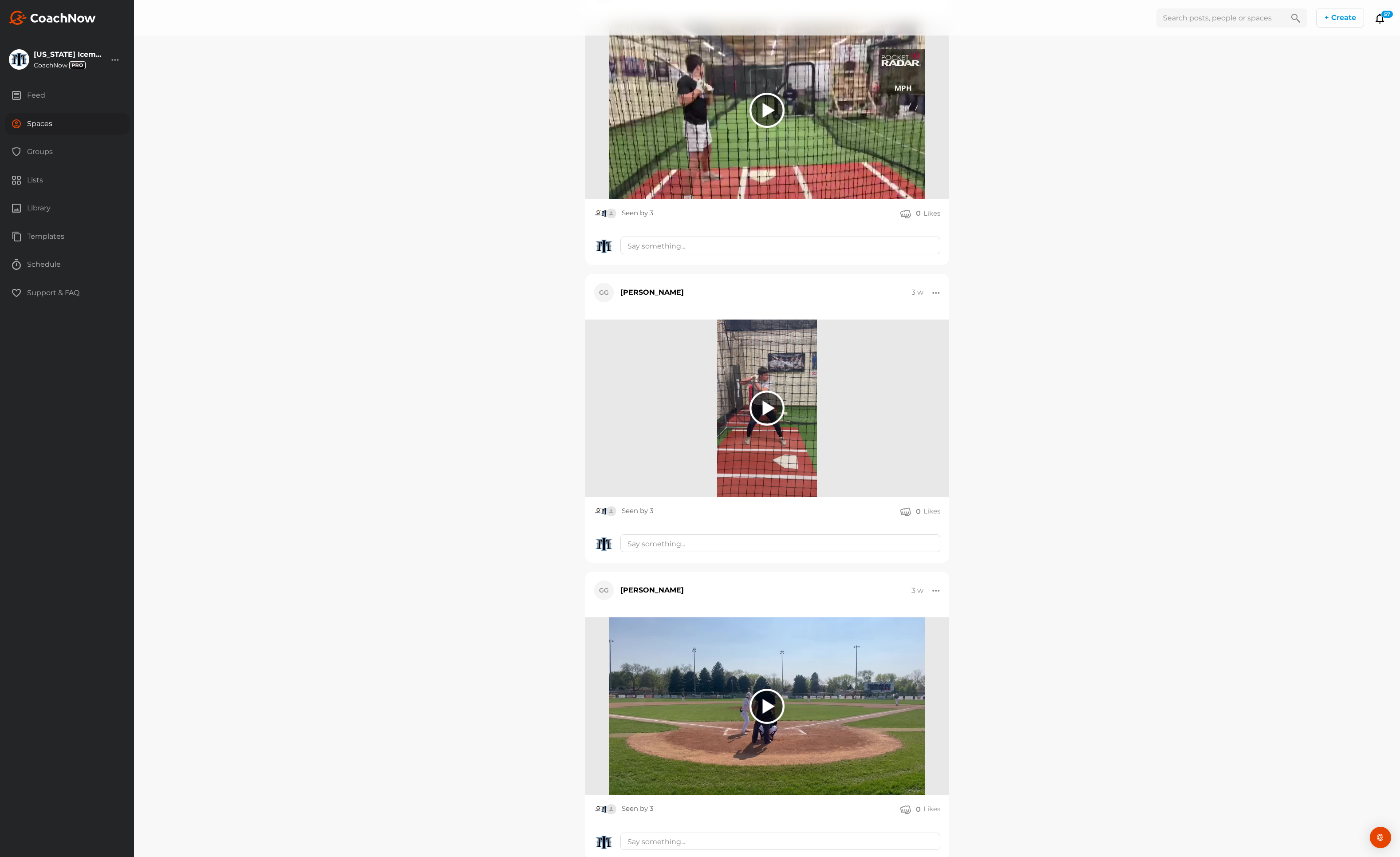
scroll to position [29587, 0]
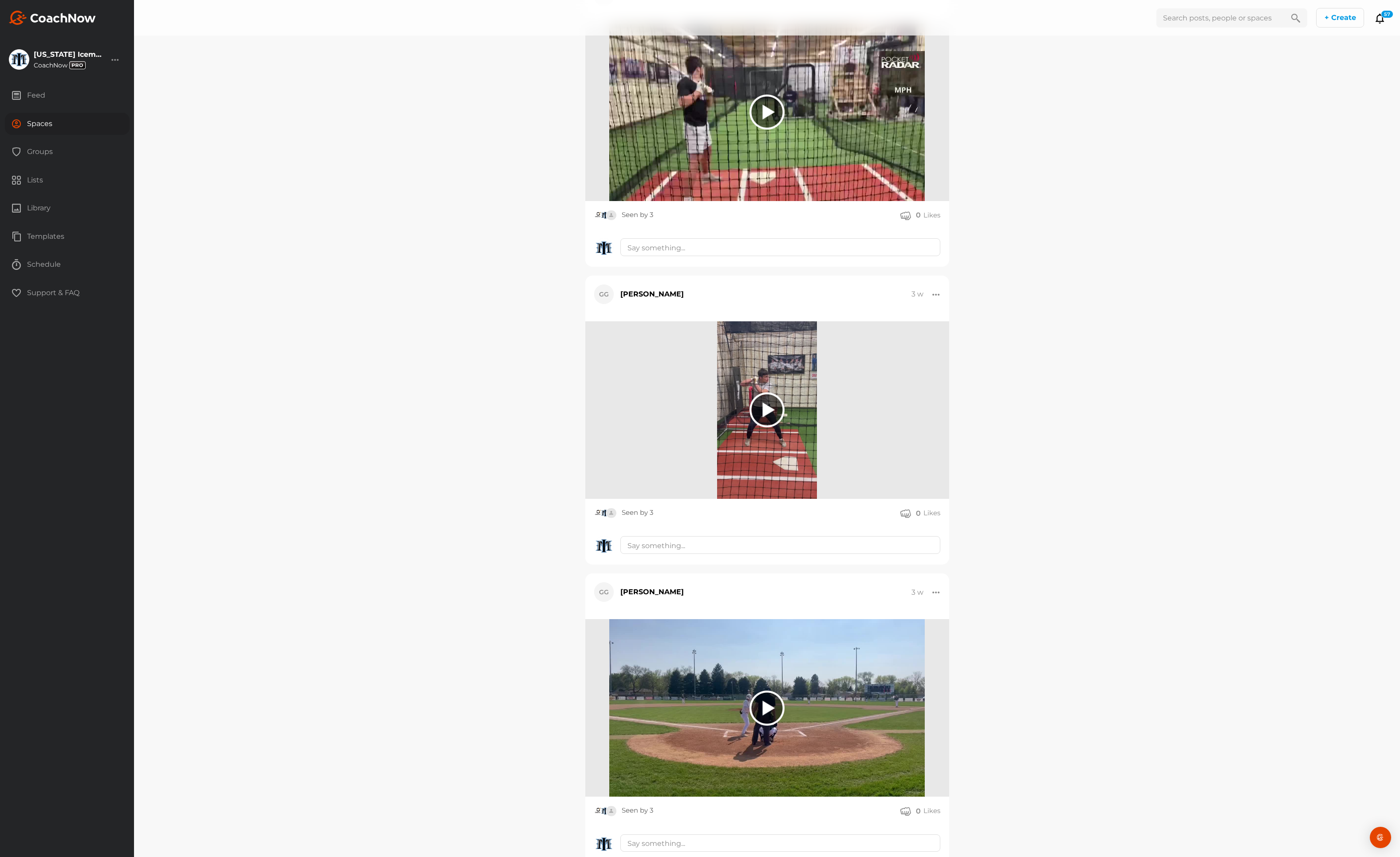
click at [772, 128] on div at bounding box center [767, 112] width 35 height 35
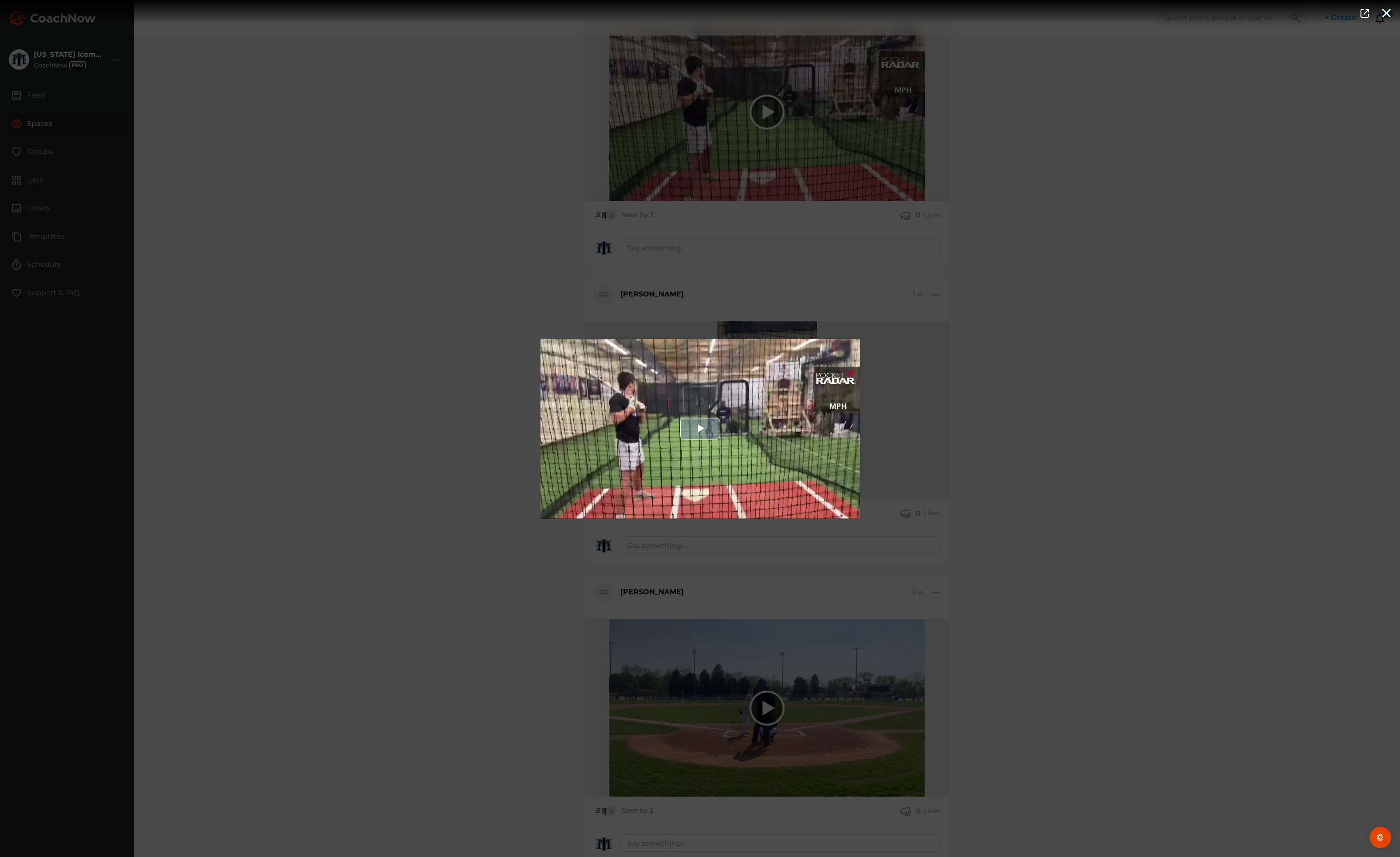
click at [701, 429] on span "Video Player" at bounding box center [701, 429] width 0 height 0
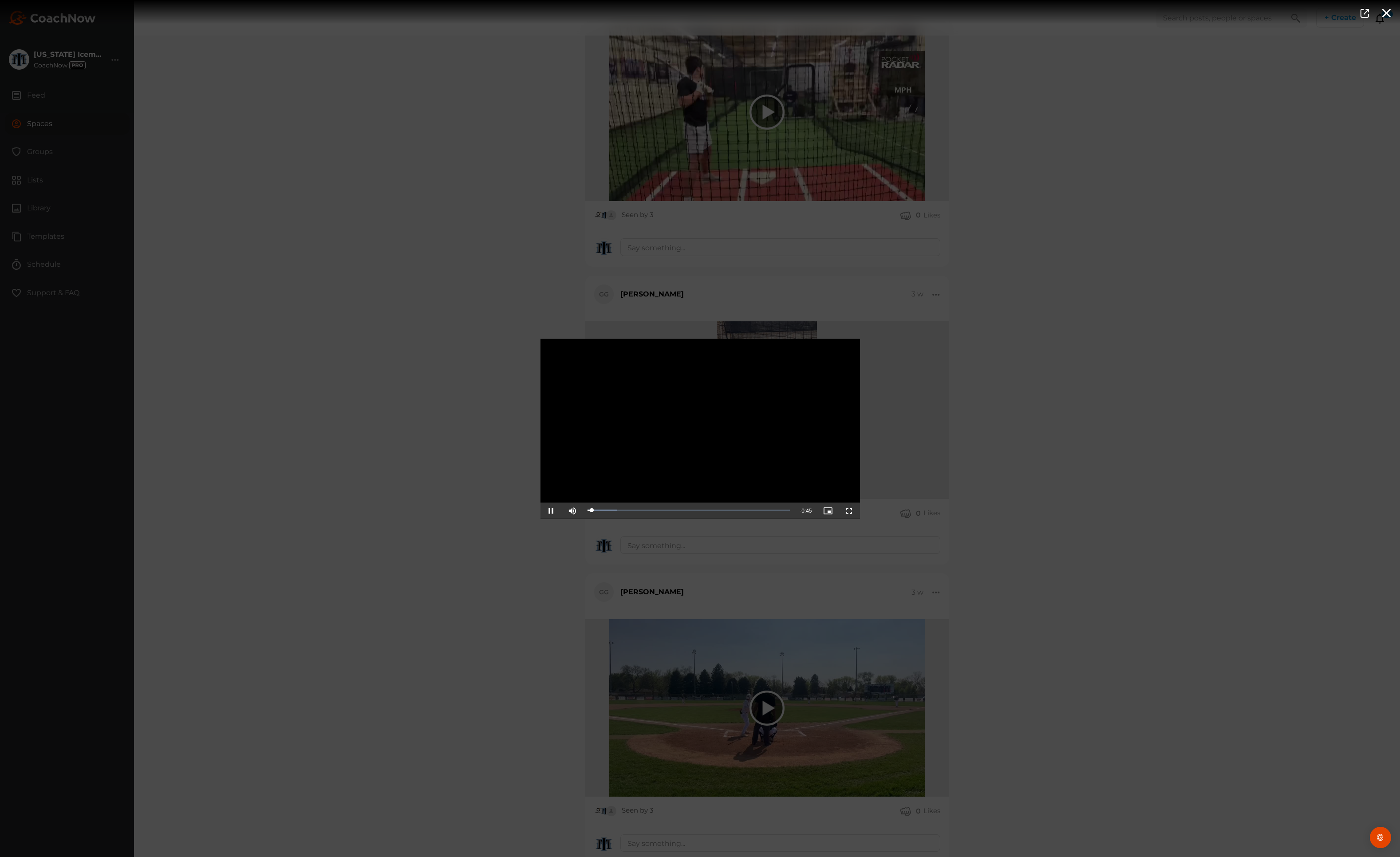
click at [850, 510] on span "Video Player" at bounding box center [850, 510] width 0 height 0
click at [1057, 339] on div "Video Player is loading. Play Video Pause Mute Current Time 0:23 / Duration 0:4…" at bounding box center [700, 428] width 1400 height 857
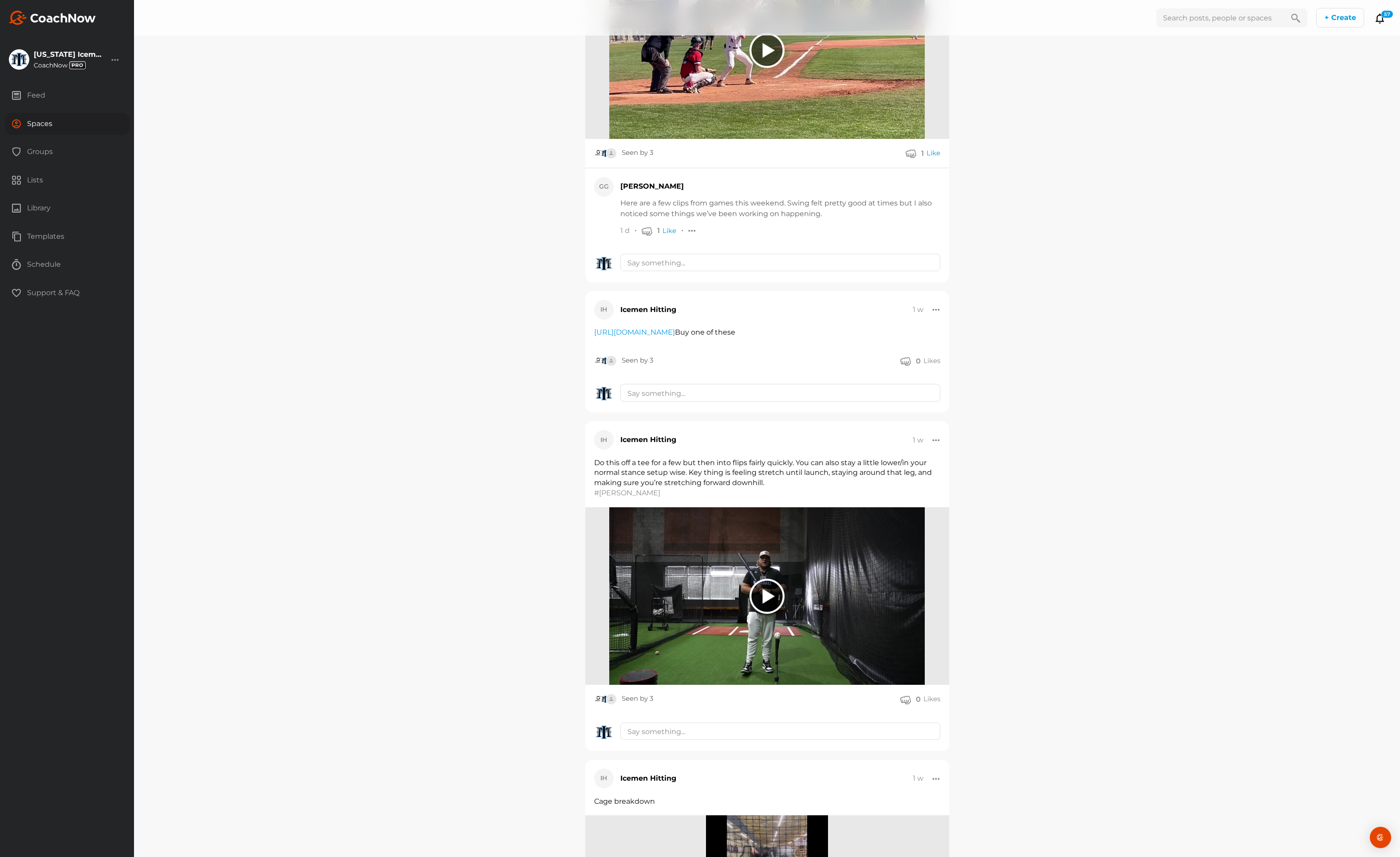
scroll to position [23318, 0]
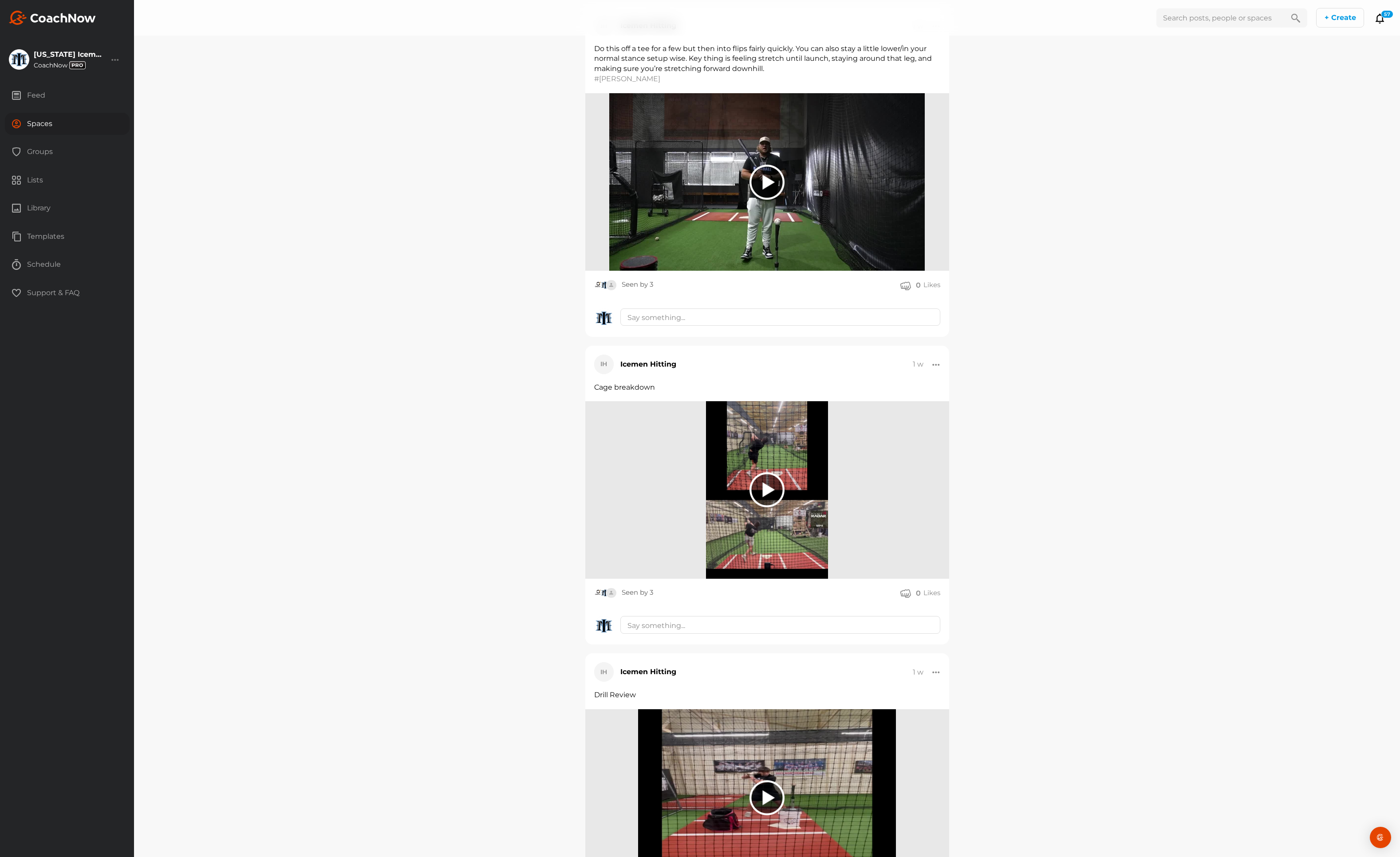
click at [118, 62] on div at bounding box center [115, 60] width 8 height 11
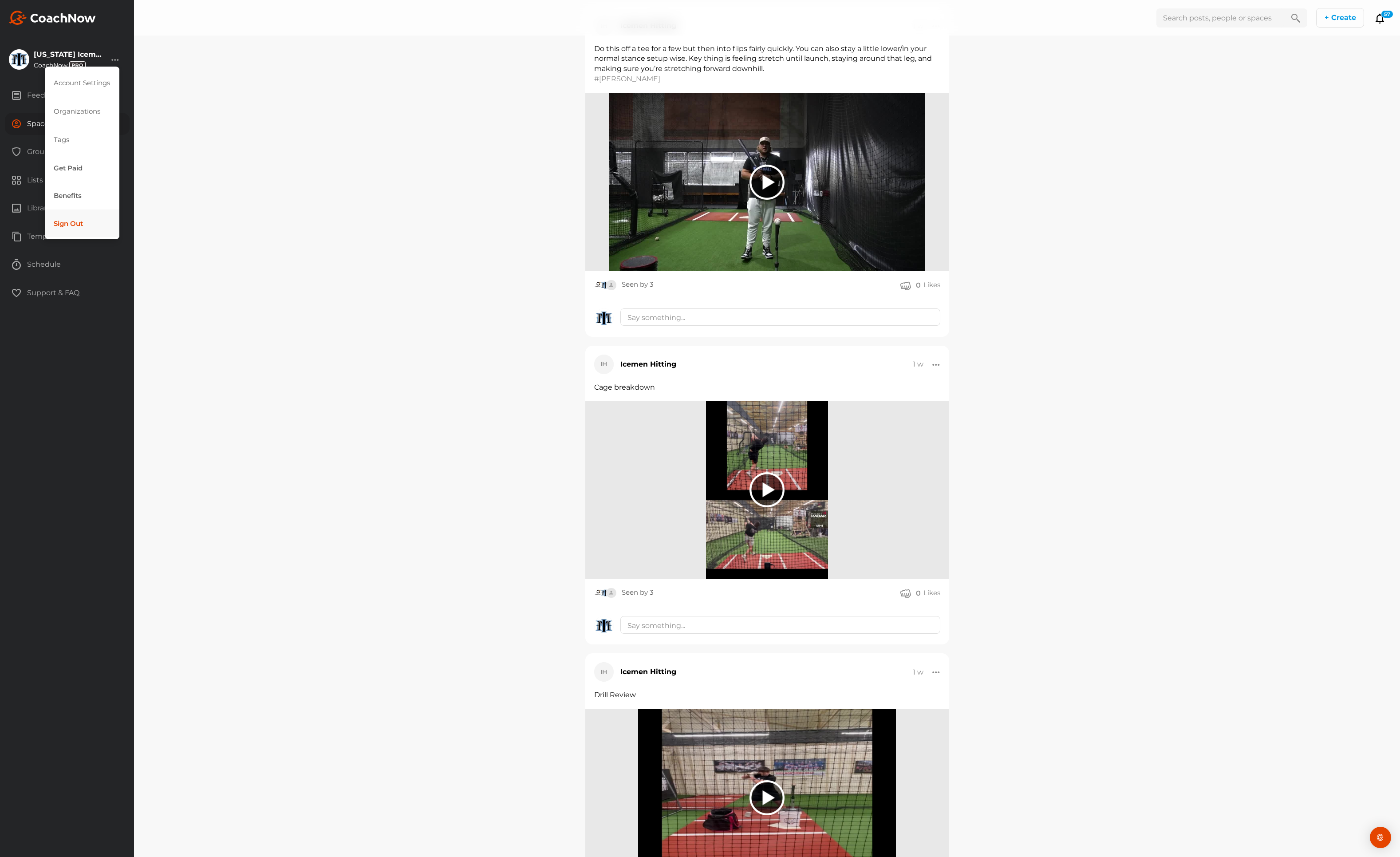
click at [89, 232] on button "Sign Out" at bounding box center [82, 224] width 75 height 28
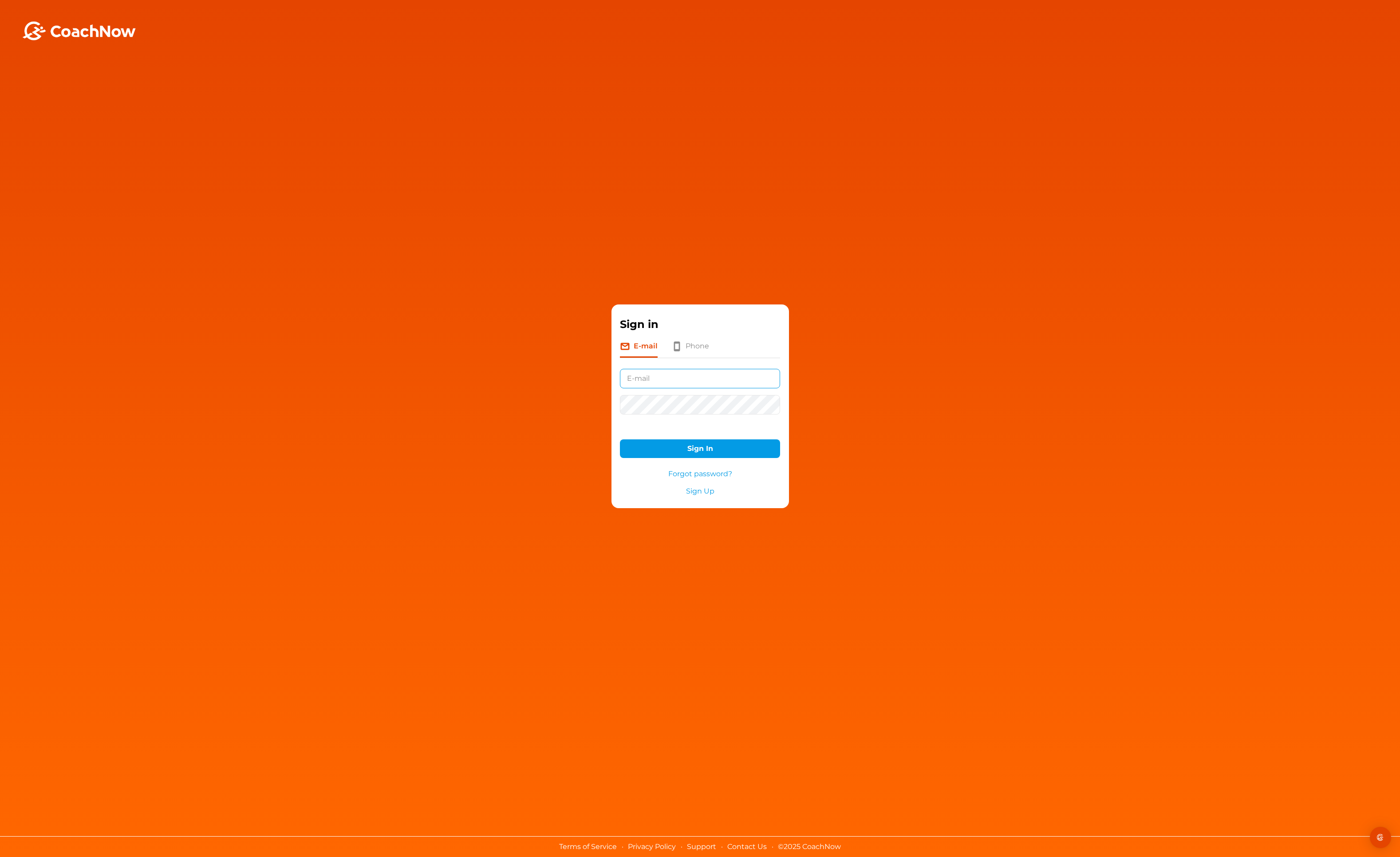
type input "connectedcoachesbaseball@gmail.com"
click at [700, 449] on button "Sign In" at bounding box center [699, 449] width 159 height 19
